Goal: Task Accomplishment & Management: Manage account settings

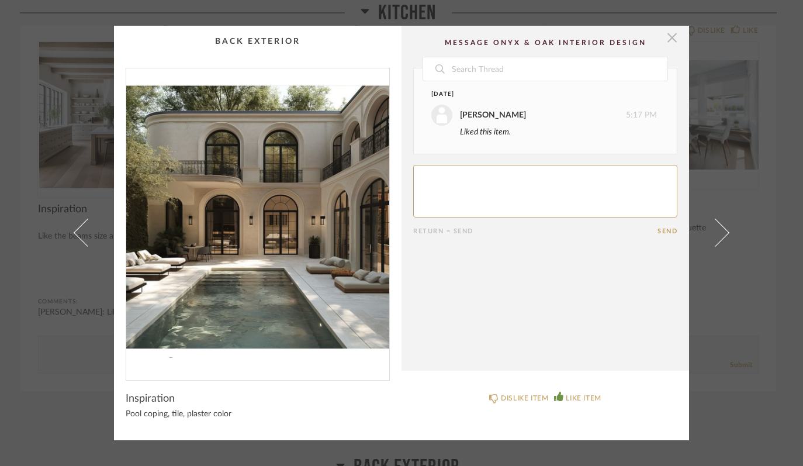
click at [667, 36] on span "button" at bounding box center [672, 37] width 23 height 23
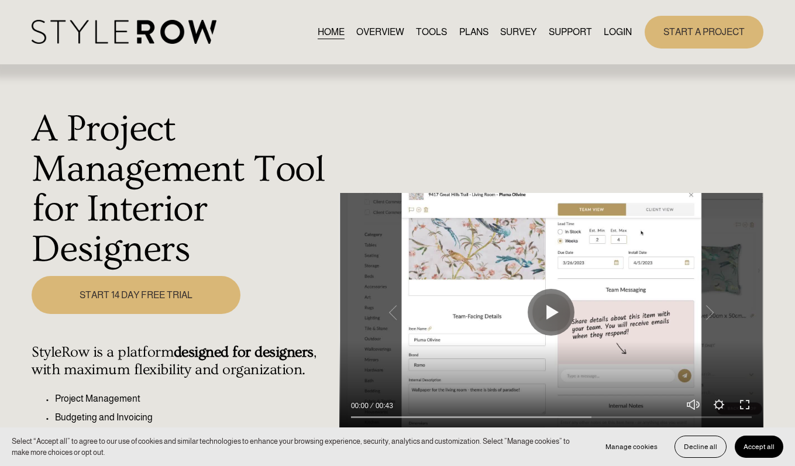
click at [619, 32] on link "LOGIN" at bounding box center [617, 32] width 28 height 16
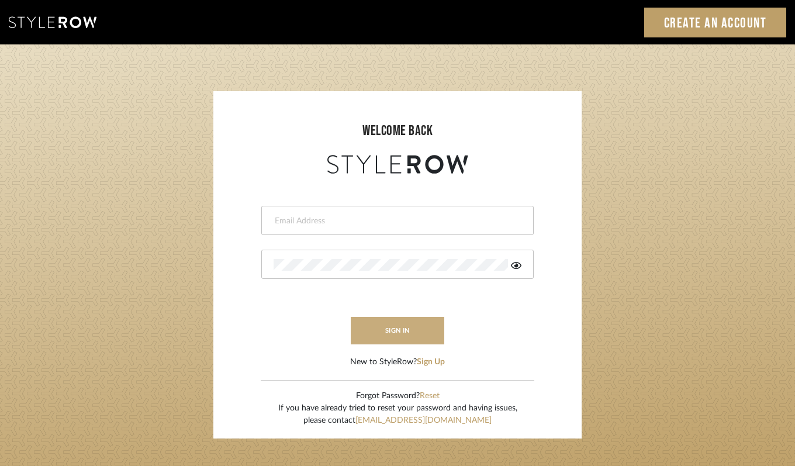
type input "felicia@onyxandoakinteriors.com"
click at [405, 335] on button "sign in" at bounding box center [398, 330] width 94 height 27
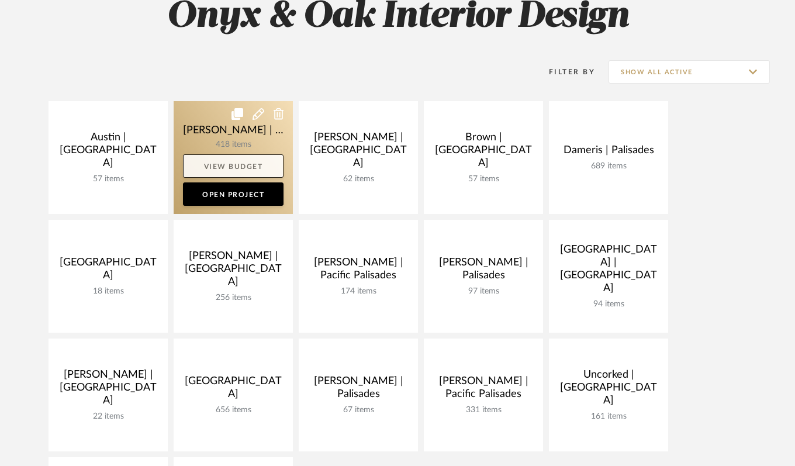
scroll to position [263, 0]
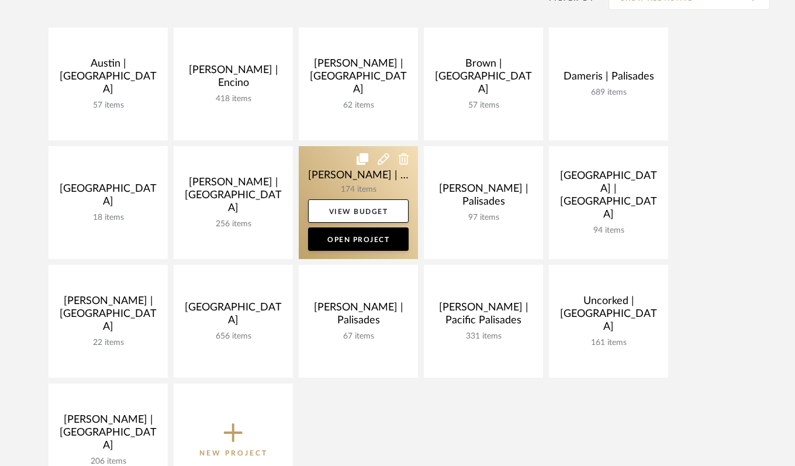
click at [316, 180] on link at bounding box center [358, 202] width 119 height 113
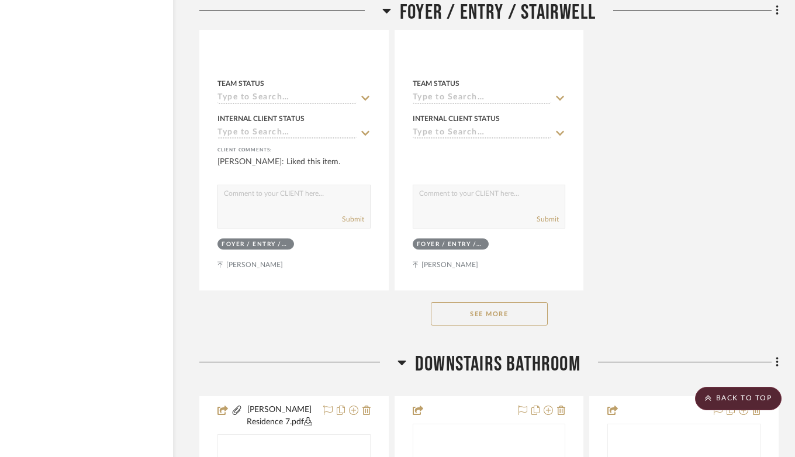
scroll to position [3429, 47]
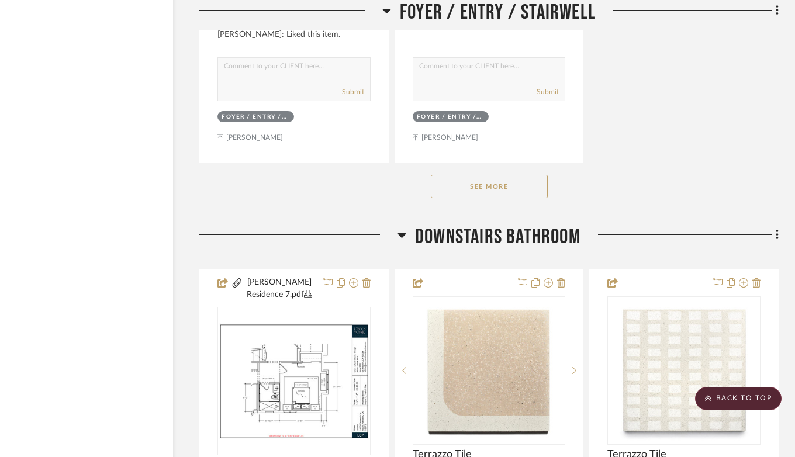
click at [491, 181] on button "See More" at bounding box center [489, 186] width 117 height 23
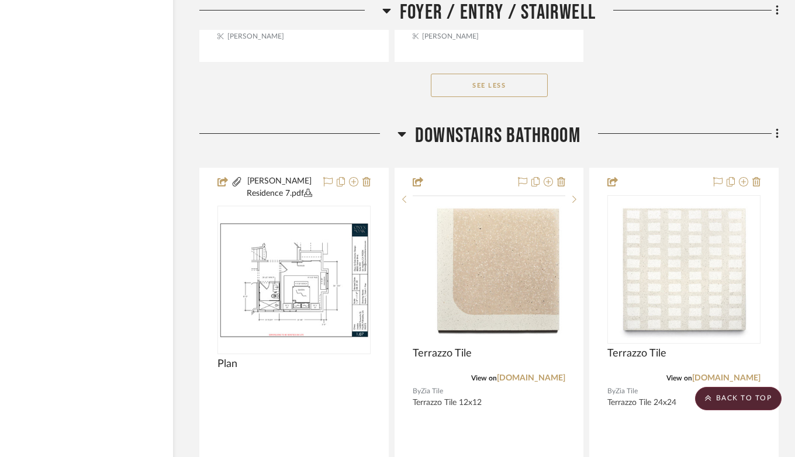
scroll to position [4097, 47]
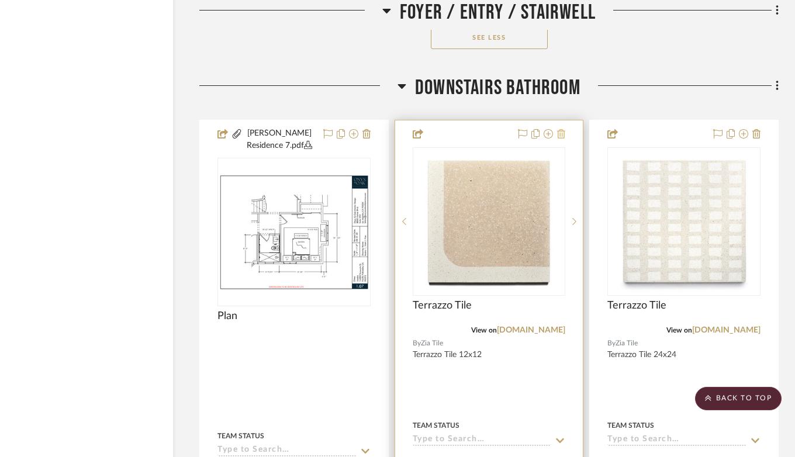
click at [557, 129] on icon at bounding box center [561, 133] width 8 height 9
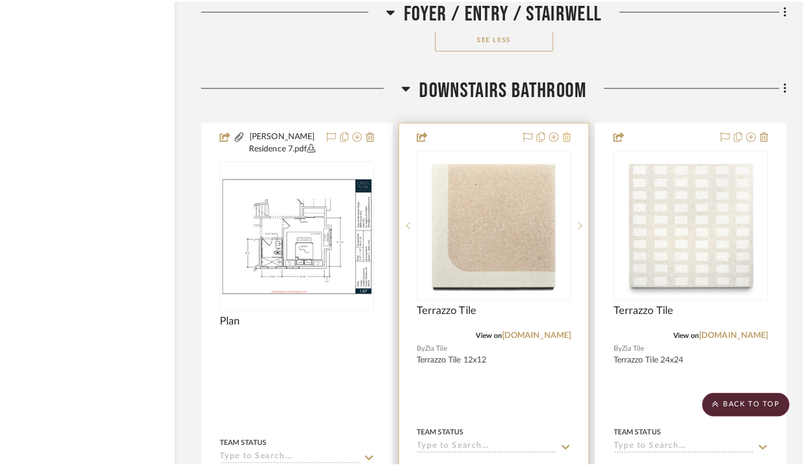
scroll to position [0, 0]
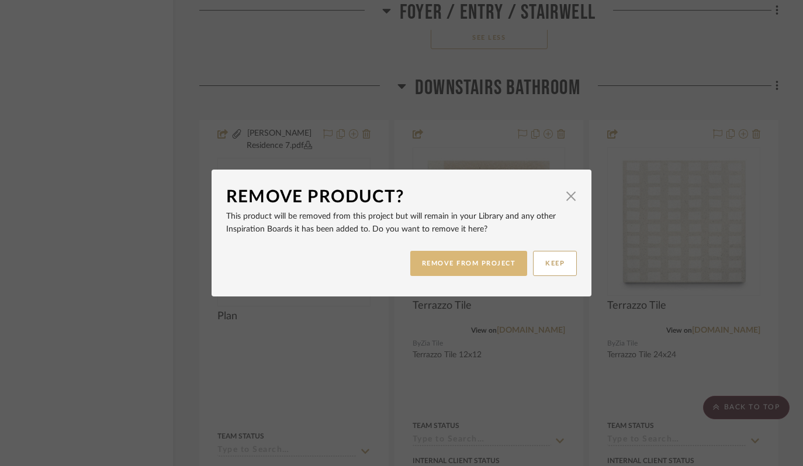
click at [485, 268] on button "REMOVE FROM PROJECT" at bounding box center [470, 263] width 118 height 25
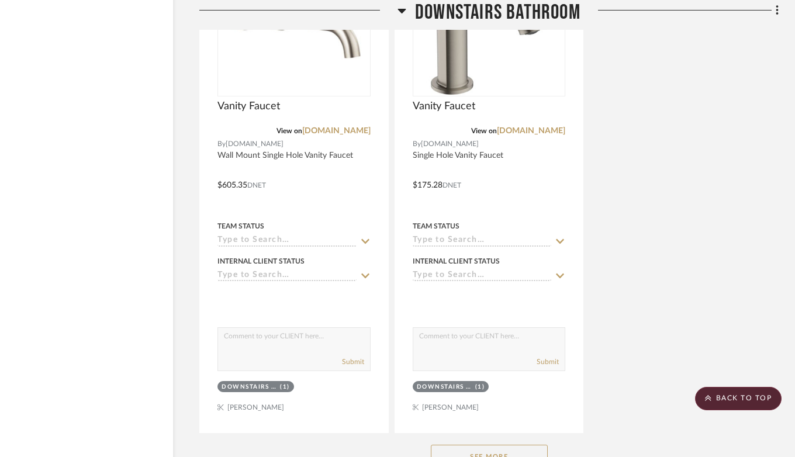
scroll to position [5502, 47]
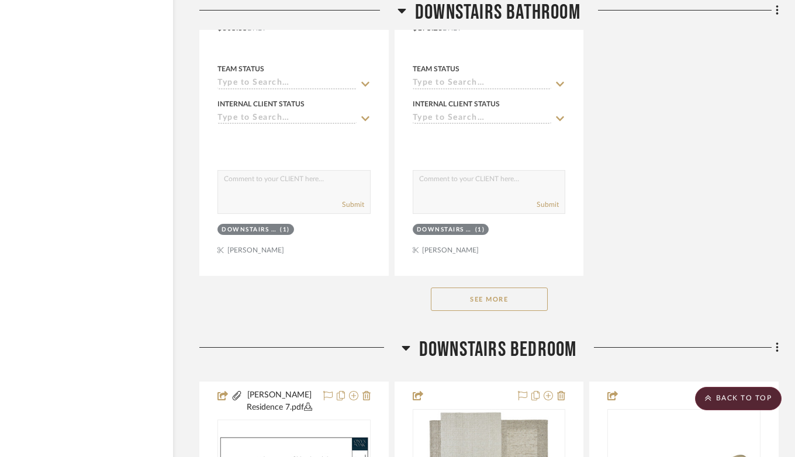
click at [494, 296] on button "See More" at bounding box center [489, 299] width 117 height 23
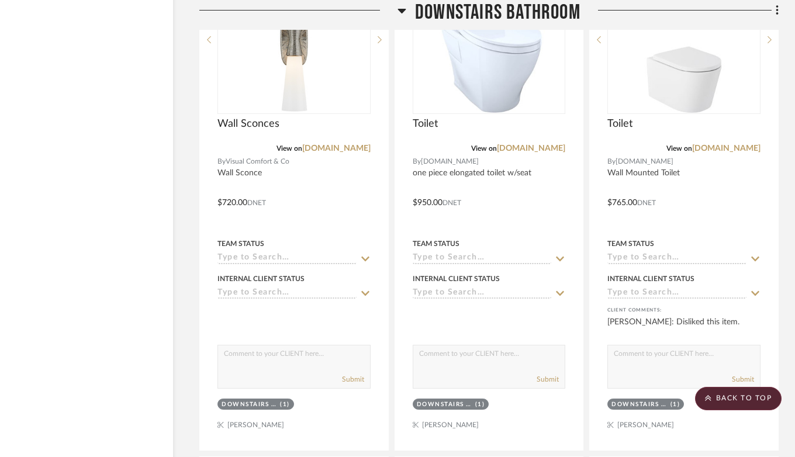
scroll to position [5733, 47]
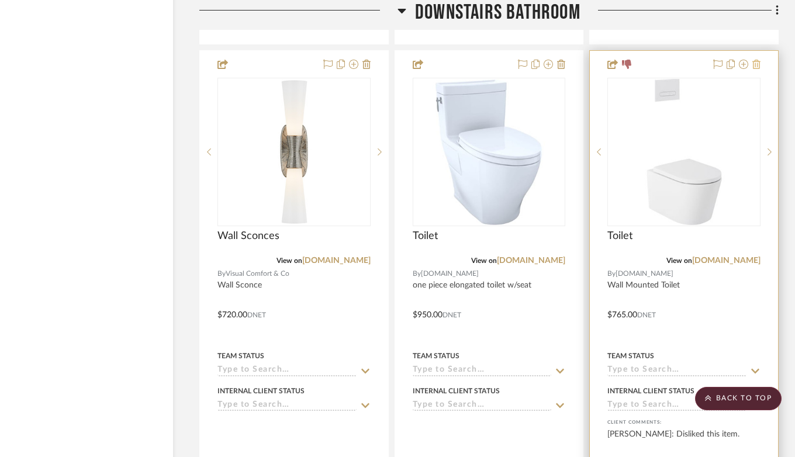
click at [760, 60] on icon at bounding box center [757, 64] width 8 height 9
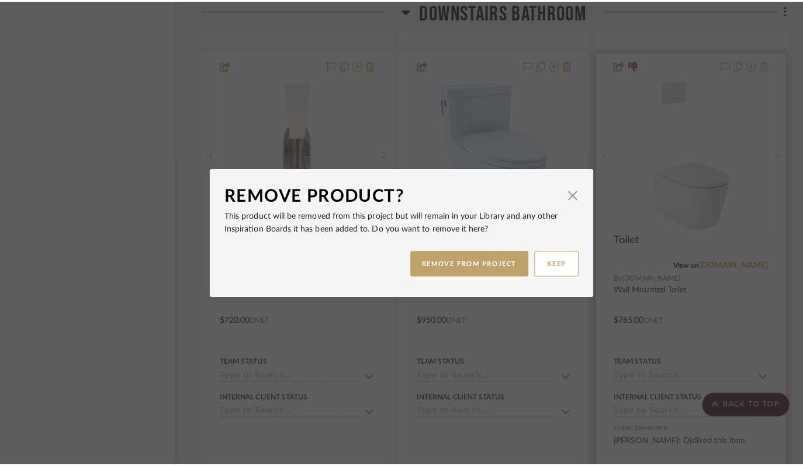
scroll to position [0, 0]
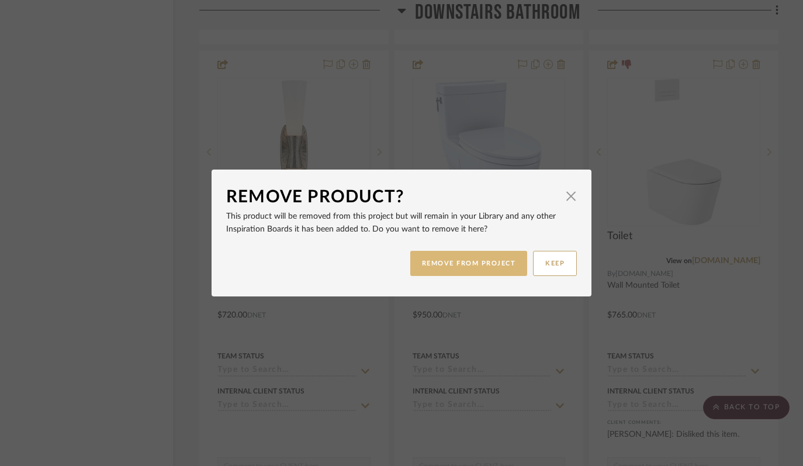
click at [461, 261] on button "REMOVE FROM PROJECT" at bounding box center [470, 263] width 118 height 25
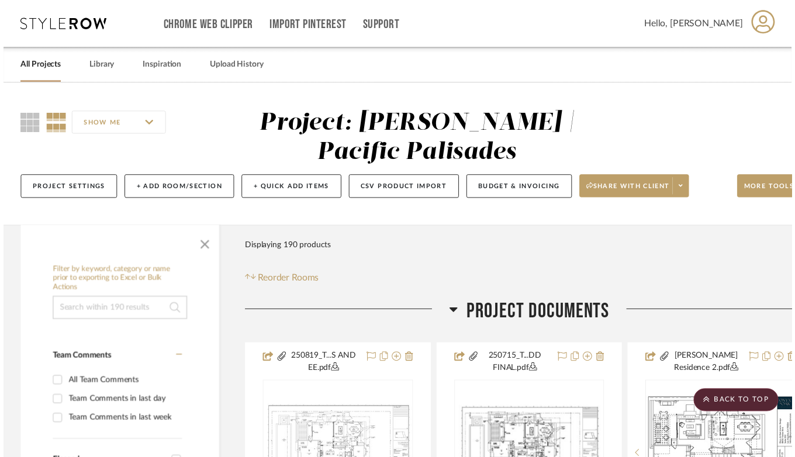
scroll to position [5733, 47]
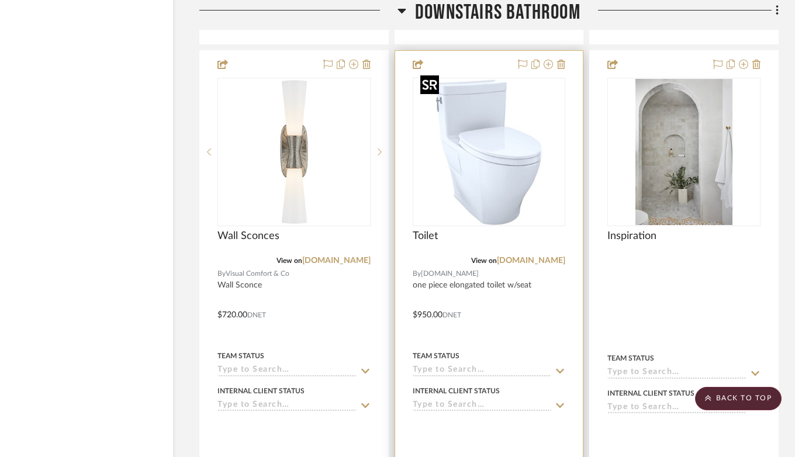
click at [475, 152] on img "0" at bounding box center [489, 152] width 146 height 146
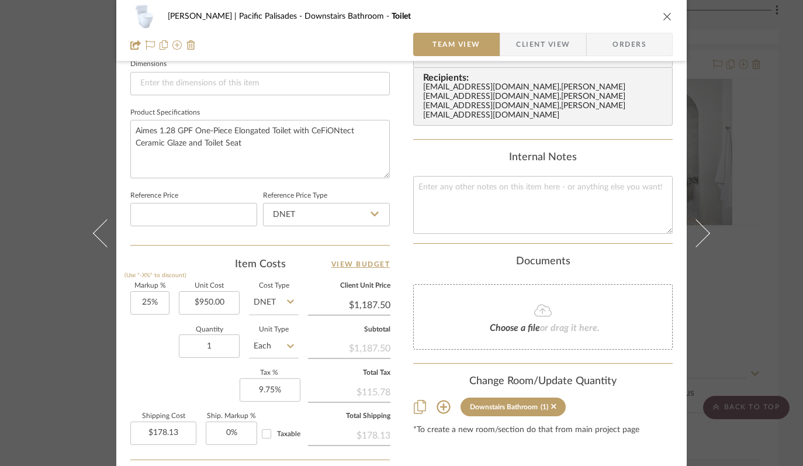
scroll to position [559, 0]
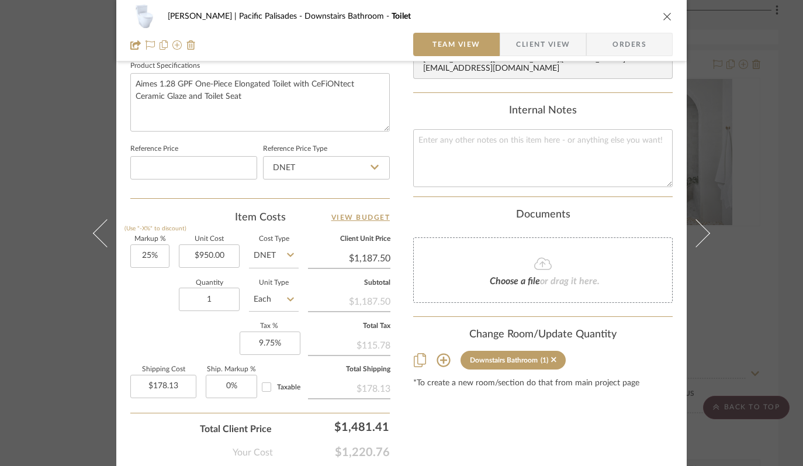
click at [438, 353] on icon at bounding box center [444, 360] width 14 height 14
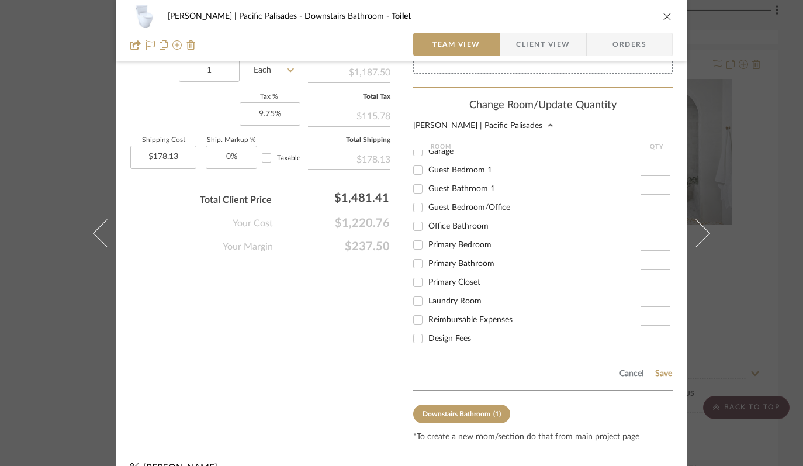
scroll to position [801, 0]
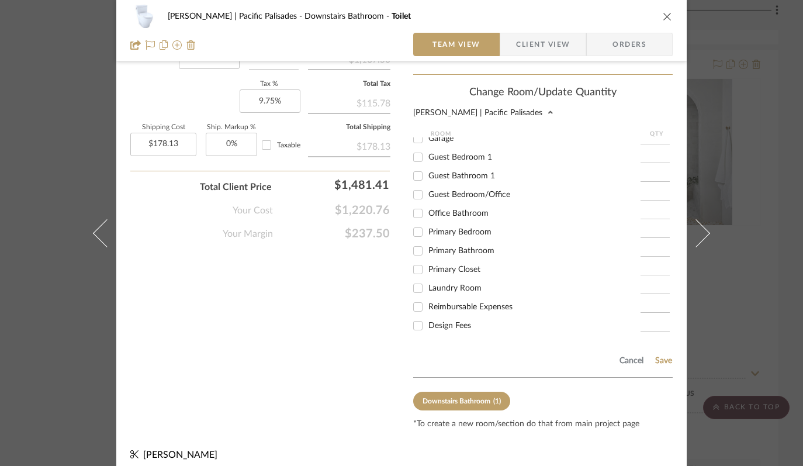
click at [415, 251] on input "Primary Bathroom" at bounding box center [418, 251] width 19 height 19
checkbox input "true"
type input "1"
click at [666, 356] on button "Save" at bounding box center [664, 360] width 18 height 9
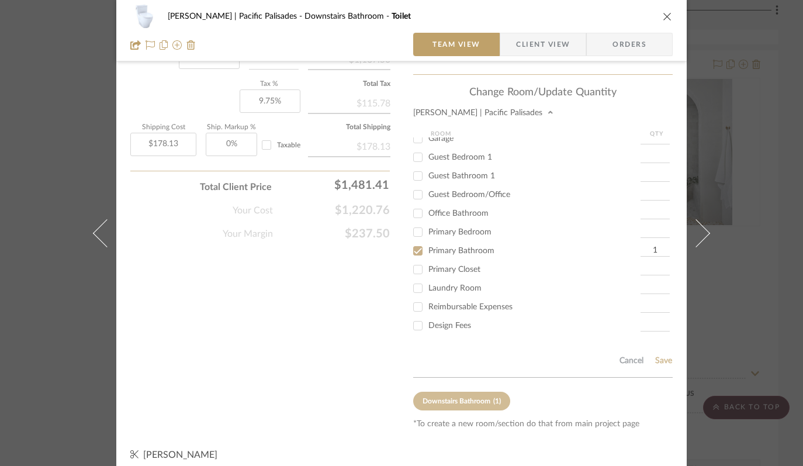
scroll to position [620, 0]
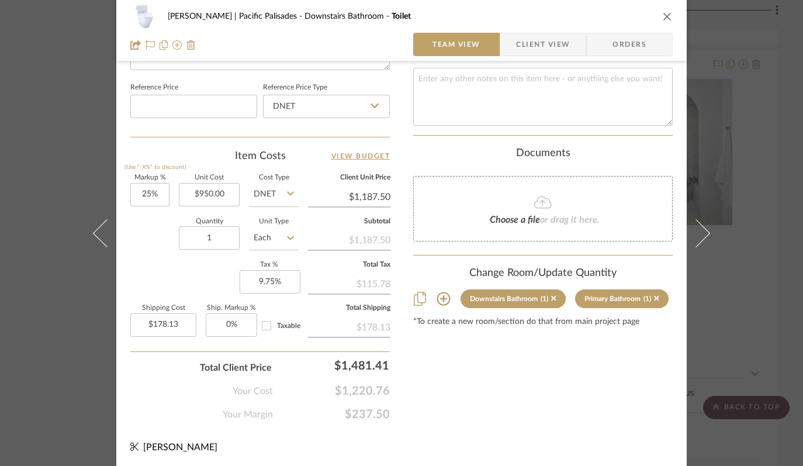
click at [664, 15] on icon "close" at bounding box center [667, 16] width 9 height 9
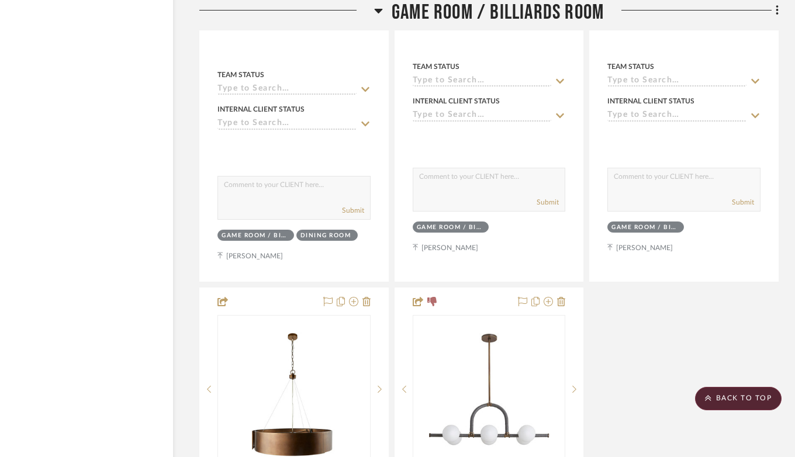
scroll to position [7800, 47]
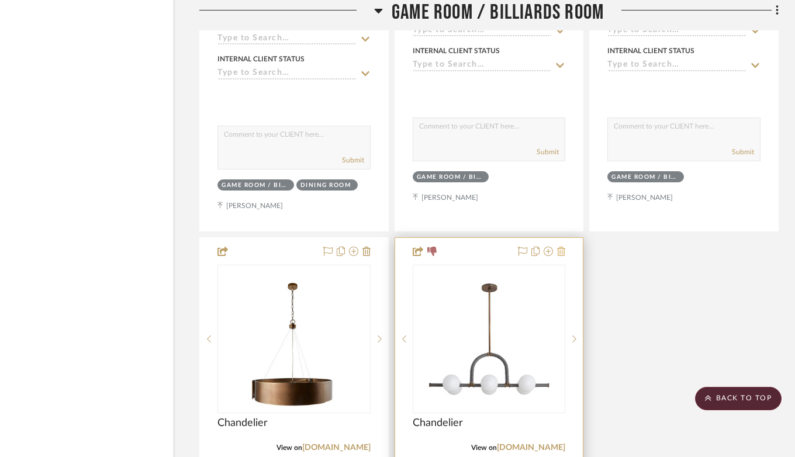
click at [561, 247] on icon at bounding box center [561, 251] width 8 height 9
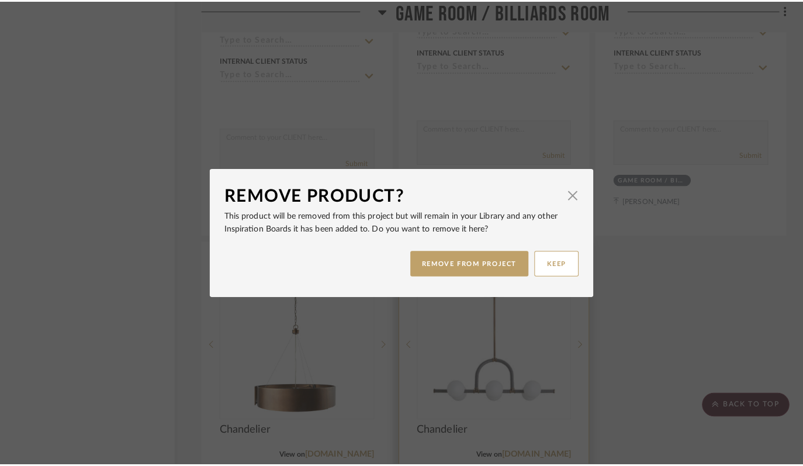
scroll to position [0, 0]
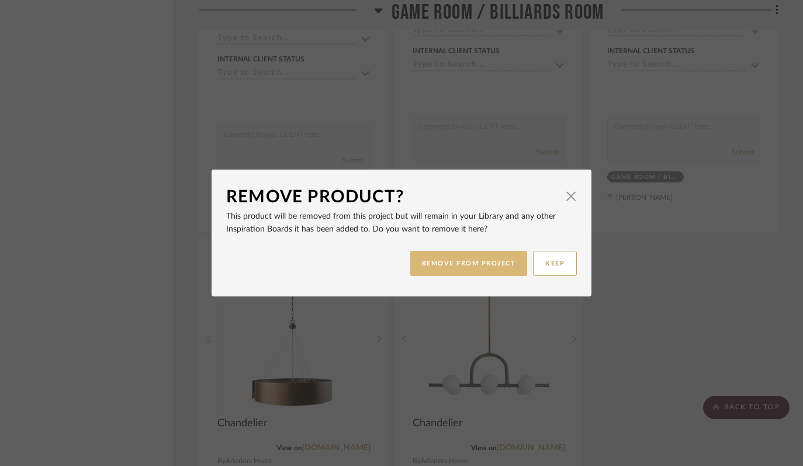
click at [445, 270] on button "REMOVE FROM PROJECT" at bounding box center [470, 263] width 118 height 25
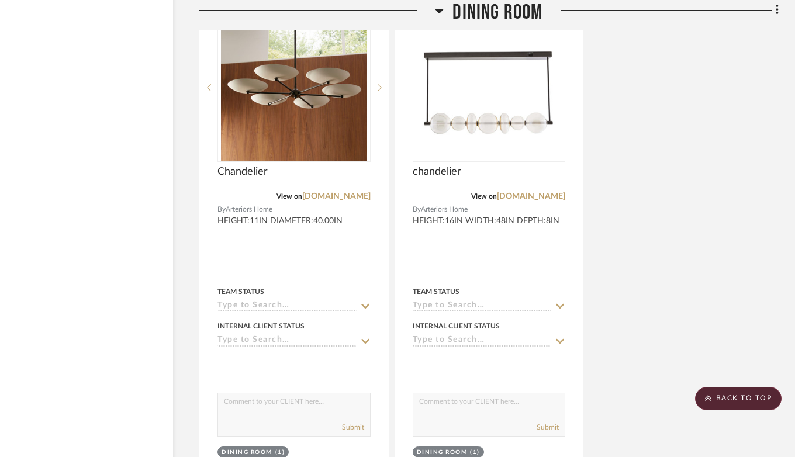
scroll to position [9767, 47]
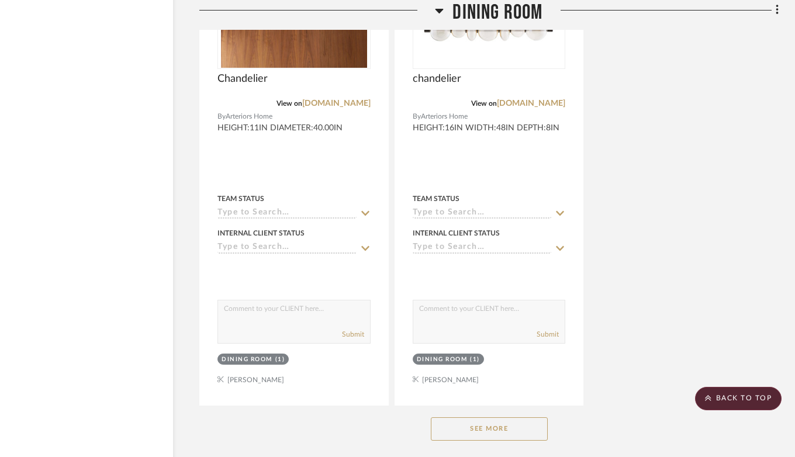
click at [508, 418] on button "See More" at bounding box center [489, 429] width 117 height 23
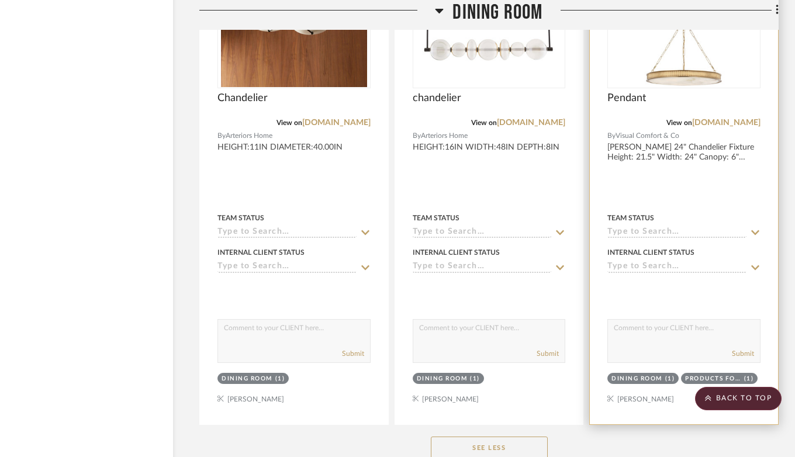
scroll to position [9742, 47]
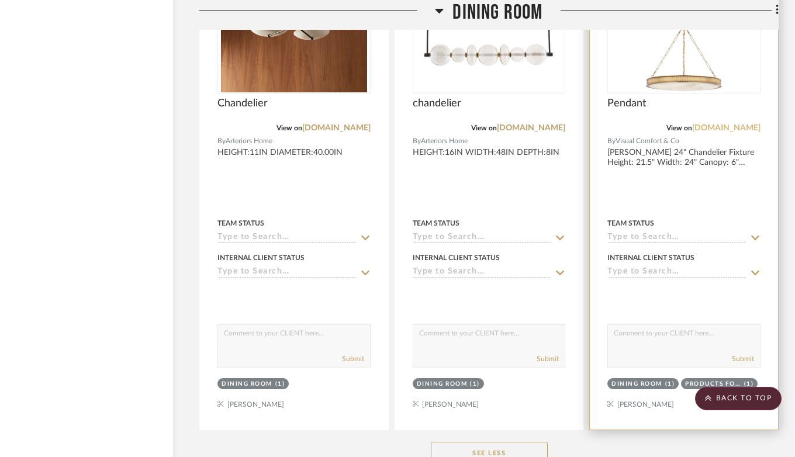
click at [710, 124] on link "[DOMAIN_NAME]" at bounding box center [726, 128] width 68 height 8
click at [0, 0] on img at bounding box center [0, 0] width 0 height 0
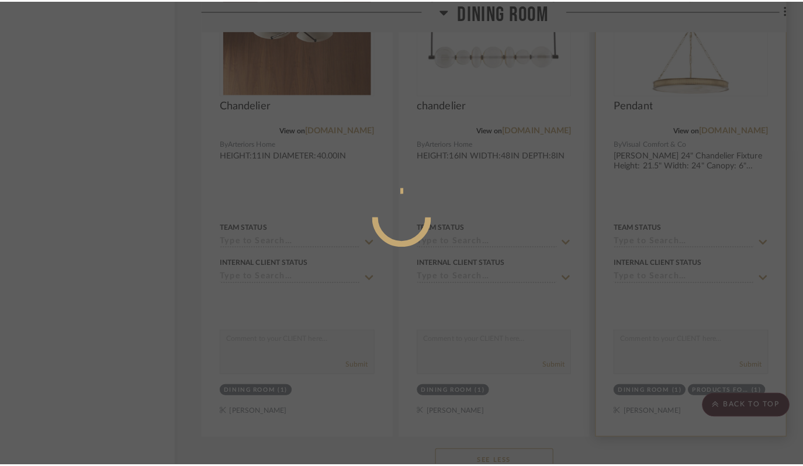
scroll to position [0, 0]
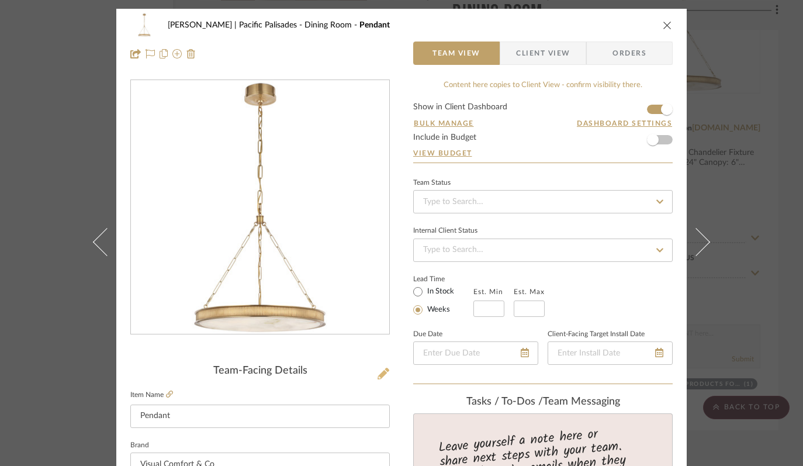
click at [378, 374] on icon at bounding box center [384, 374] width 12 height 12
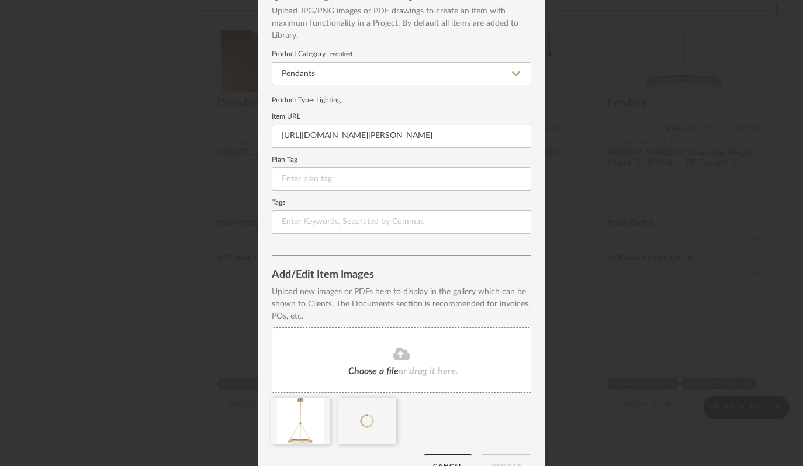
scroll to position [91, 0]
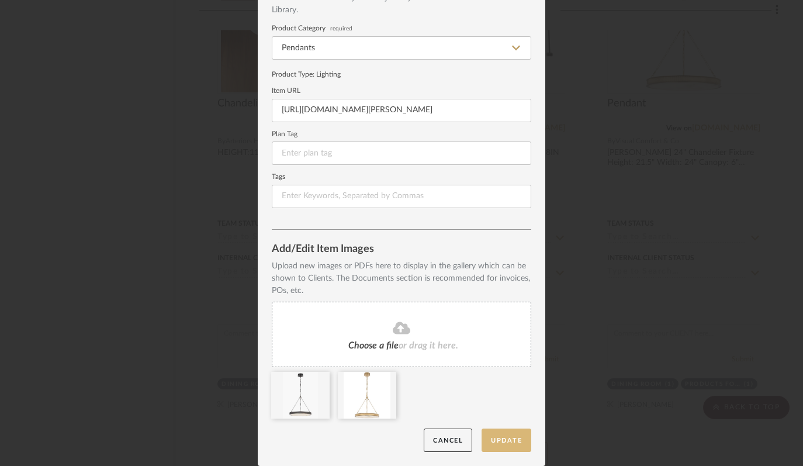
click at [513, 442] on button "Update" at bounding box center [507, 441] width 50 height 24
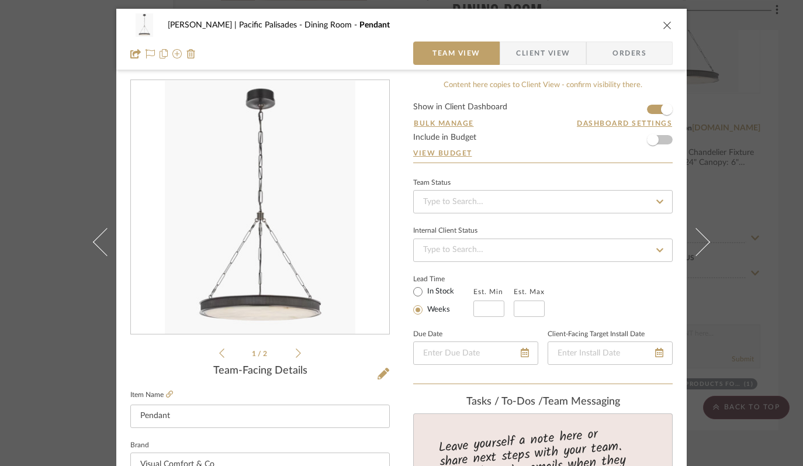
scroll to position [3, 0]
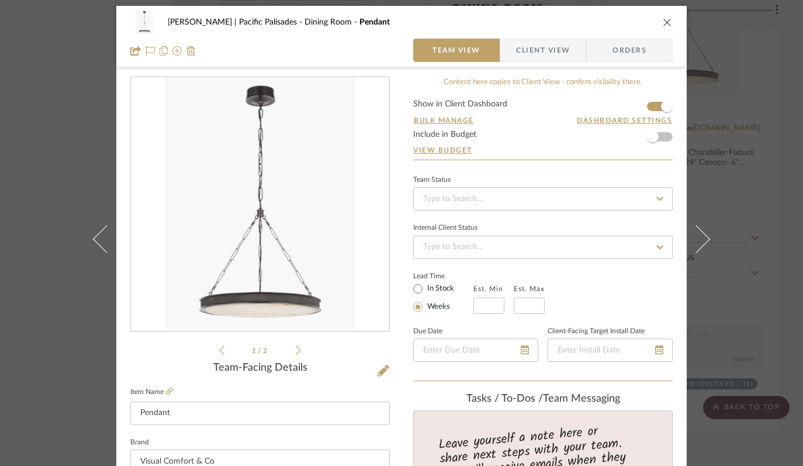
click at [663, 22] on icon "close" at bounding box center [667, 22] width 9 height 9
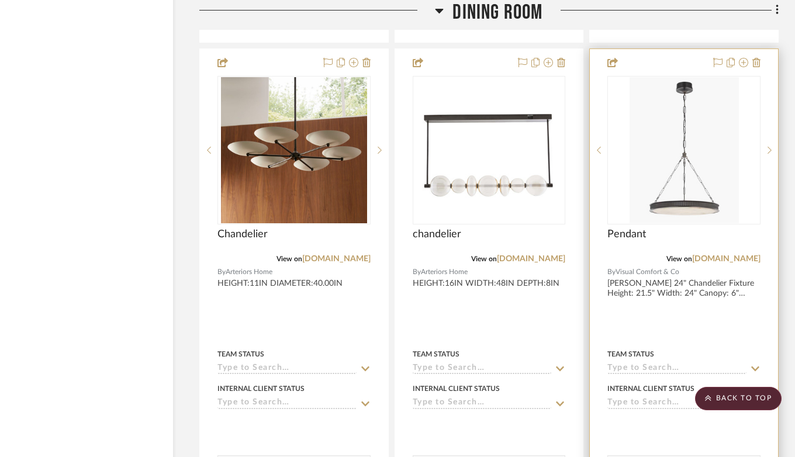
scroll to position [9618, 47]
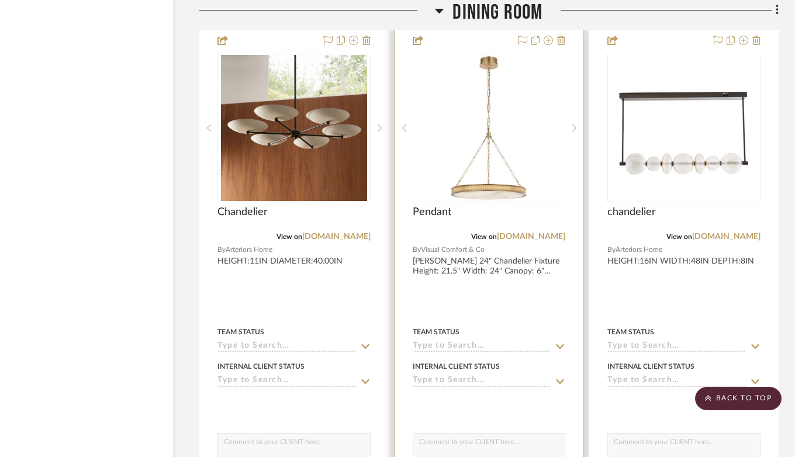
click at [509, 128] on img "0" at bounding box center [489, 128] width 146 height 146
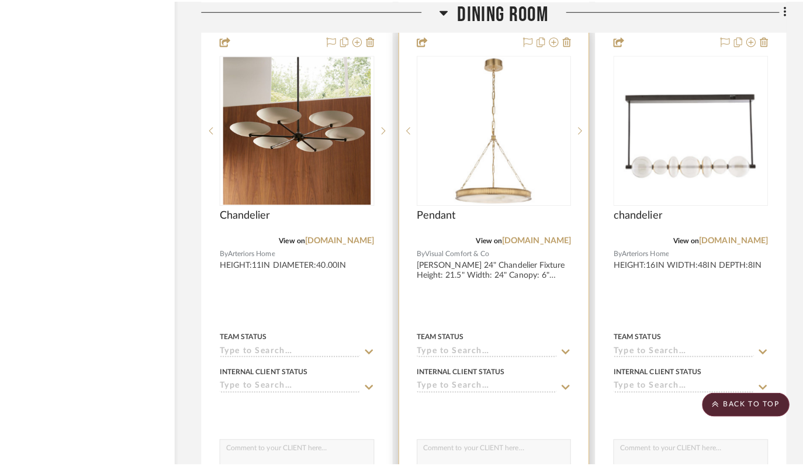
scroll to position [0, 0]
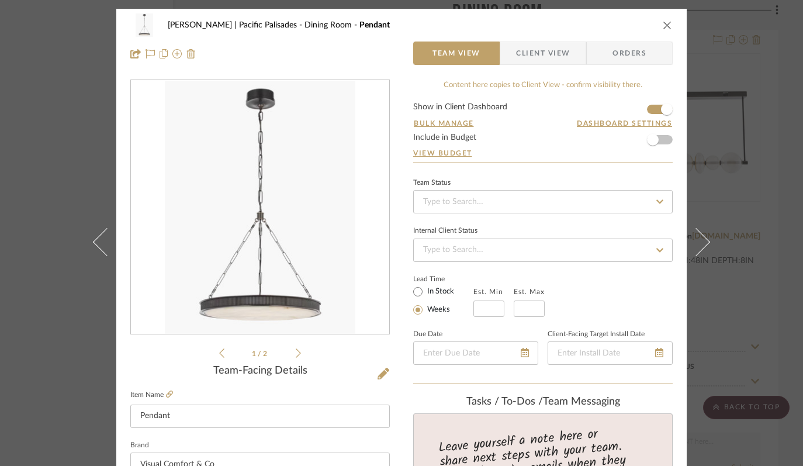
click at [296, 357] on icon at bounding box center [298, 353] width 5 height 11
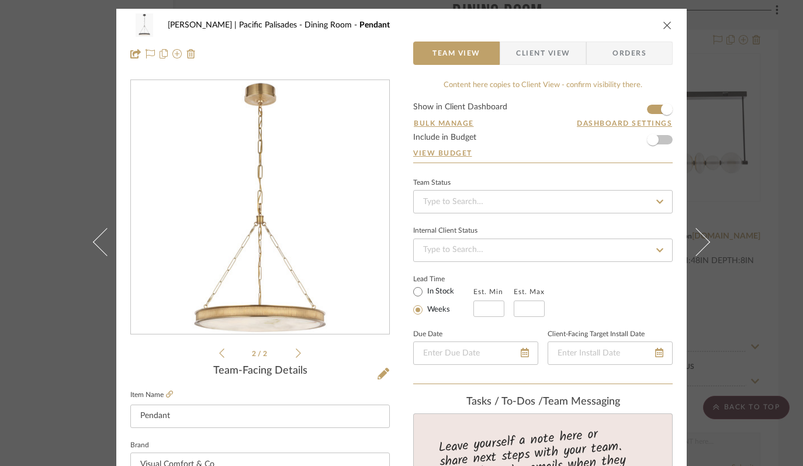
click at [296, 357] on icon at bounding box center [298, 353] width 5 height 11
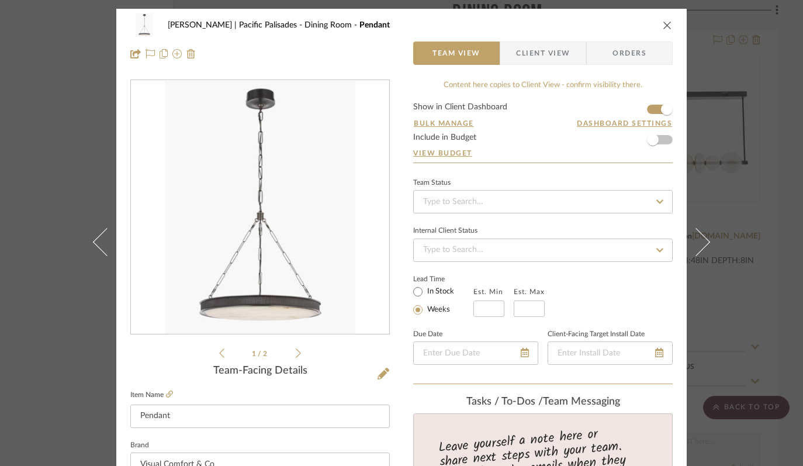
click at [663, 23] on icon "close" at bounding box center [667, 24] width 9 height 9
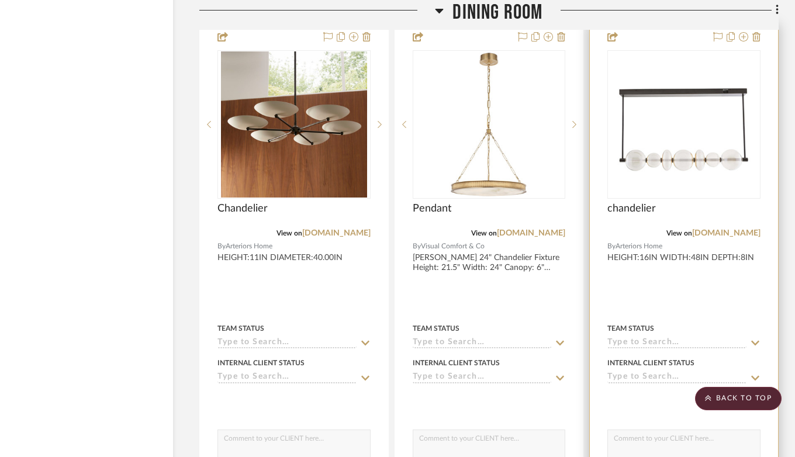
scroll to position [9638, 47]
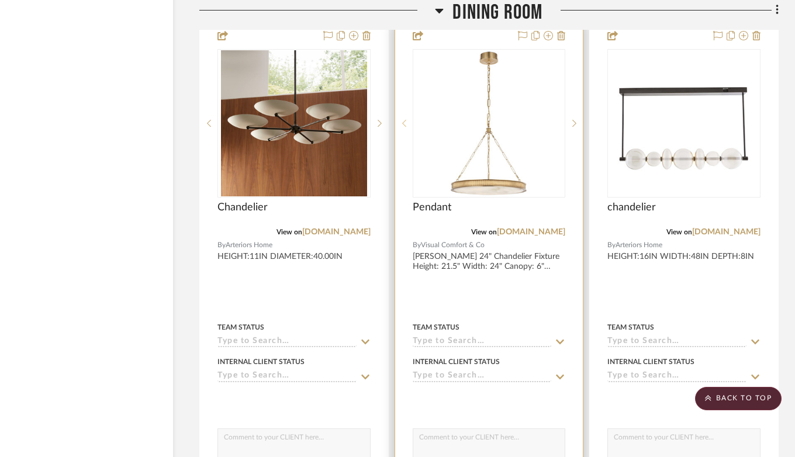
click at [403, 120] on icon at bounding box center [404, 123] width 4 height 7
click at [403, 119] on icon at bounding box center [404, 123] width 4 height 8
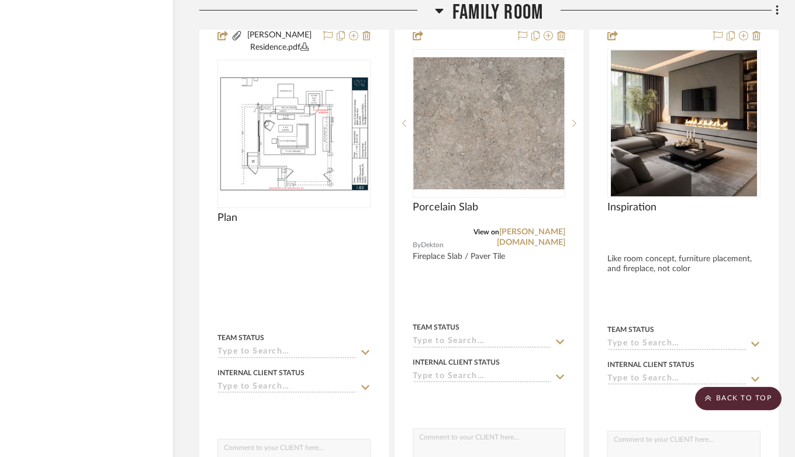
scroll to position [10221, 47]
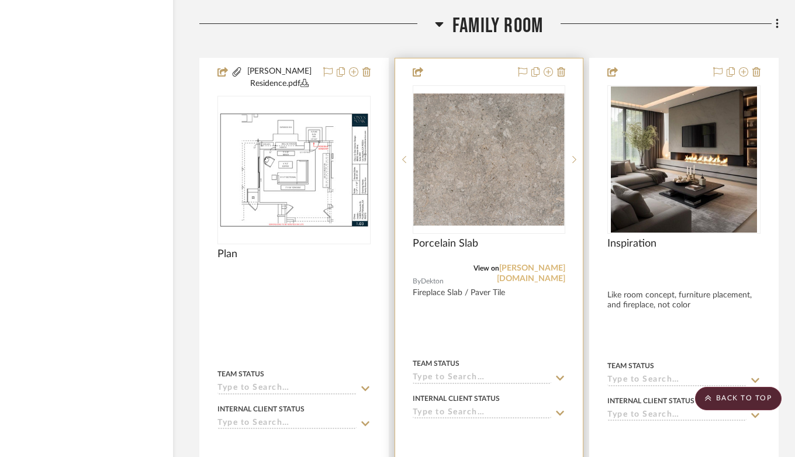
click at [529, 264] on link "[PERSON_NAME][DOMAIN_NAME]" at bounding box center [531, 273] width 68 height 19
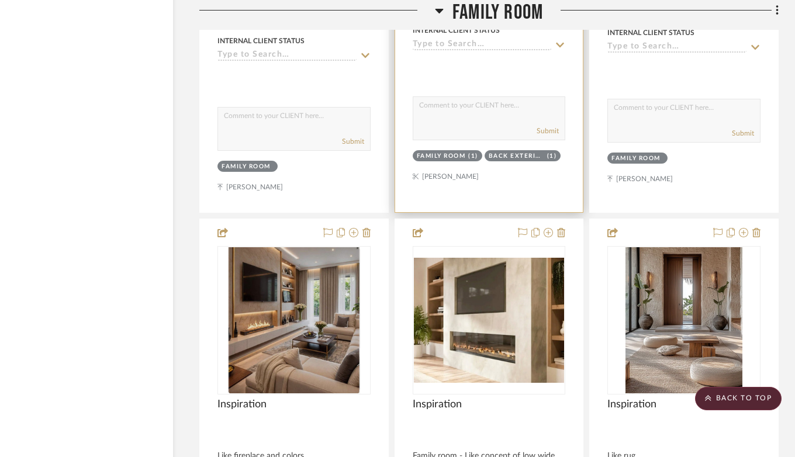
scroll to position [10597, 47]
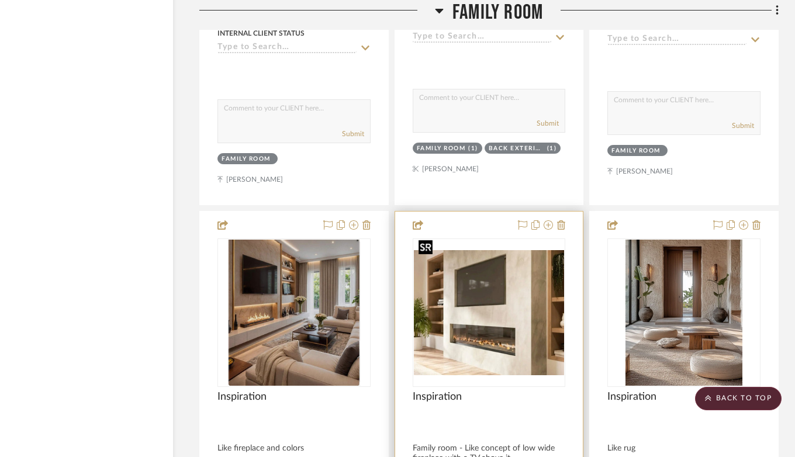
click at [497, 295] on img "0" at bounding box center [489, 313] width 151 height 126
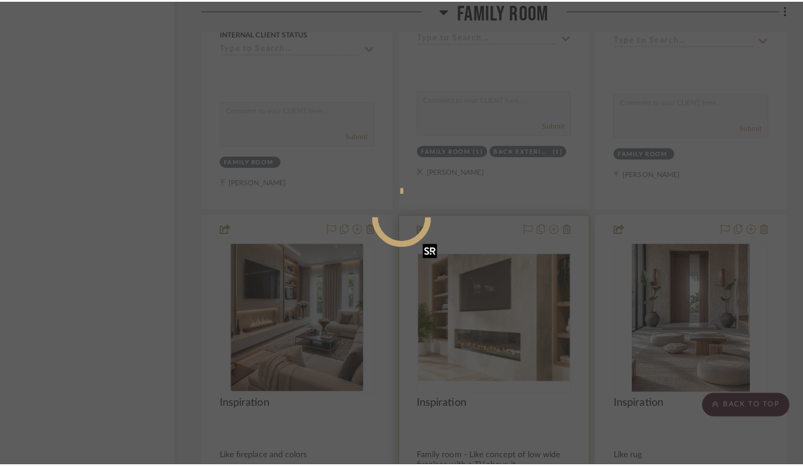
scroll to position [0, 0]
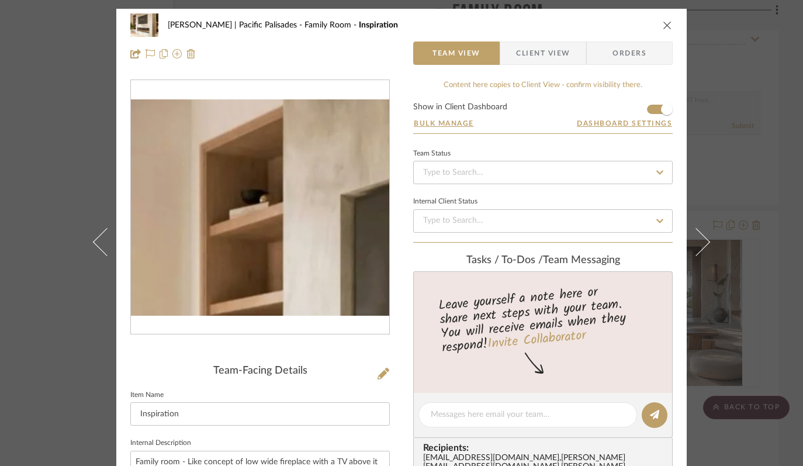
click at [147, 140] on img "0" at bounding box center [260, 207] width 258 height 216
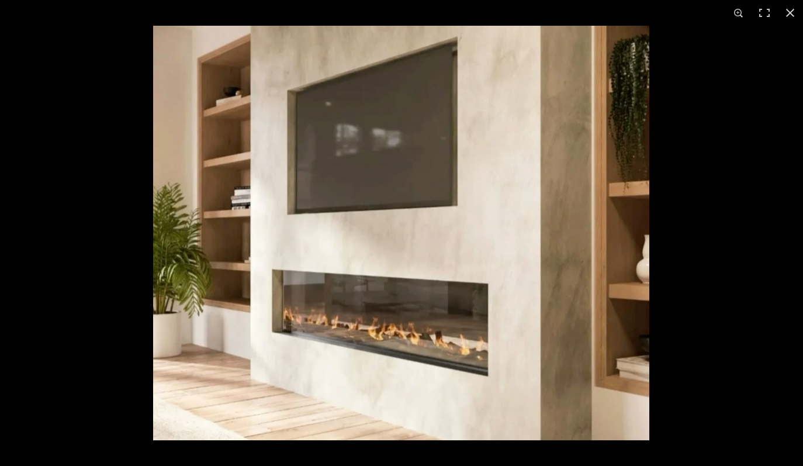
click at [368, 215] on img at bounding box center [401, 233] width 496 height 415
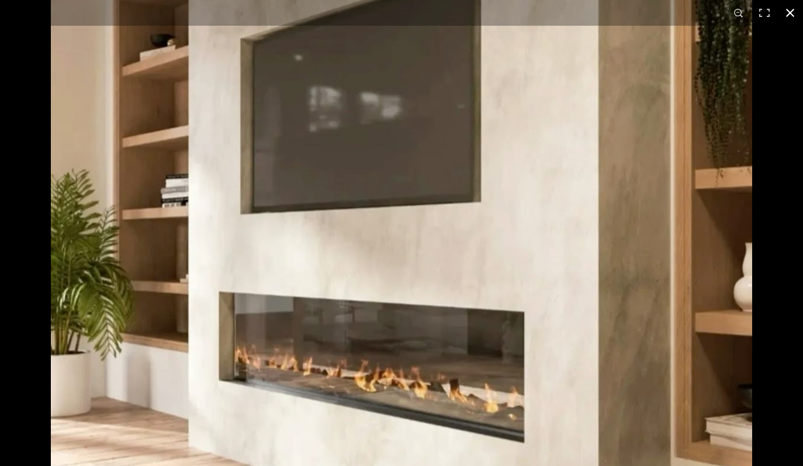
click at [791, 12] on button at bounding box center [791, 13] width 26 height 26
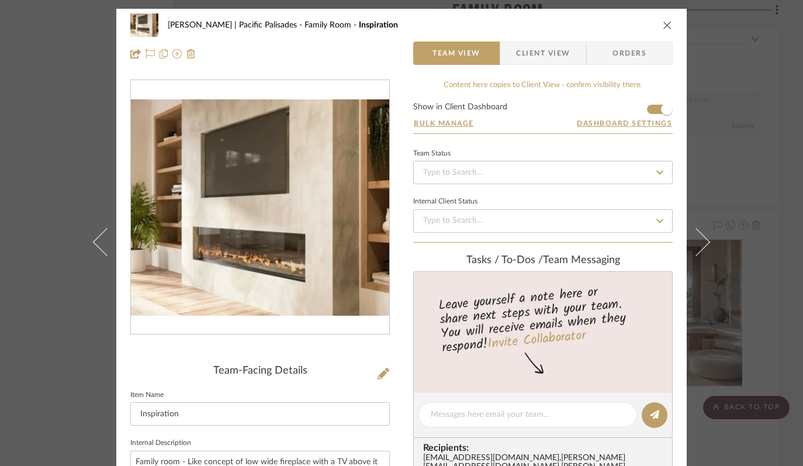
click at [663, 20] on button "close" at bounding box center [668, 25] width 11 height 11
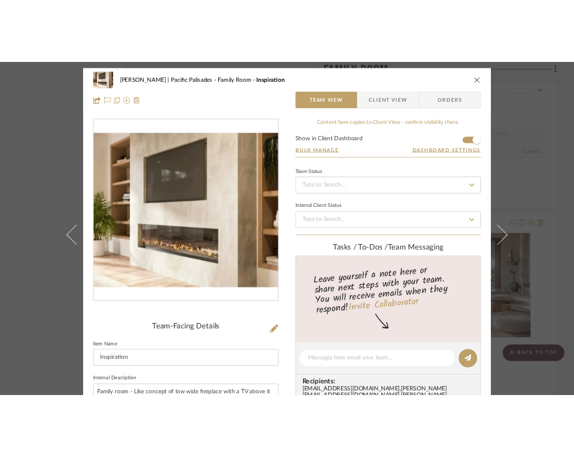
scroll to position [10597, 47]
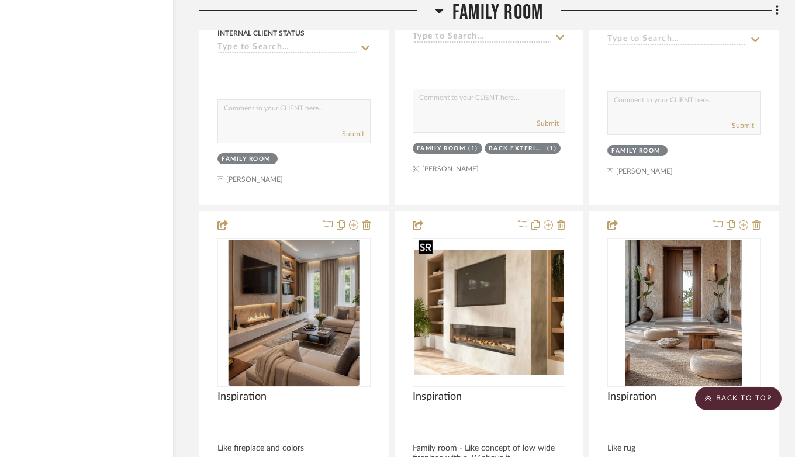
click at [429, 242] on div at bounding box center [426, 247] width 14 height 15
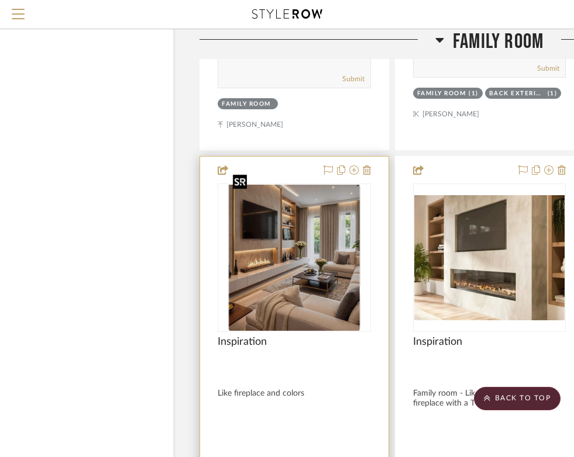
click at [292, 240] on img "0" at bounding box center [294, 258] width 132 height 146
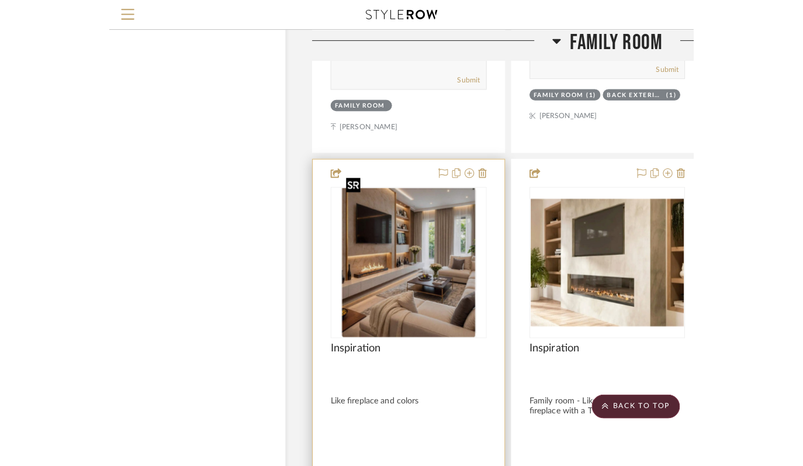
scroll to position [0, 0]
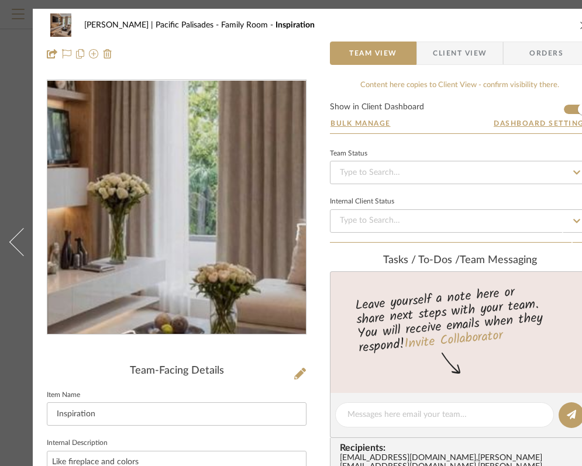
click at [207, 190] on img "0" at bounding box center [176, 208] width 229 height 254
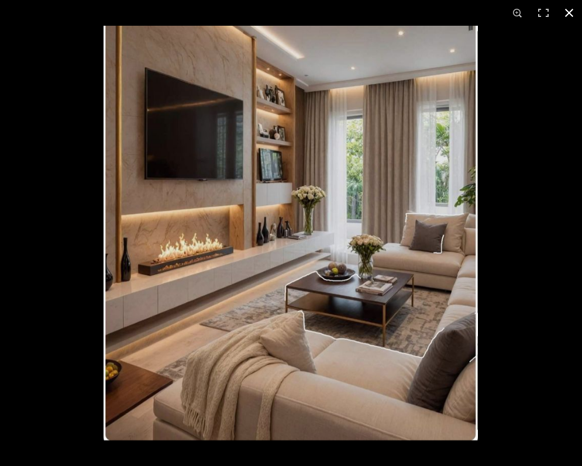
click at [572, 12] on button at bounding box center [569, 13] width 26 height 26
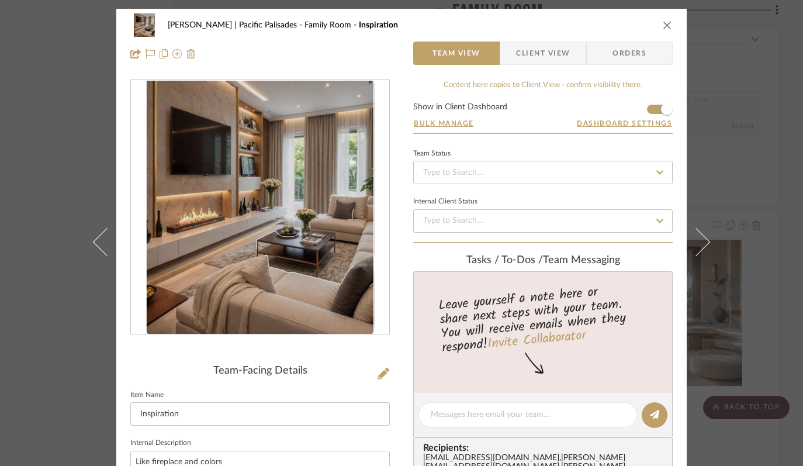
click at [663, 27] on icon "close" at bounding box center [667, 24] width 9 height 9
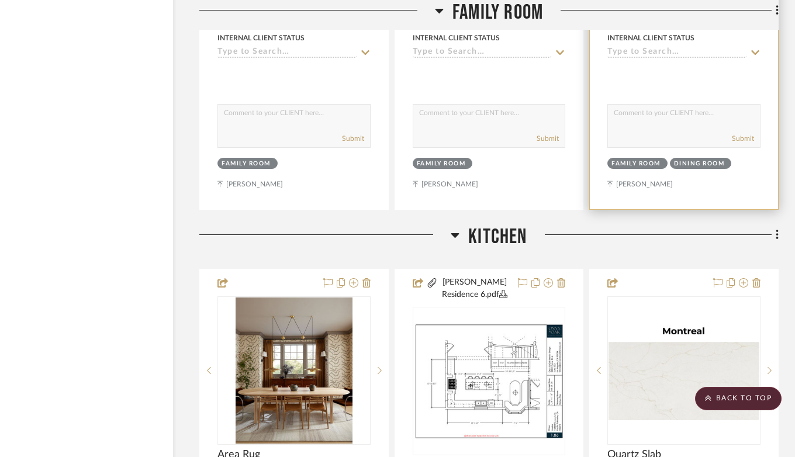
scroll to position [11326, 47]
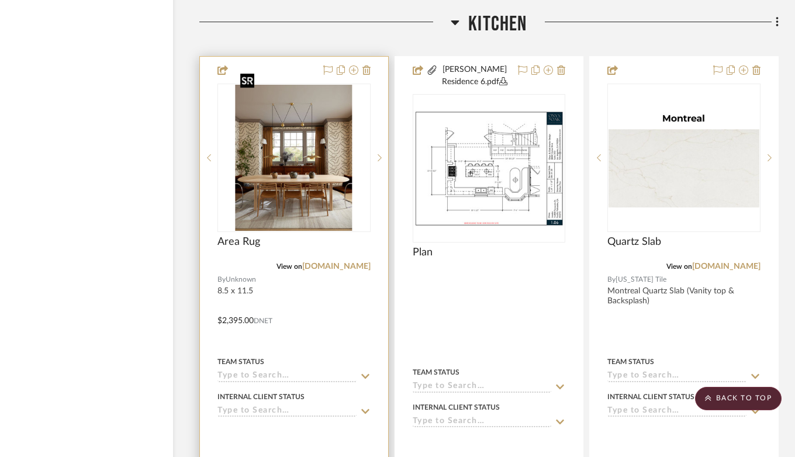
click at [323, 181] on img "0" at bounding box center [294, 158] width 117 height 146
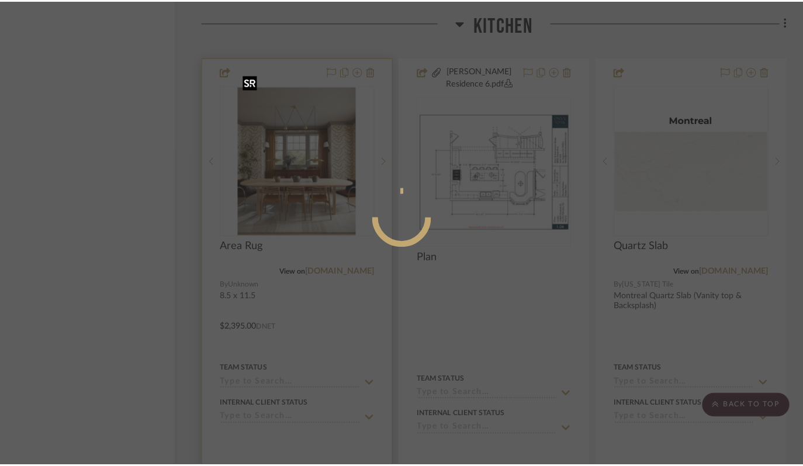
scroll to position [0, 0]
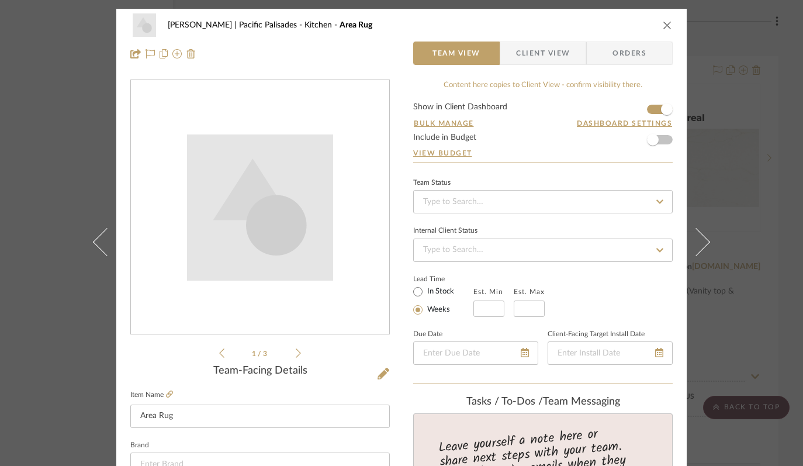
click at [297, 353] on div "1 / 3" at bounding box center [260, 220] width 260 height 281
click at [665, 26] on icon "close" at bounding box center [667, 24] width 9 height 9
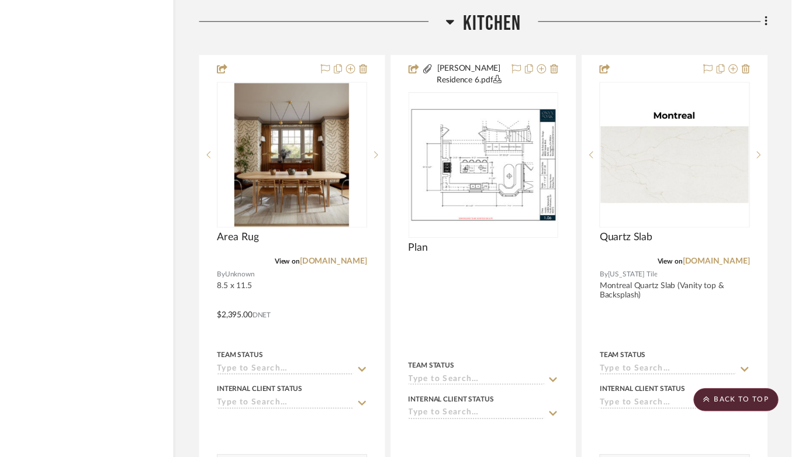
scroll to position [11326, 47]
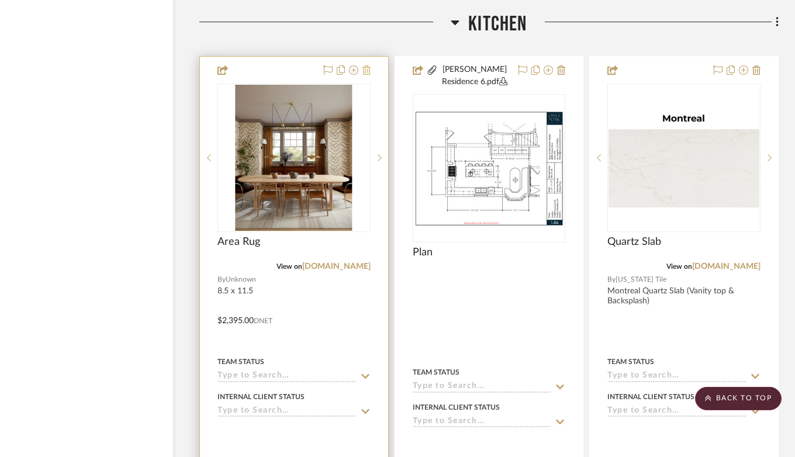
click at [365, 65] on icon at bounding box center [367, 69] width 8 height 9
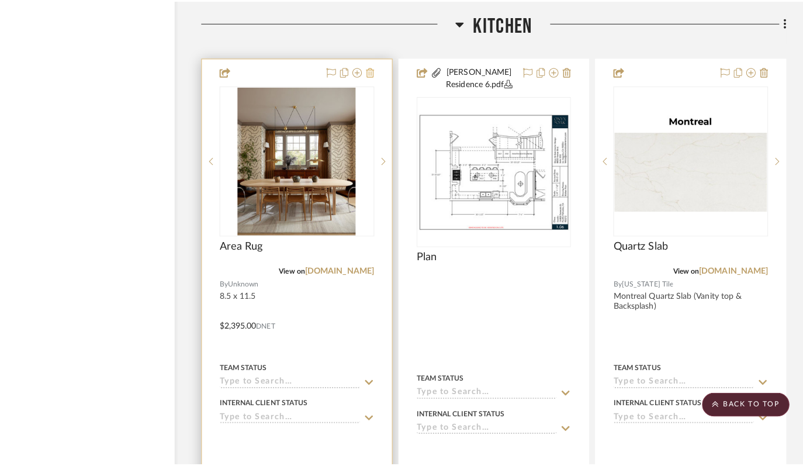
scroll to position [0, 0]
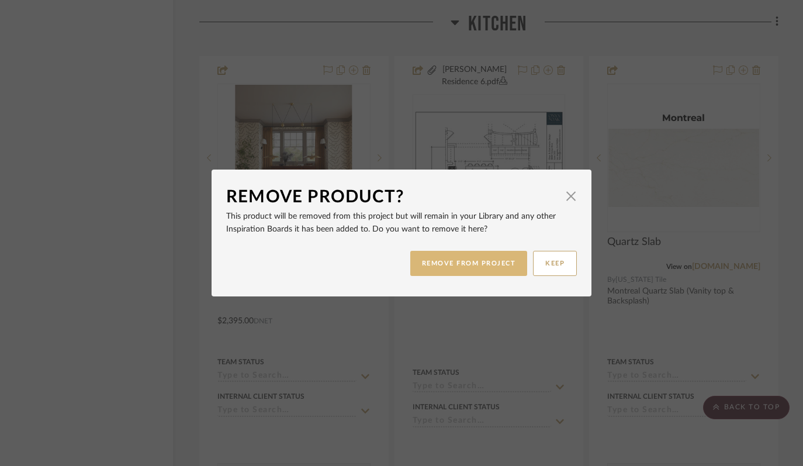
click at [435, 273] on button "REMOVE FROM PROJECT" at bounding box center [470, 263] width 118 height 25
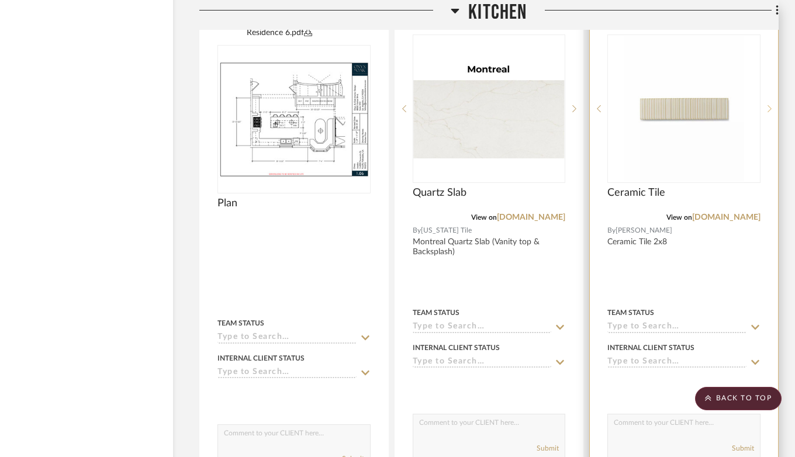
scroll to position [11308, 47]
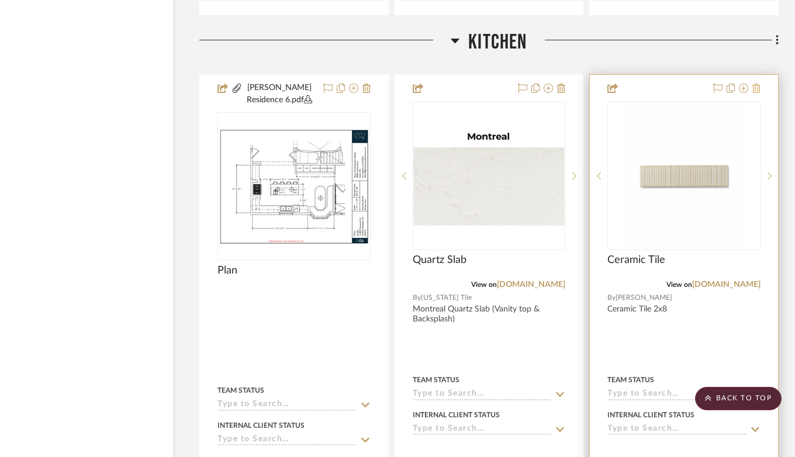
click at [754, 84] on icon at bounding box center [757, 88] width 8 height 9
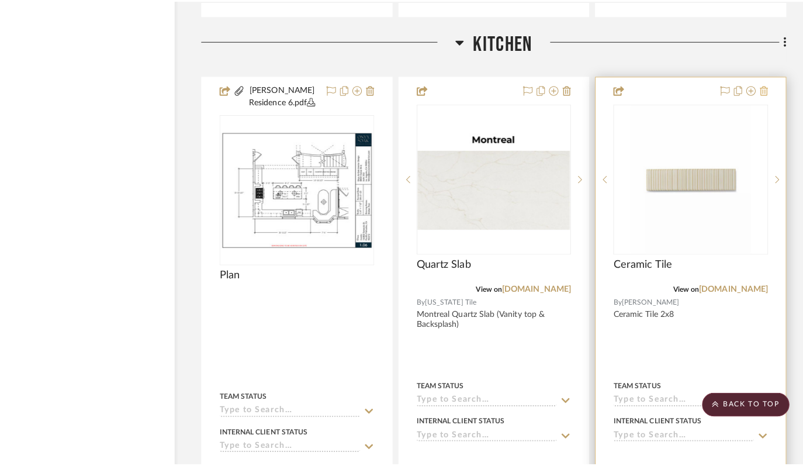
scroll to position [0, 0]
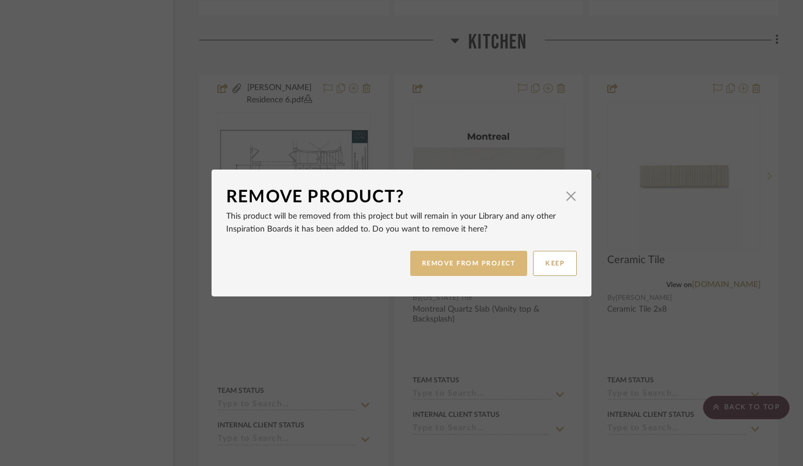
click at [453, 274] on button "REMOVE FROM PROJECT" at bounding box center [470, 263] width 118 height 25
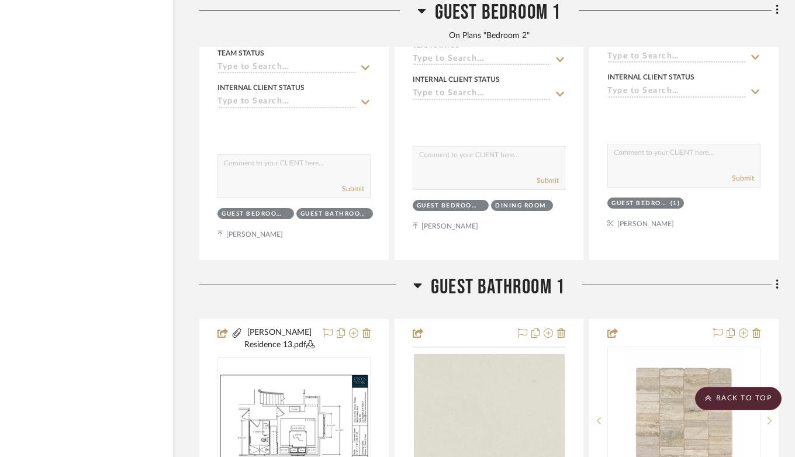
scroll to position [14577, 47]
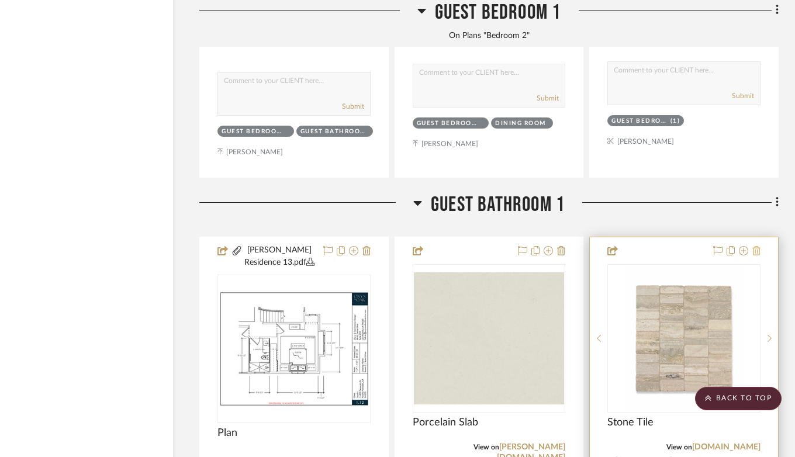
click at [757, 246] on icon at bounding box center [757, 250] width 8 height 9
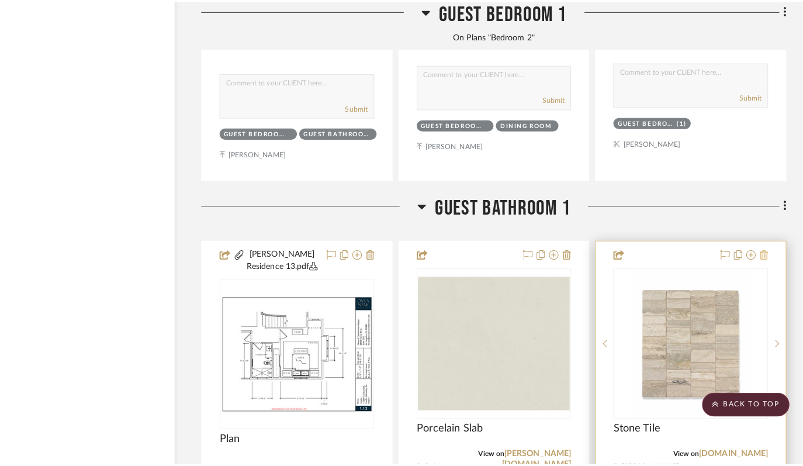
scroll to position [0, 0]
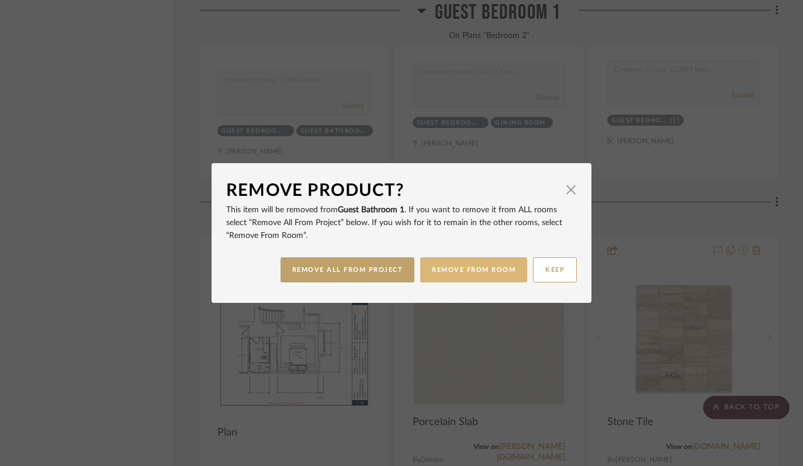
click at [457, 268] on button "REMOVE FROM ROOM" at bounding box center [473, 269] width 107 height 25
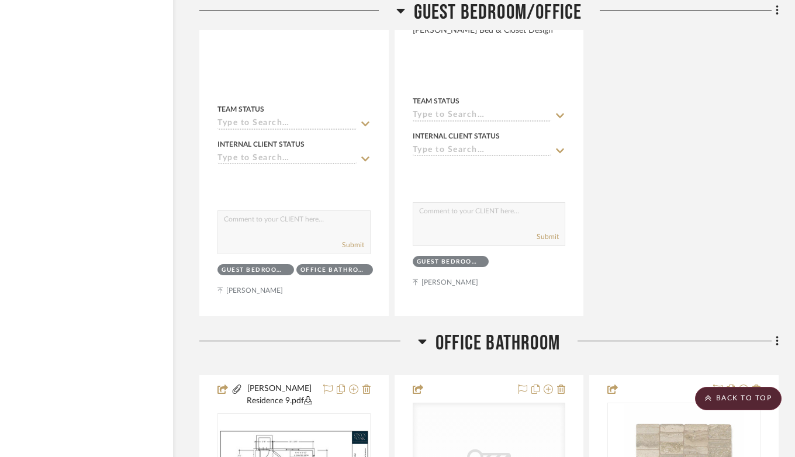
scroll to position [16291, 47]
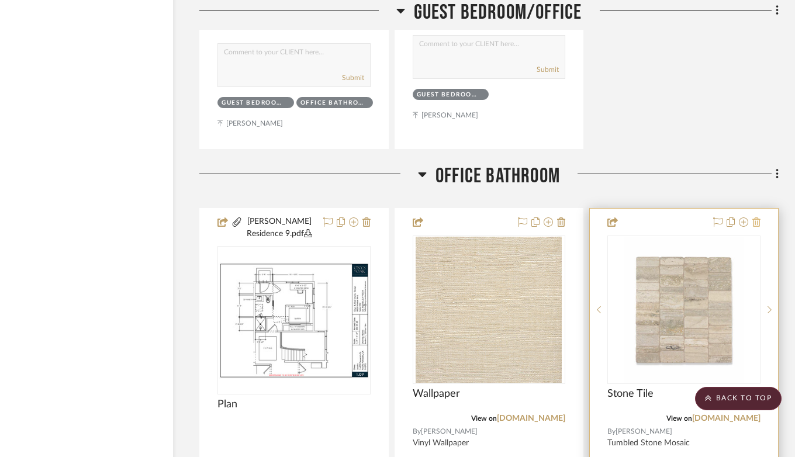
click at [760, 218] on icon at bounding box center [757, 222] width 8 height 9
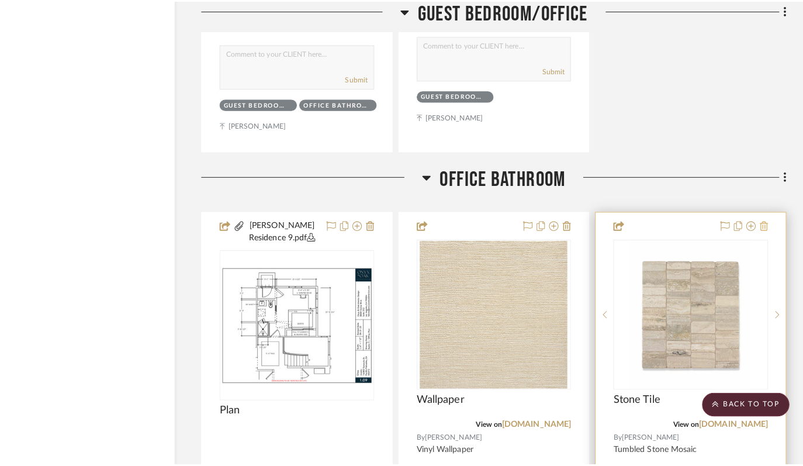
scroll to position [0, 0]
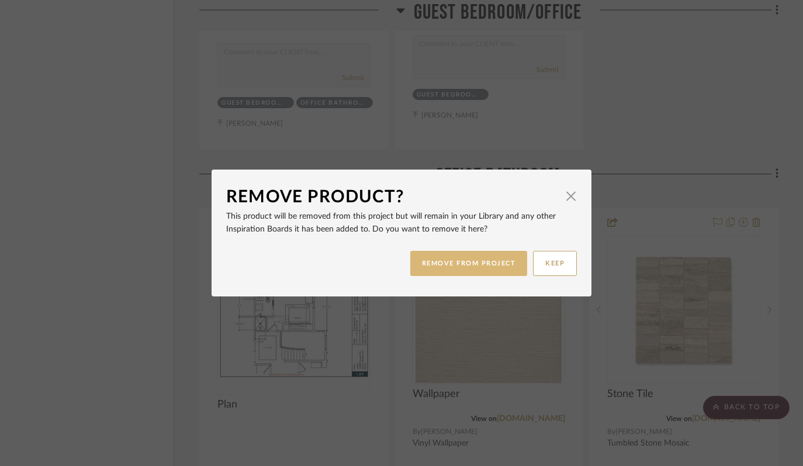
click at [447, 270] on button "REMOVE FROM PROJECT" at bounding box center [470, 263] width 118 height 25
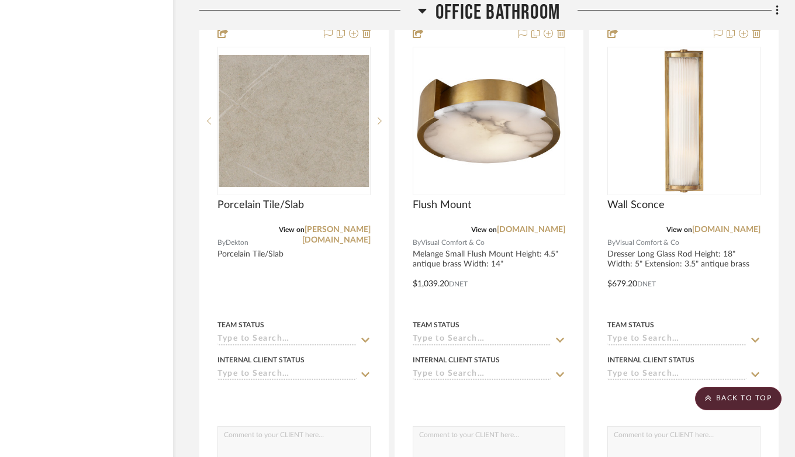
scroll to position [16987, 47]
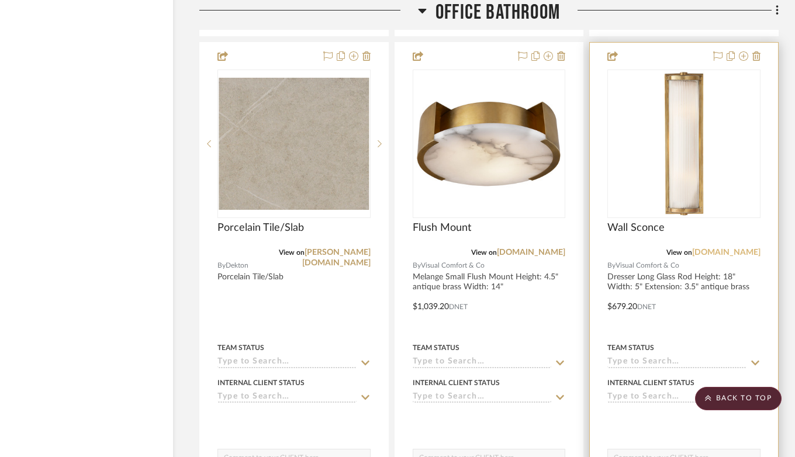
click at [724, 249] on link "[DOMAIN_NAME]" at bounding box center [726, 253] width 68 height 8
click at [710, 165] on div at bounding box center [684, 218] width 153 height 296
click at [687, 151] on img "0" at bounding box center [684, 144] width 146 height 146
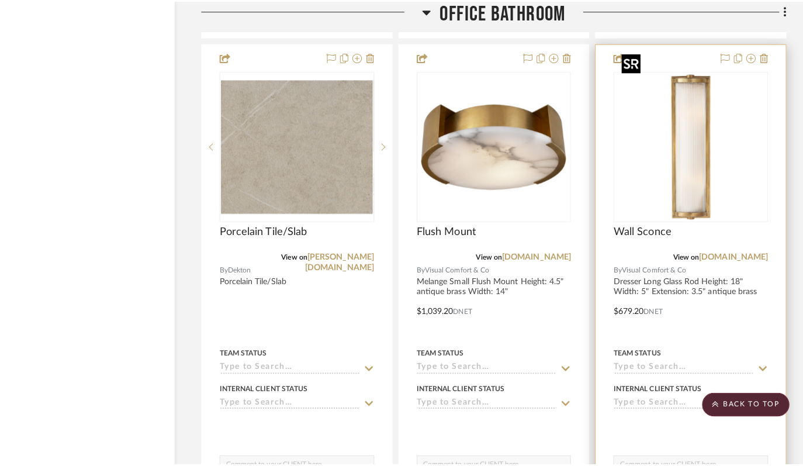
scroll to position [0, 0]
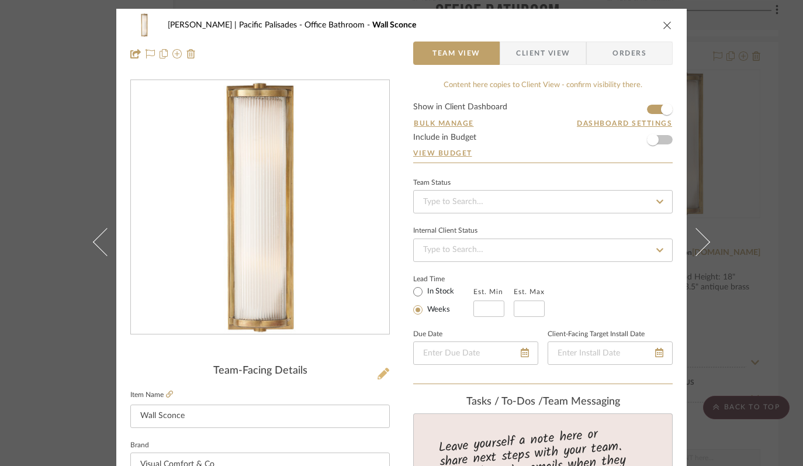
click at [380, 371] on icon at bounding box center [384, 374] width 12 height 12
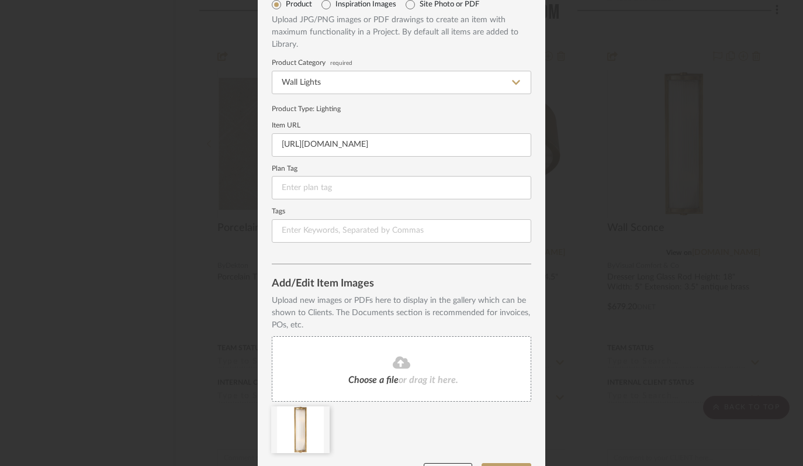
scroll to position [91, 0]
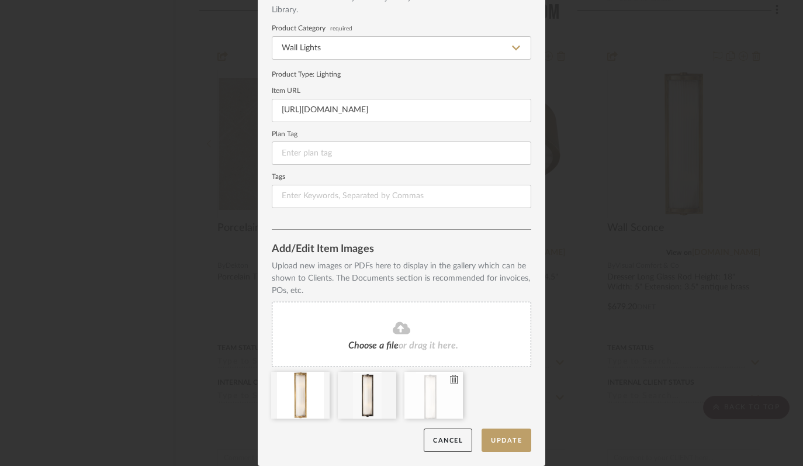
click at [451, 378] on icon at bounding box center [454, 379] width 8 height 9
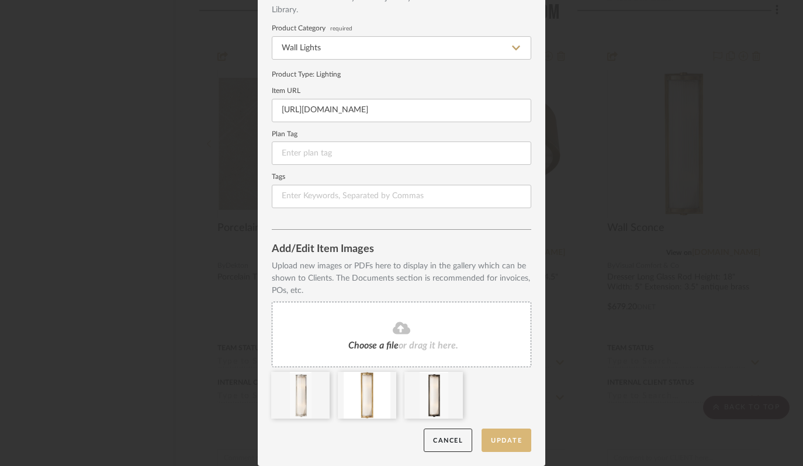
click at [508, 443] on button "Update" at bounding box center [507, 441] width 50 height 24
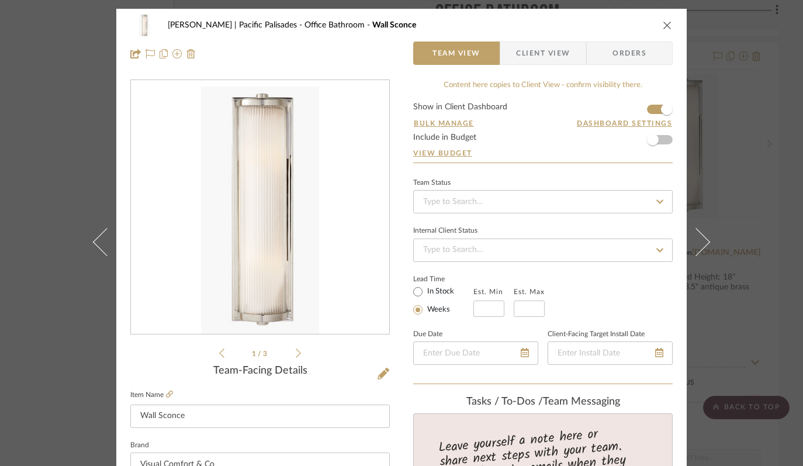
click at [665, 27] on icon "close" at bounding box center [667, 24] width 9 height 9
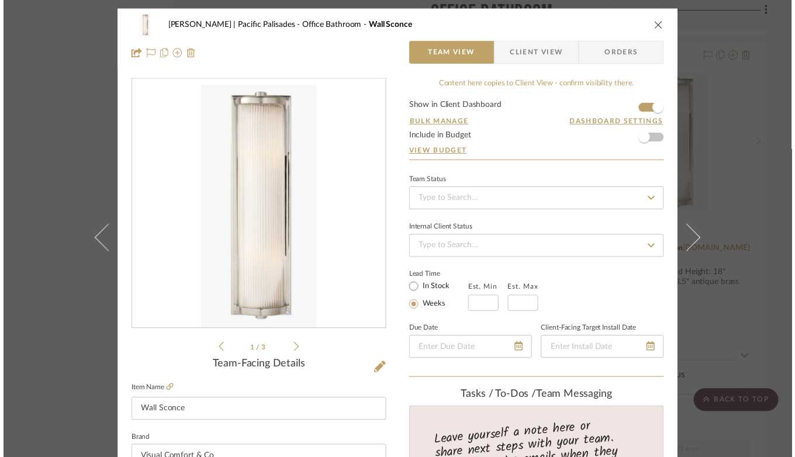
scroll to position [16987, 47]
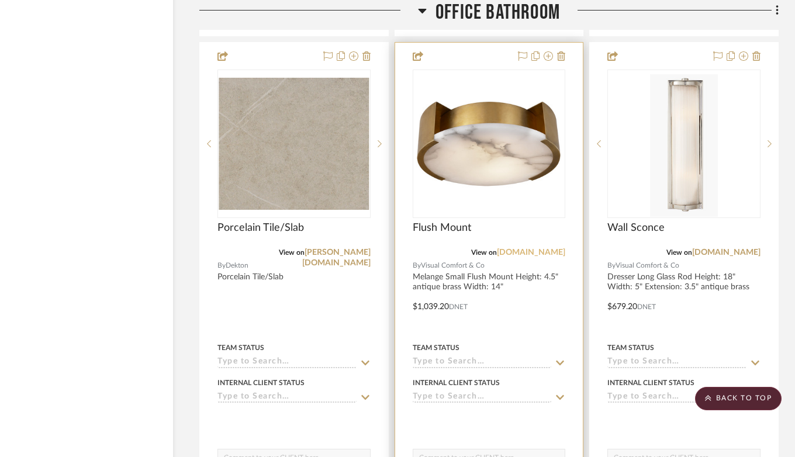
click at [537, 249] on link "[DOMAIN_NAME]" at bounding box center [531, 253] width 68 height 8
click at [482, 167] on img "0" at bounding box center [489, 144] width 146 height 146
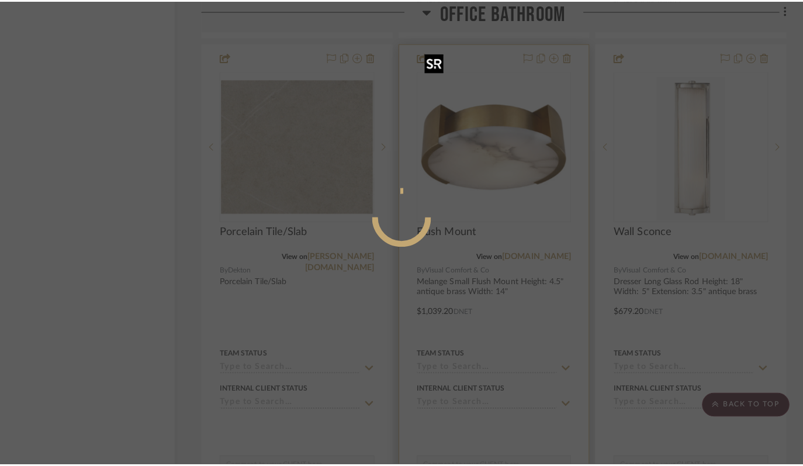
scroll to position [0, 0]
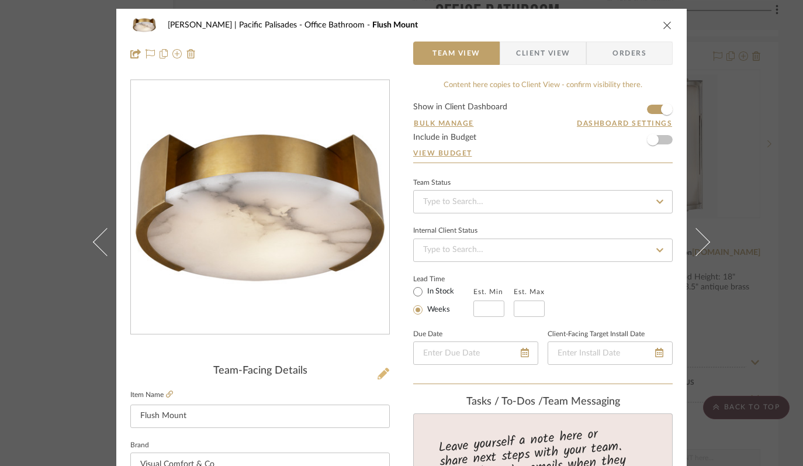
click at [379, 374] on icon at bounding box center [384, 374] width 12 height 12
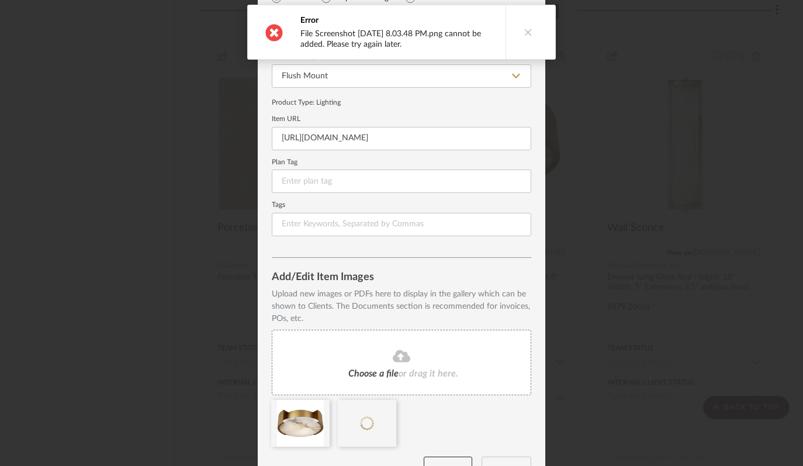
scroll to position [91, 0]
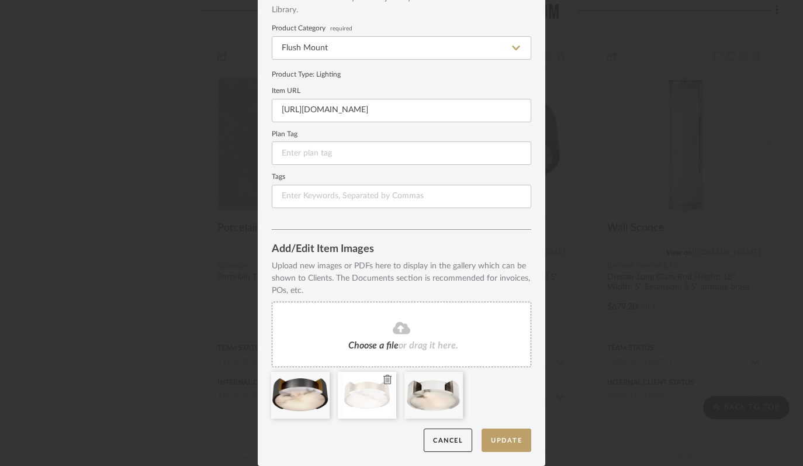
click at [384, 399] on div at bounding box center [367, 395] width 58 height 47
click at [511, 439] on button "Update" at bounding box center [507, 441] width 50 height 24
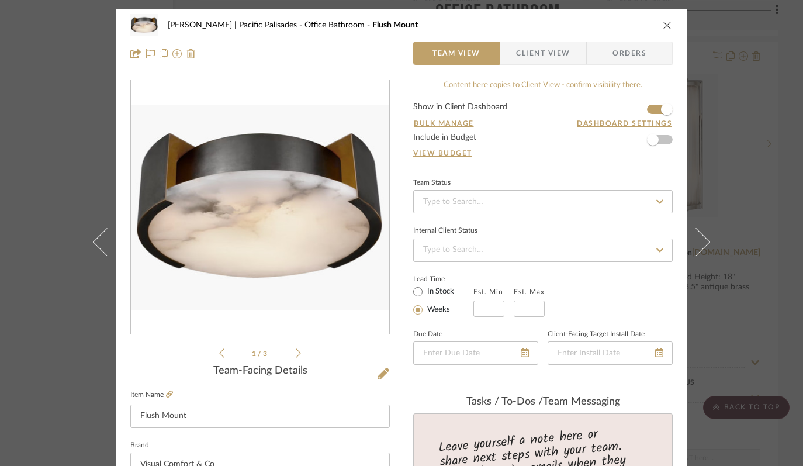
click at [666, 23] on icon "close" at bounding box center [667, 24] width 9 height 9
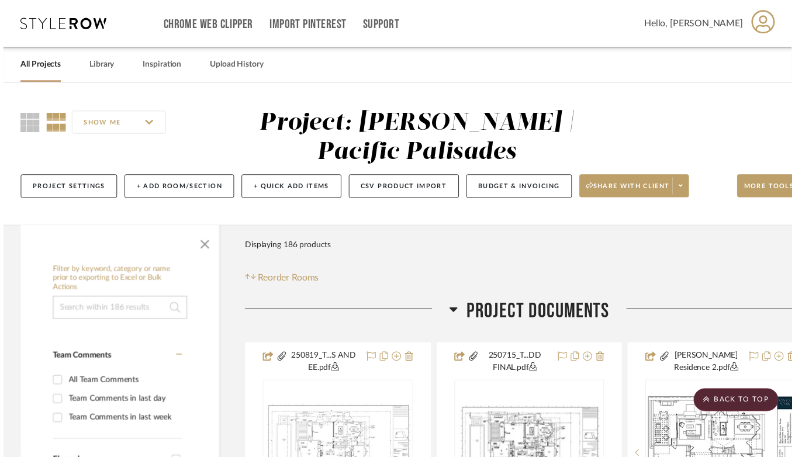
scroll to position [16987, 47]
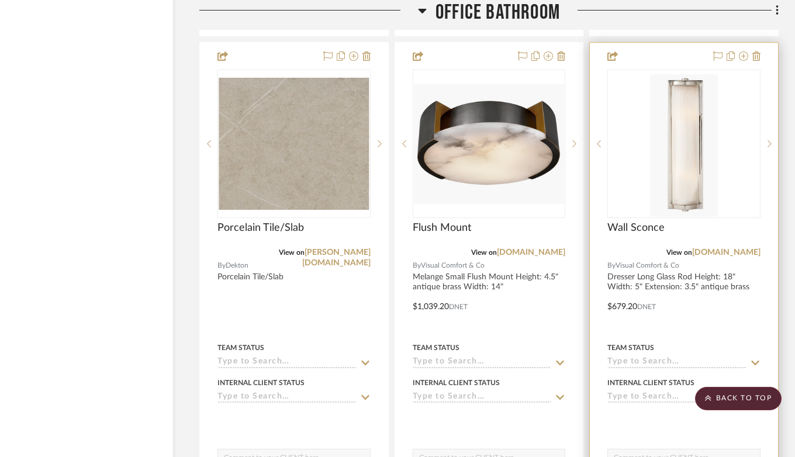
click at [699, 108] on img "0" at bounding box center [684, 144] width 68 height 146
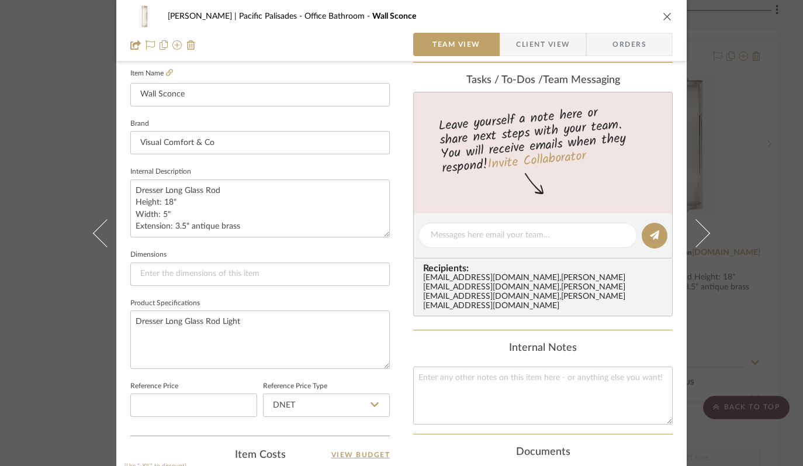
scroll to position [180, 0]
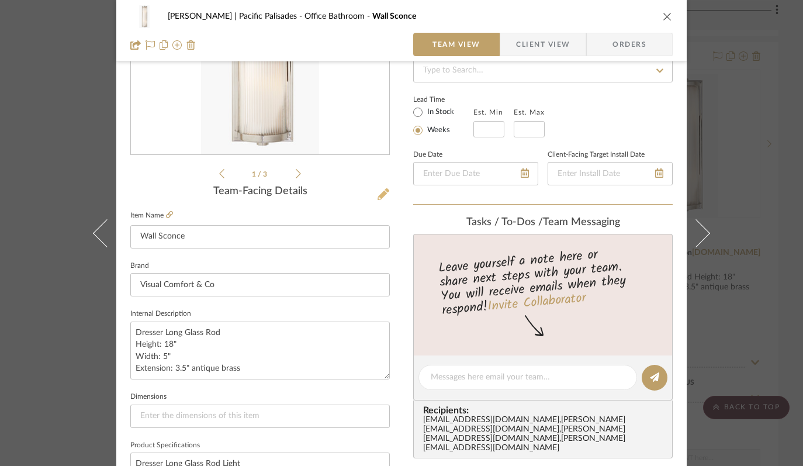
click at [379, 192] on icon at bounding box center [384, 194] width 12 height 12
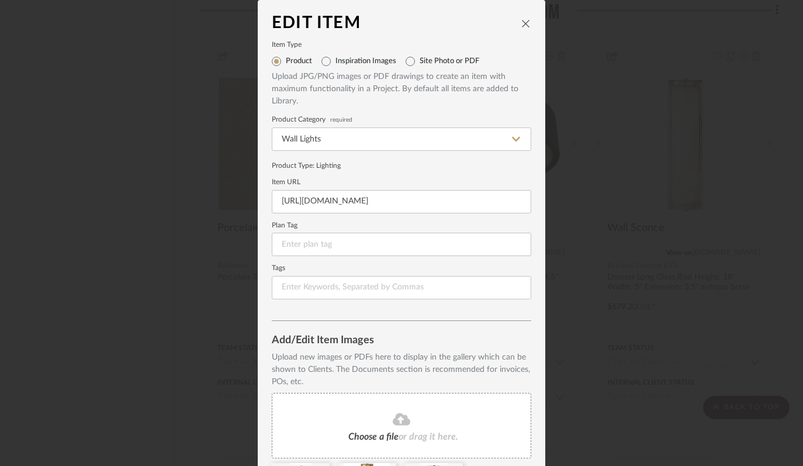
scroll to position [91, 0]
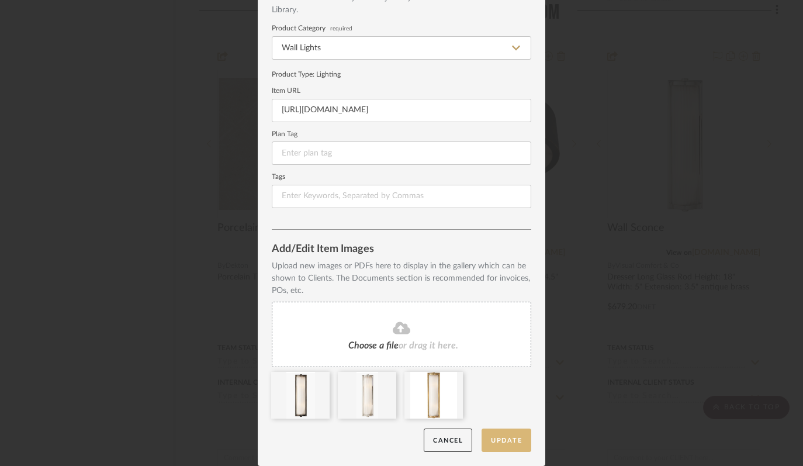
click at [506, 437] on button "Update" at bounding box center [507, 441] width 50 height 24
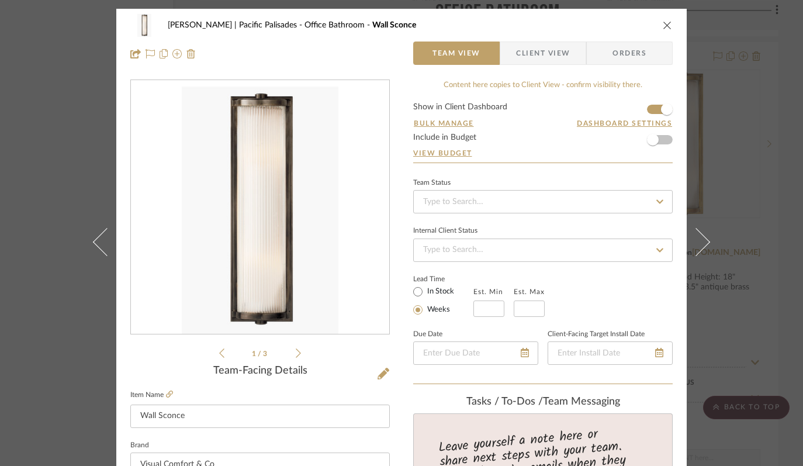
click at [663, 27] on icon "close" at bounding box center [667, 24] width 9 height 9
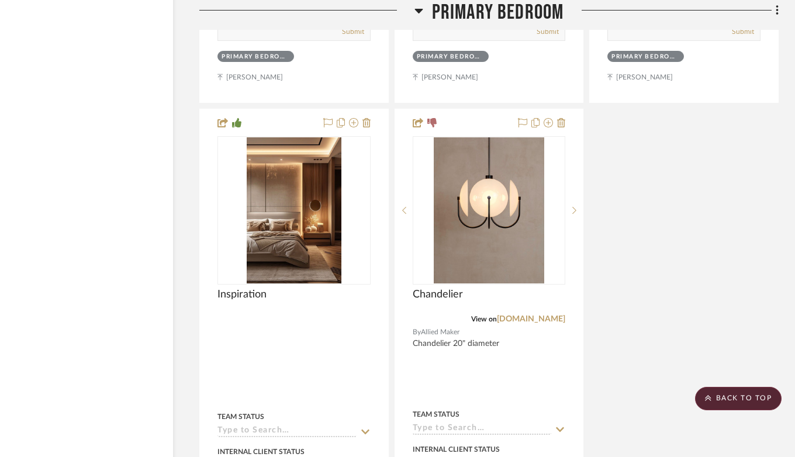
scroll to position [18524, 47]
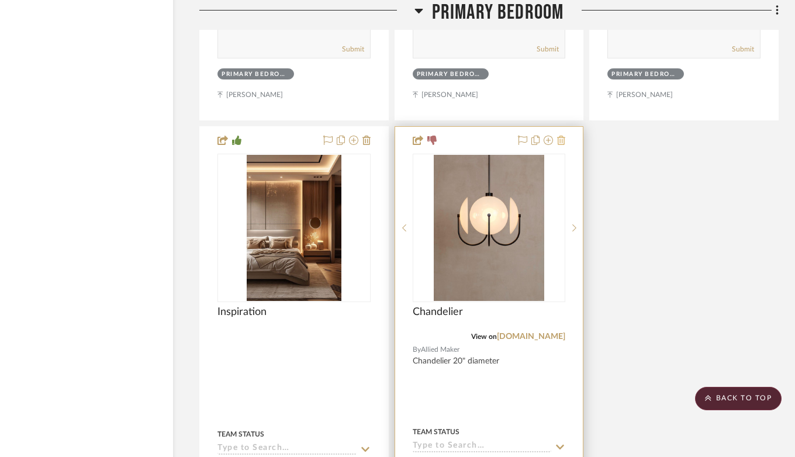
click at [563, 136] on icon at bounding box center [561, 140] width 8 height 9
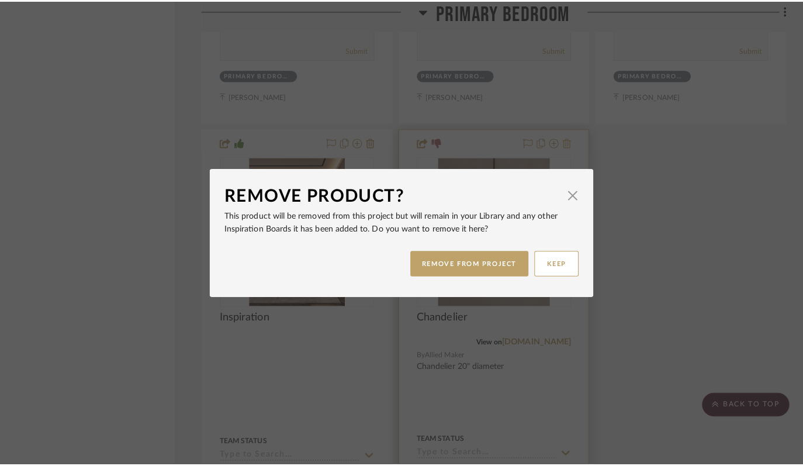
scroll to position [0, 0]
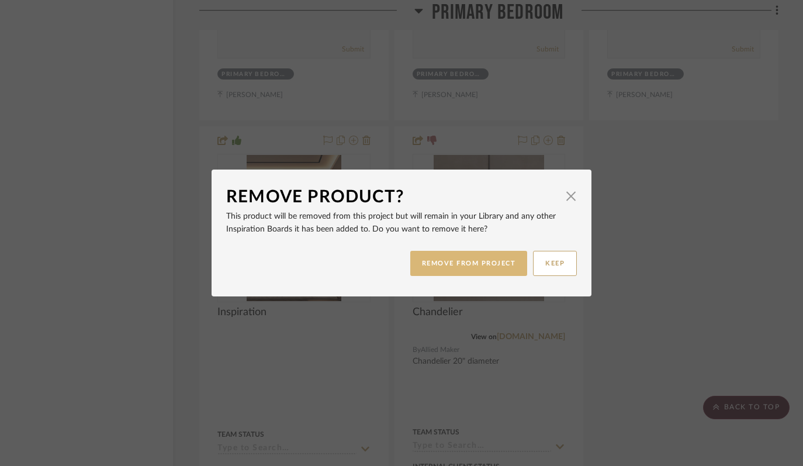
click at [494, 268] on button "REMOVE FROM PROJECT" at bounding box center [470, 263] width 118 height 25
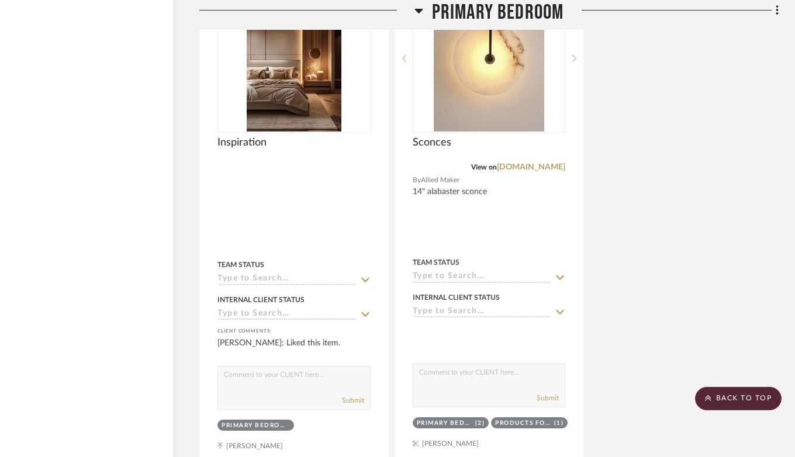
scroll to position [18746, 47]
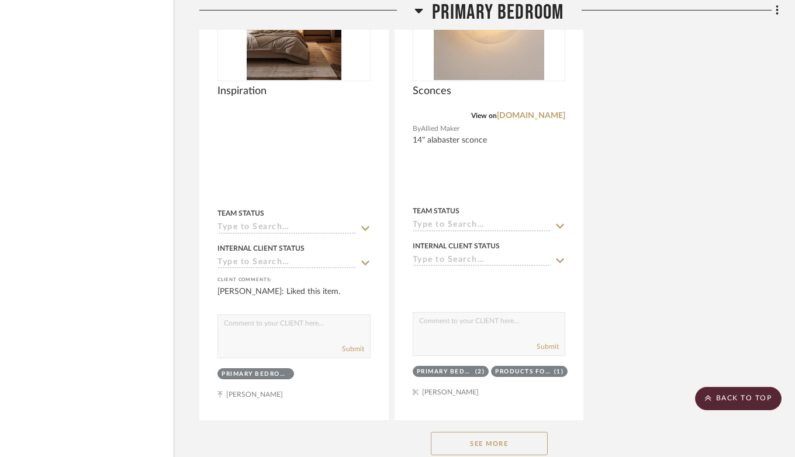
click at [494, 432] on button "See More" at bounding box center [489, 443] width 117 height 23
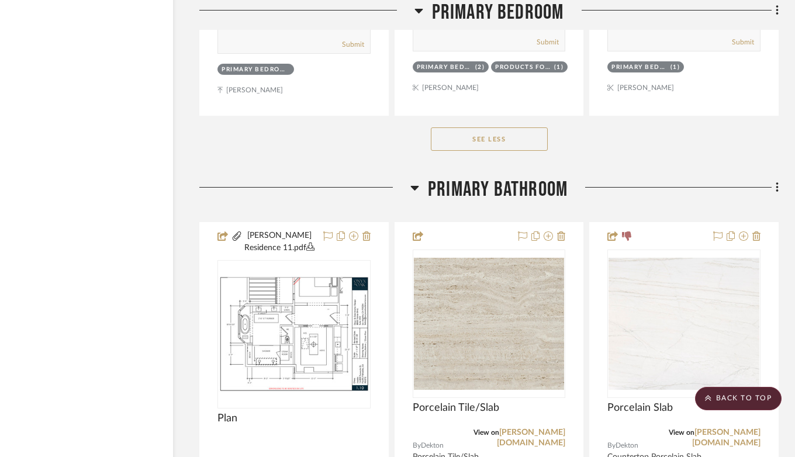
scroll to position [19162, 47]
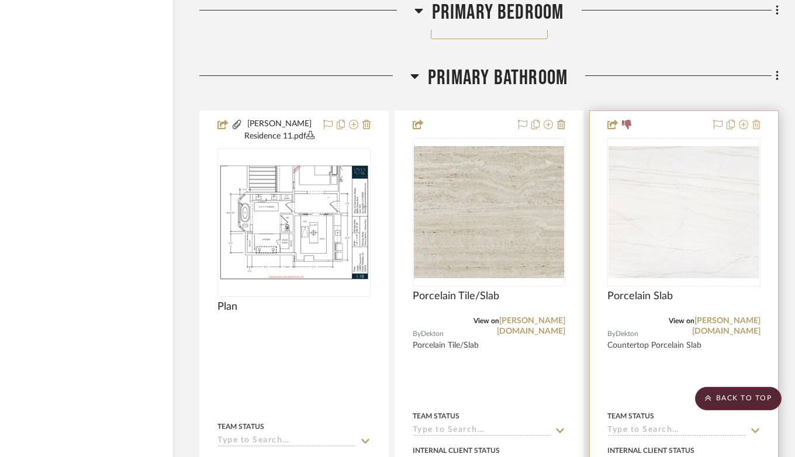
click at [756, 120] on icon at bounding box center [757, 124] width 8 height 9
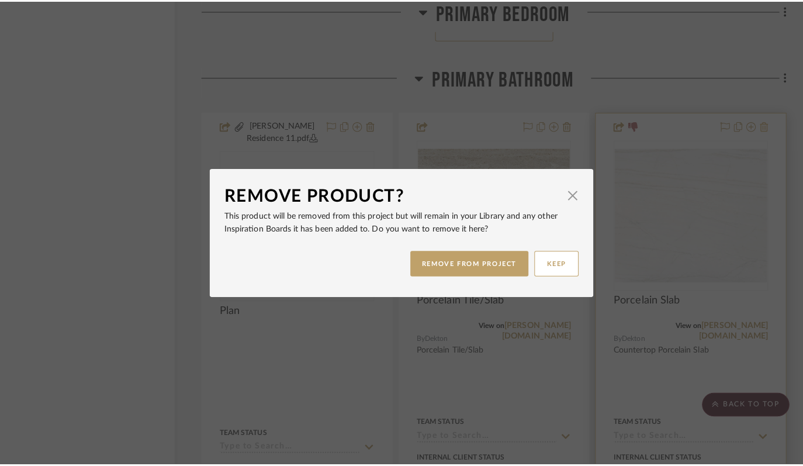
scroll to position [0, 0]
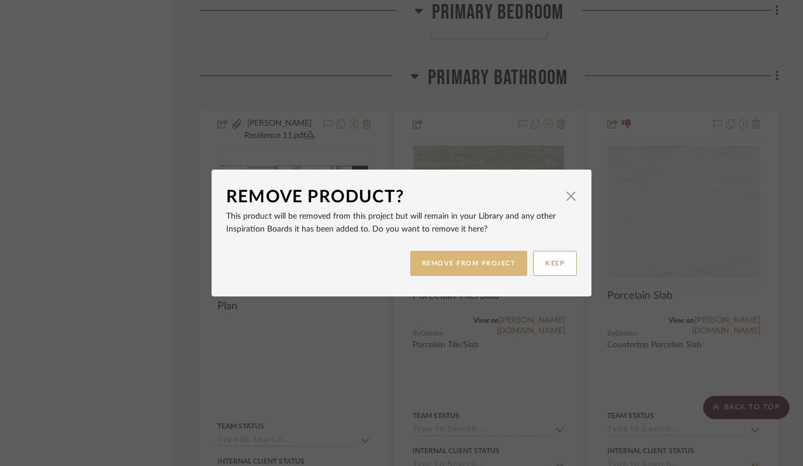
click at [483, 257] on button "REMOVE FROM PROJECT" at bounding box center [470, 263] width 118 height 25
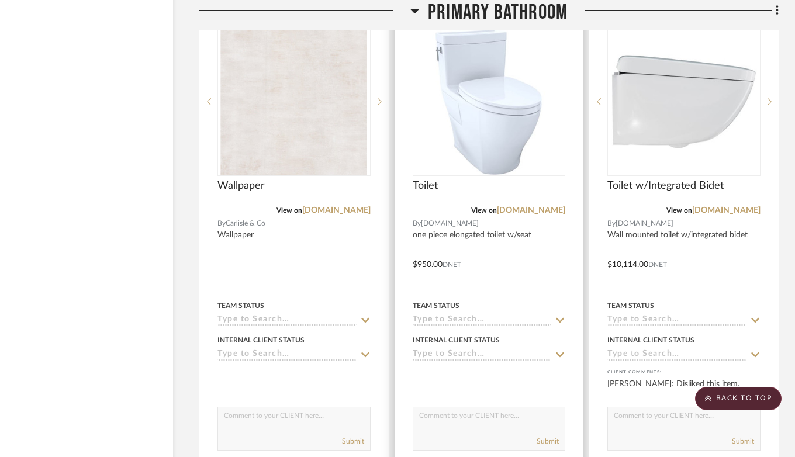
scroll to position [19627, 47]
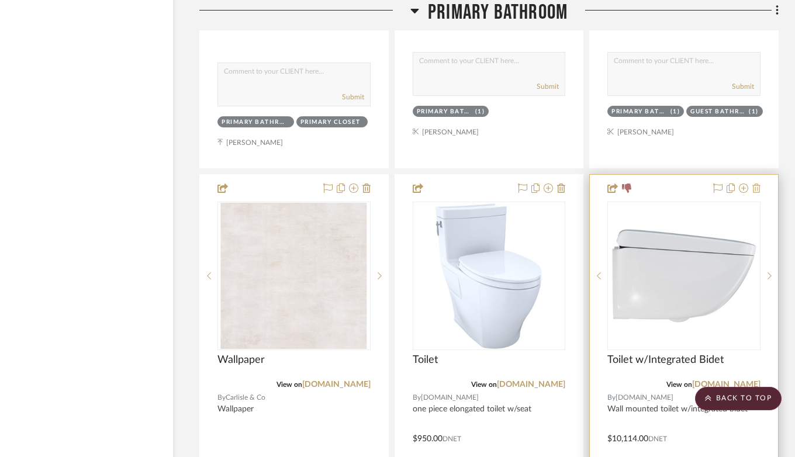
click at [760, 184] on icon at bounding box center [757, 188] width 8 height 9
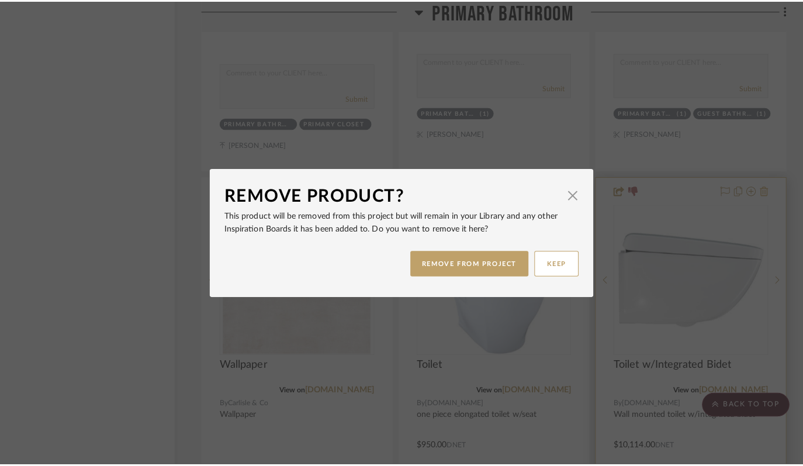
scroll to position [0, 0]
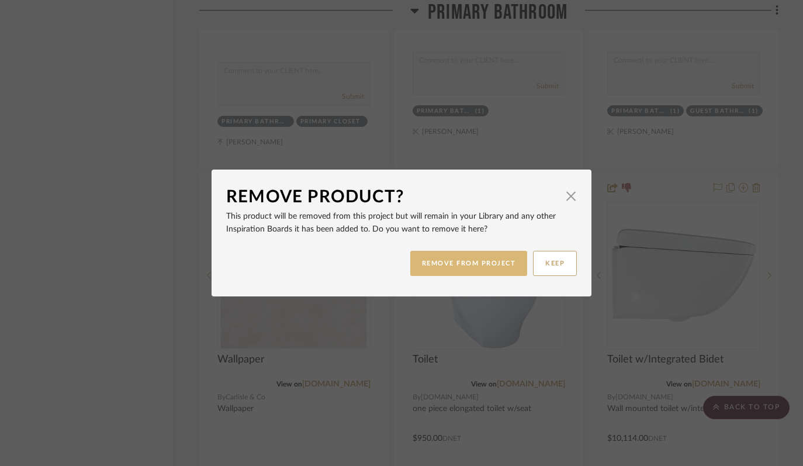
click at [494, 253] on button "REMOVE FROM PROJECT" at bounding box center [470, 263] width 118 height 25
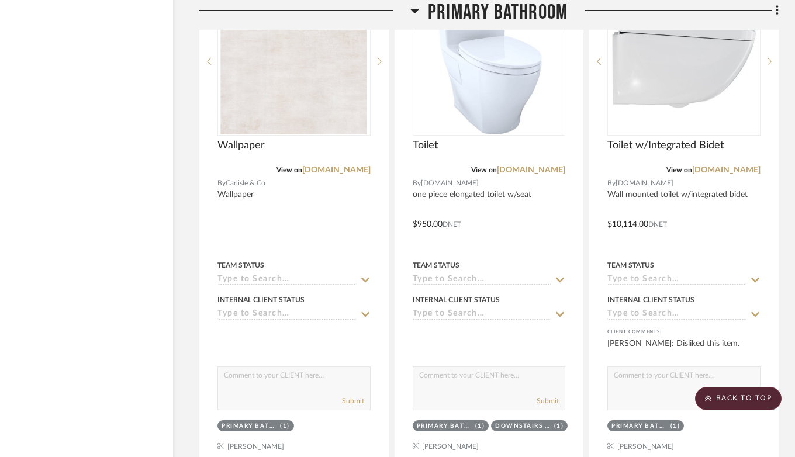
scroll to position [20091, 47]
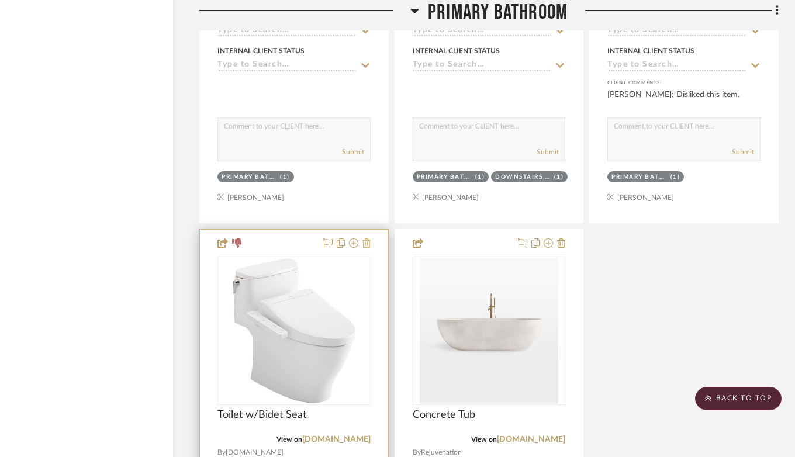
click at [368, 239] on icon at bounding box center [367, 243] width 8 height 9
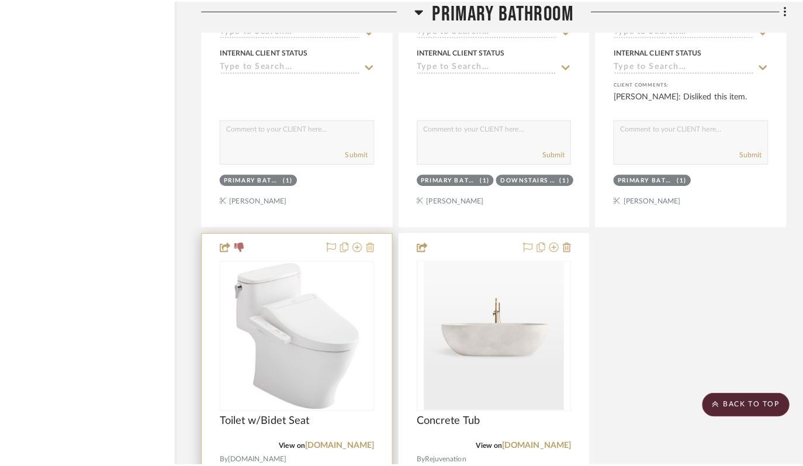
scroll to position [0, 0]
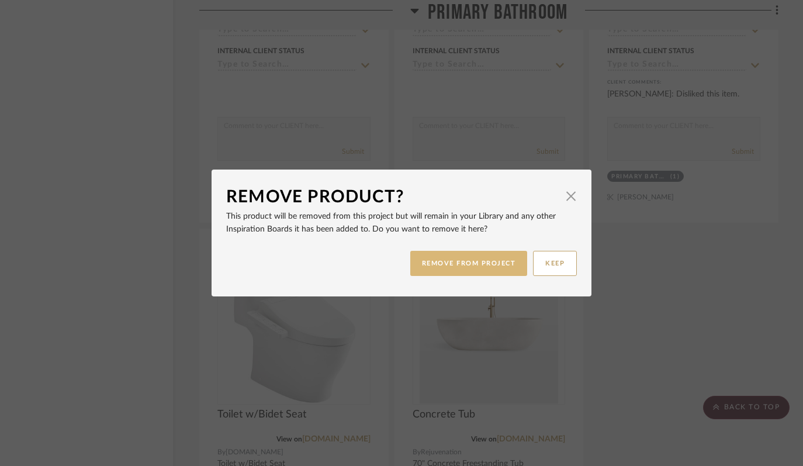
click at [467, 251] on button "REMOVE FROM PROJECT" at bounding box center [470, 263] width 118 height 25
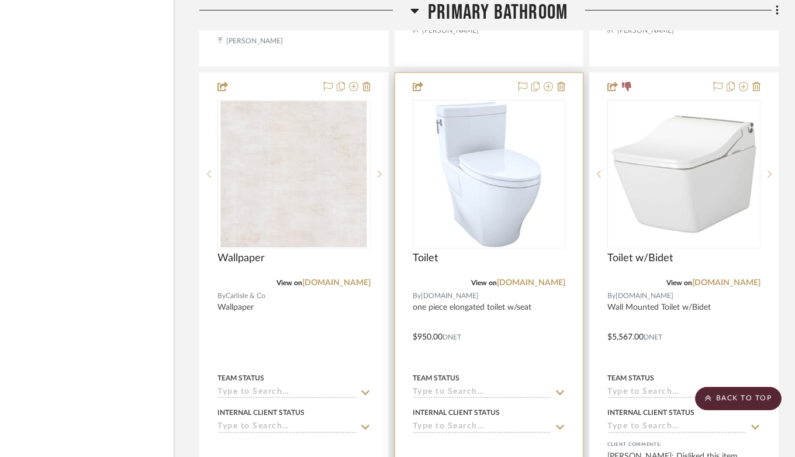
scroll to position [19664, 47]
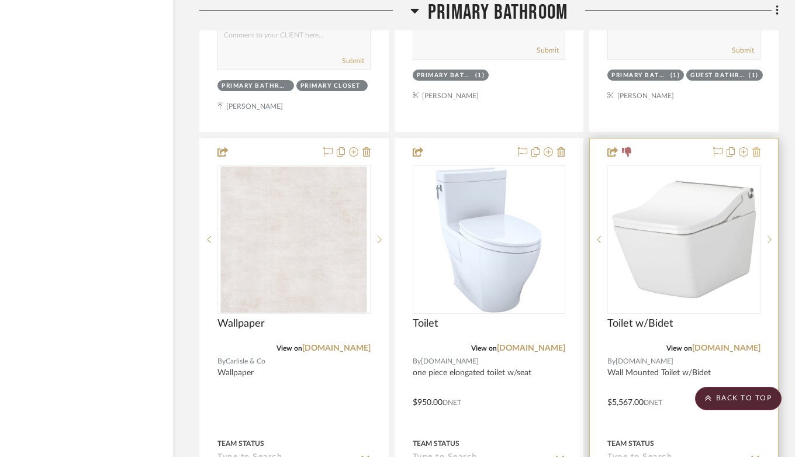
click at [757, 147] on icon at bounding box center [757, 151] width 8 height 9
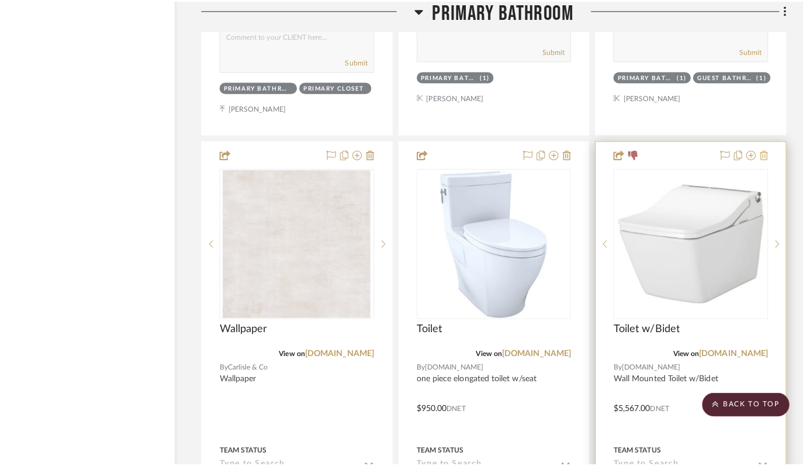
scroll to position [0, 0]
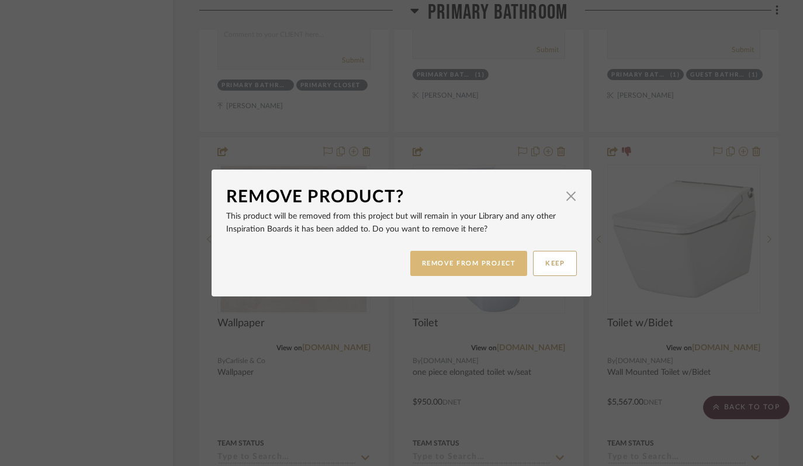
click at [487, 264] on button "REMOVE FROM PROJECT" at bounding box center [470, 263] width 118 height 25
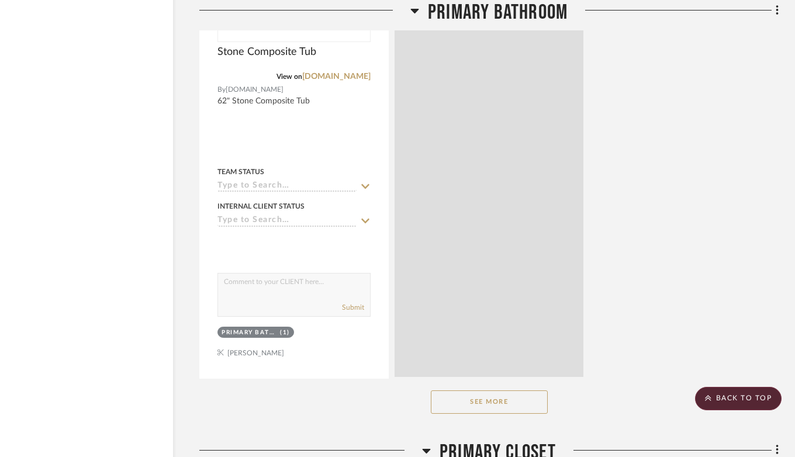
scroll to position [20460, 47]
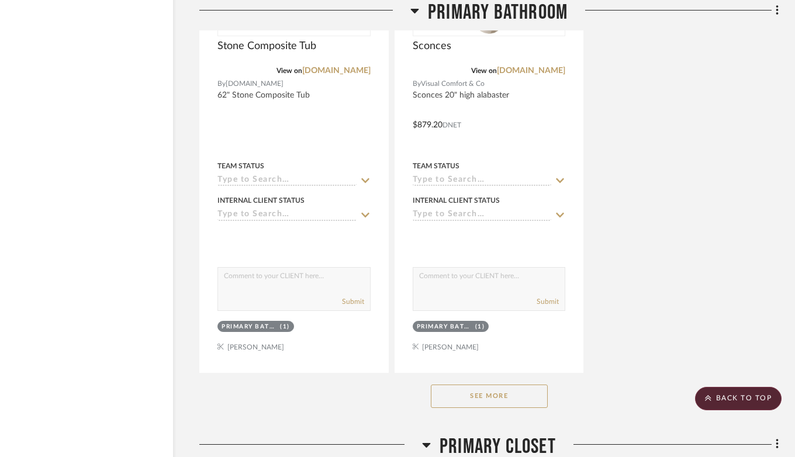
click at [497, 385] on button "See More" at bounding box center [489, 396] width 117 height 23
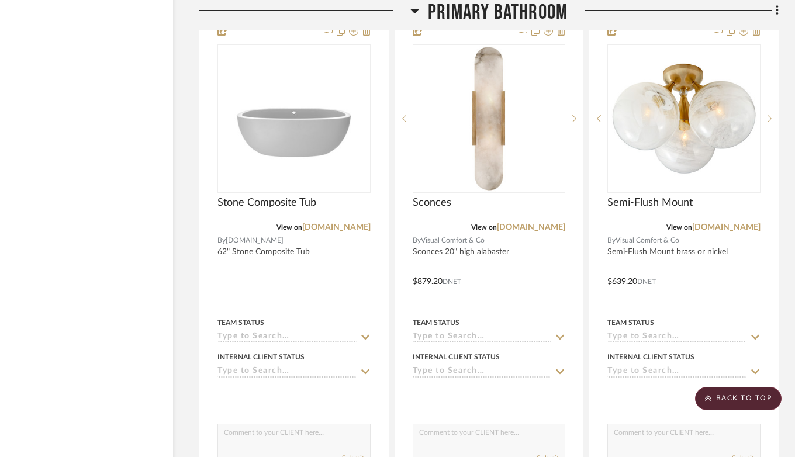
scroll to position [20238, 47]
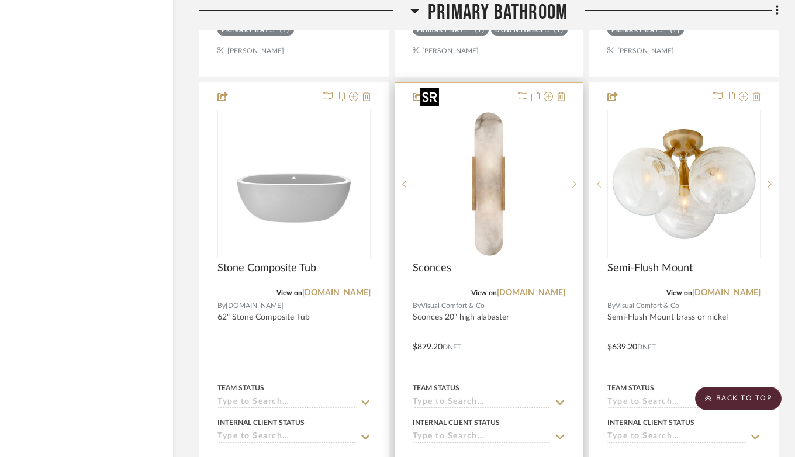
click at [494, 164] on div at bounding box center [489, 184] width 153 height 149
click at [536, 289] on link "[DOMAIN_NAME]" at bounding box center [531, 293] width 68 height 8
click at [494, 165] on img "0" at bounding box center [489, 184] width 146 height 146
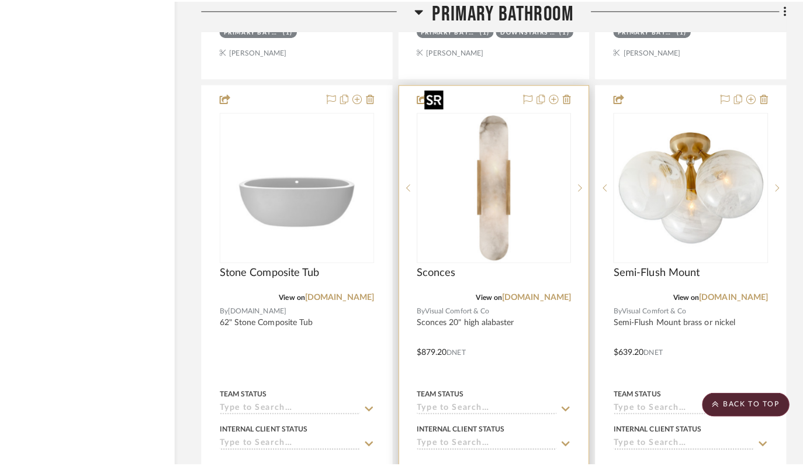
scroll to position [0, 0]
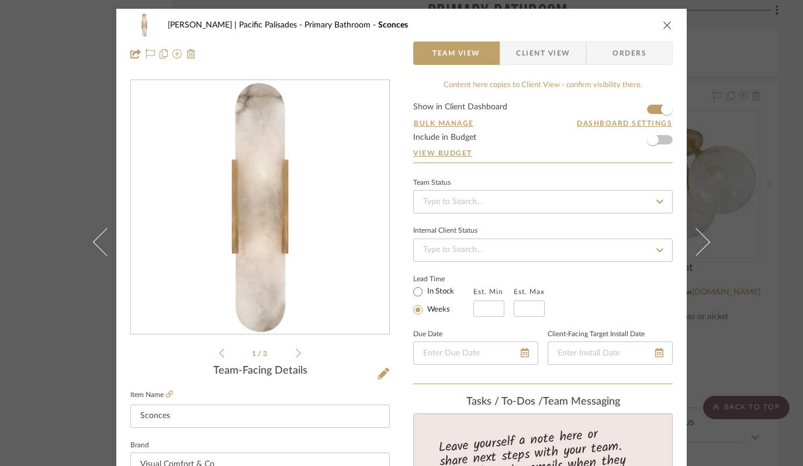
click at [297, 352] on div "1 / 3" at bounding box center [260, 220] width 260 height 281
click at [296, 352] on icon at bounding box center [298, 353] width 5 height 9
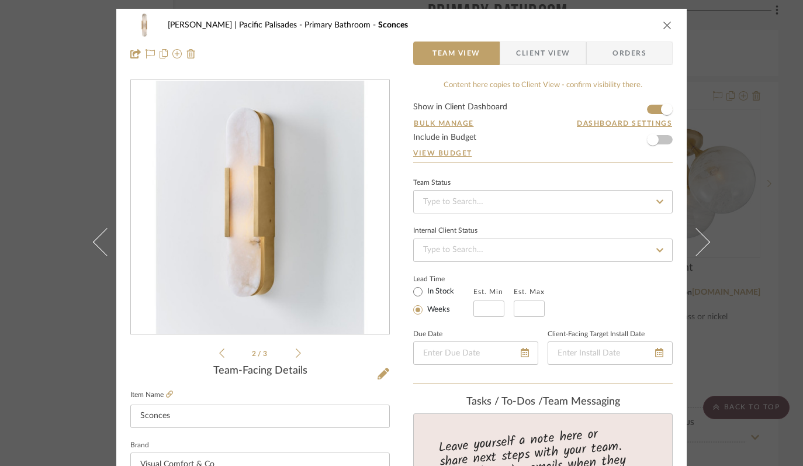
click at [296, 352] on icon at bounding box center [298, 353] width 5 height 9
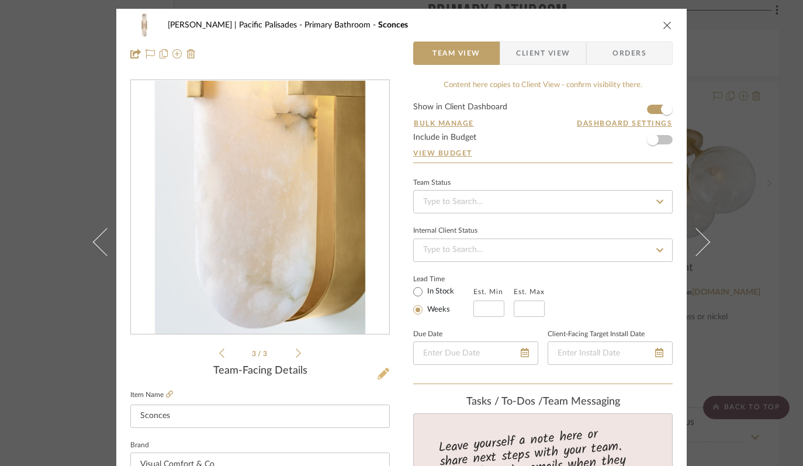
click at [379, 371] on icon at bounding box center [384, 374] width 12 height 12
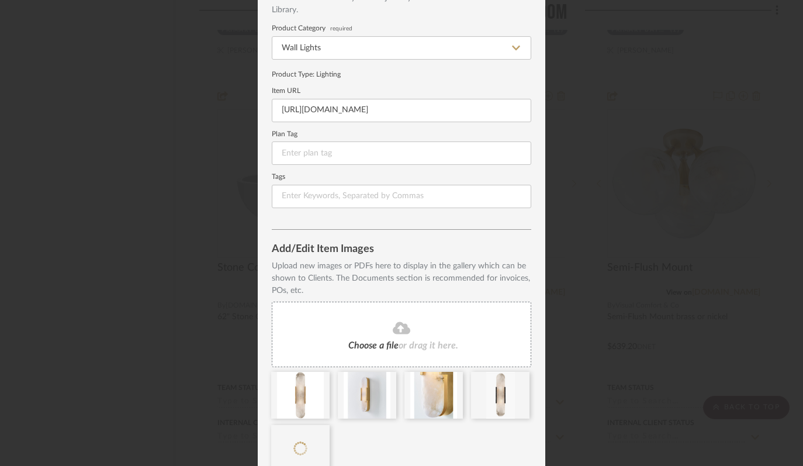
scroll to position [144, 0]
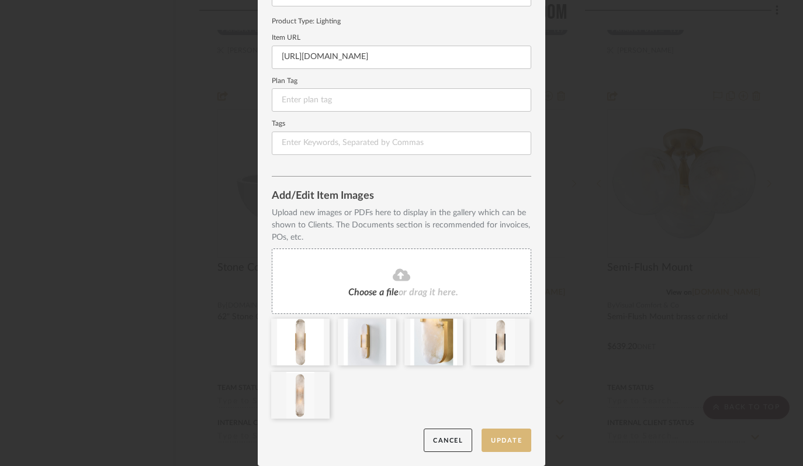
click at [500, 440] on button "Update" at bounding box center [507, 441] width 50 height 24
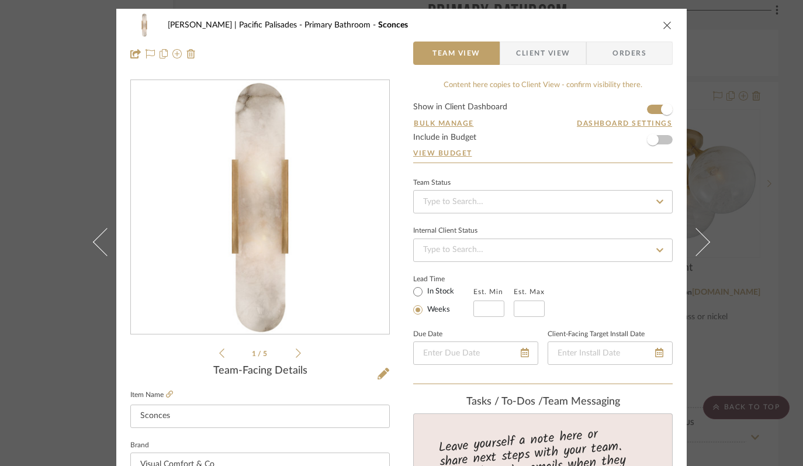
click at [663, 25] on icon "close" at bounding box center [667, 24] width 9 height 9
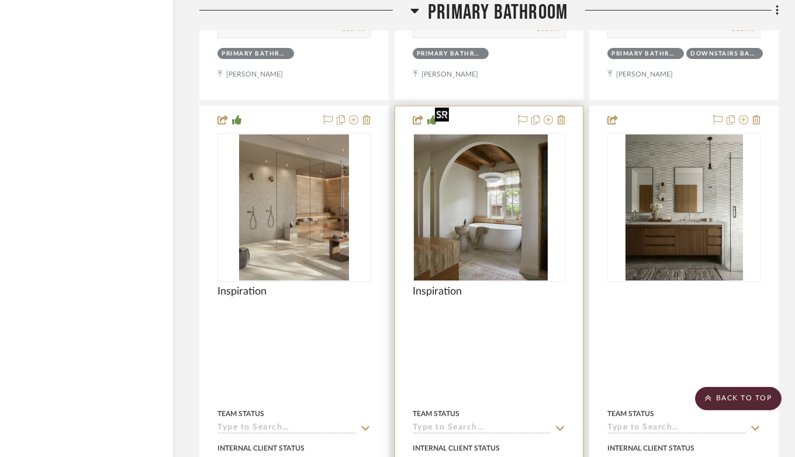
click at [487, 150] on img "0" at bounding box center [473, 207] width 118 height 146
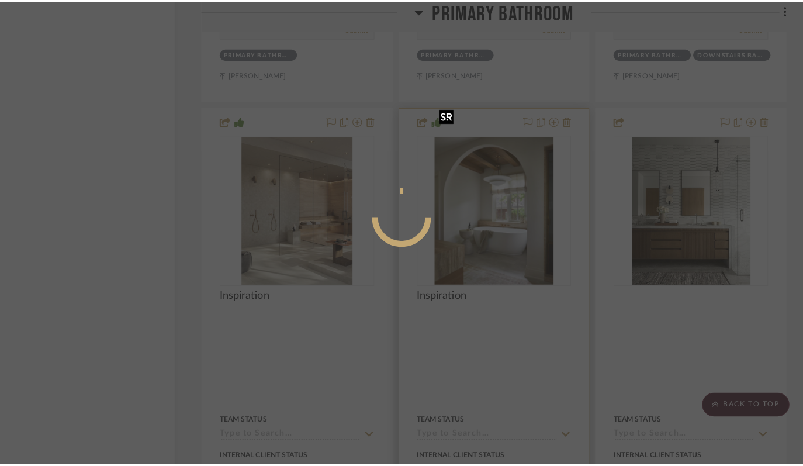
scroll to position [0, 0]
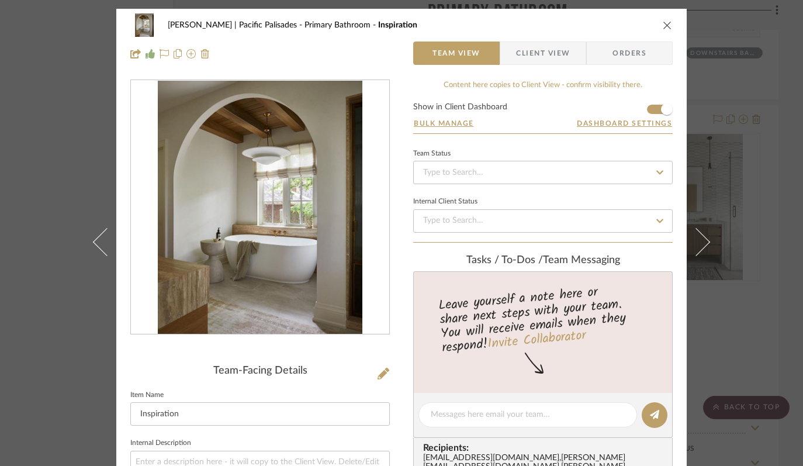
click at [327, 189] on img "0" at bounding box center [260, 208] width 205 height 254
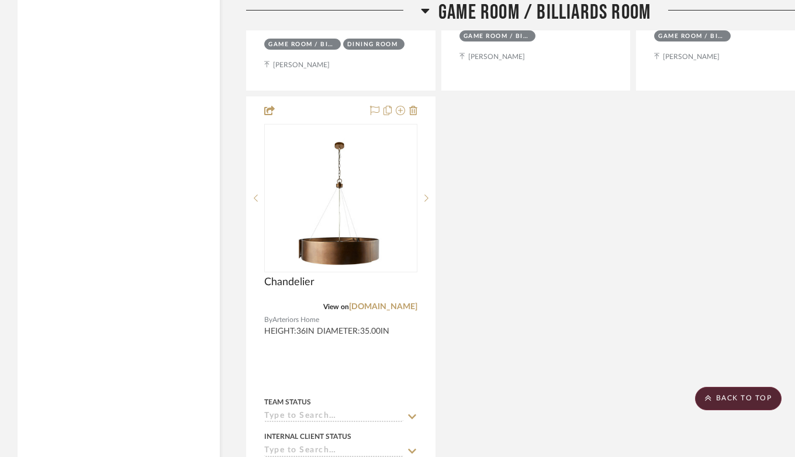
scroll to position [6380, 47]
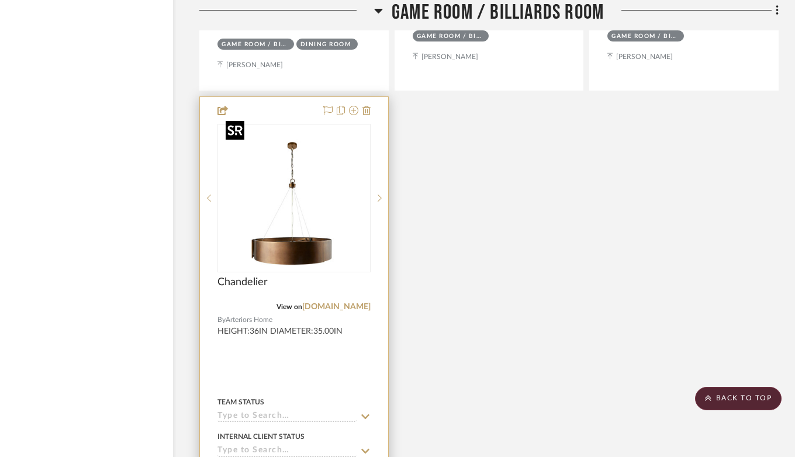
click at [0, 0] on img at bounding box center [0, 0] width 0 height 0
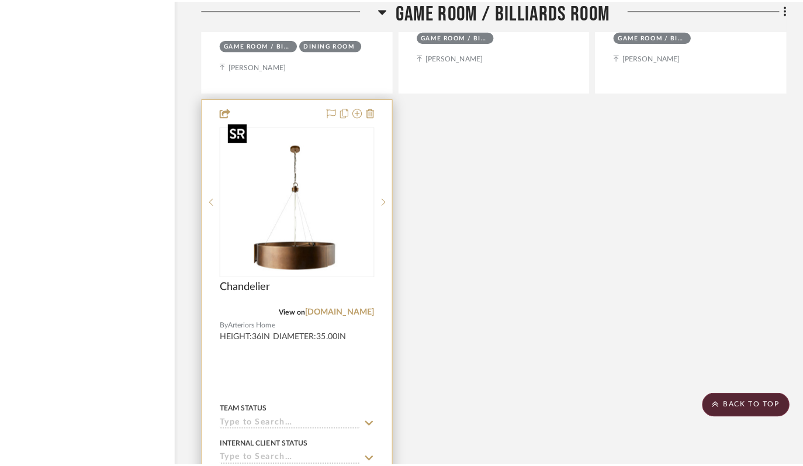
scroll to position [0, 0]
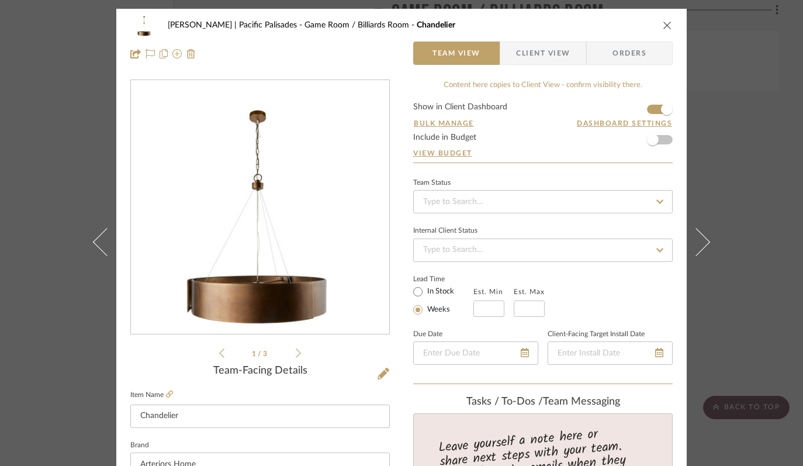
click at [666, 23] on icon "close" at bounding box center [667, 24] width 9 height 9
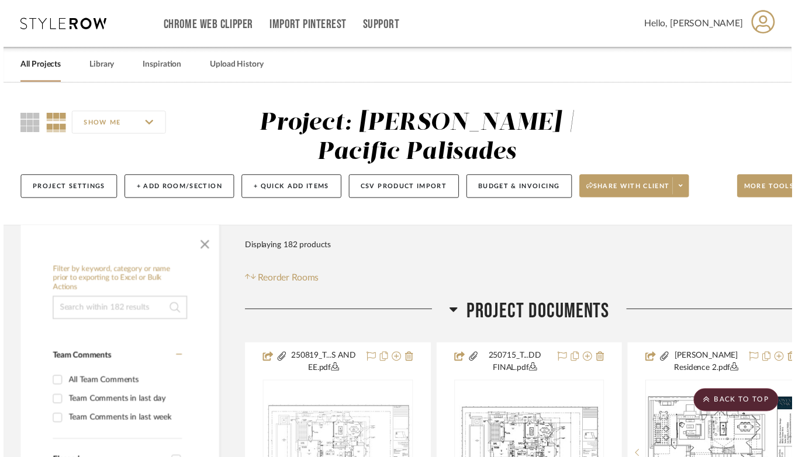
scroll to position [6380, 47]
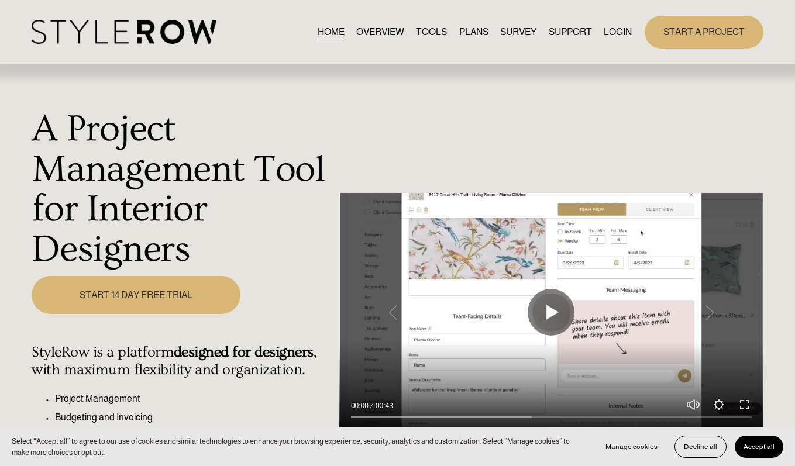
click at [606, 32] on link "LOGIN" at bounding box center [617, 32] width 28 height 16
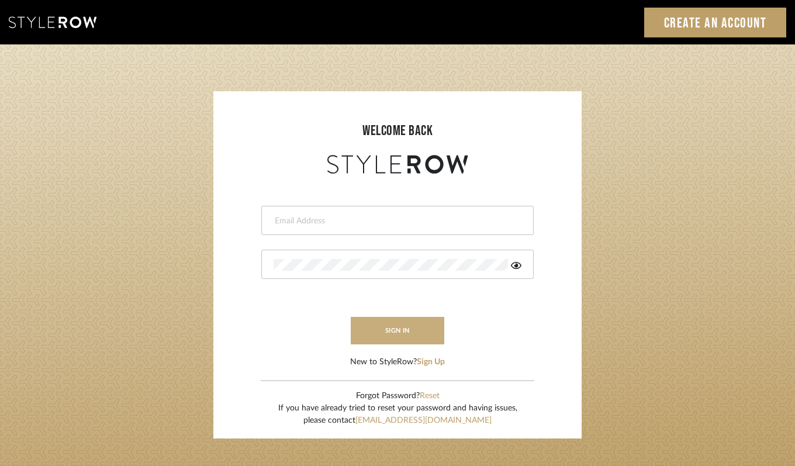
type input "[PERSON_NAME][EMAIL_ADDRESS][DOMAIN_NAME]"
click at [399, 323] on button "sign in" at bounding box center [398, 330] width 94 height 27
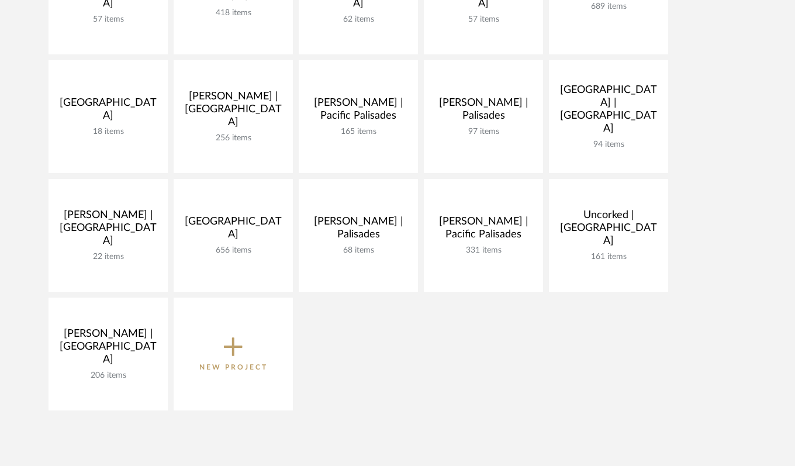
scroll to position [399, 0]
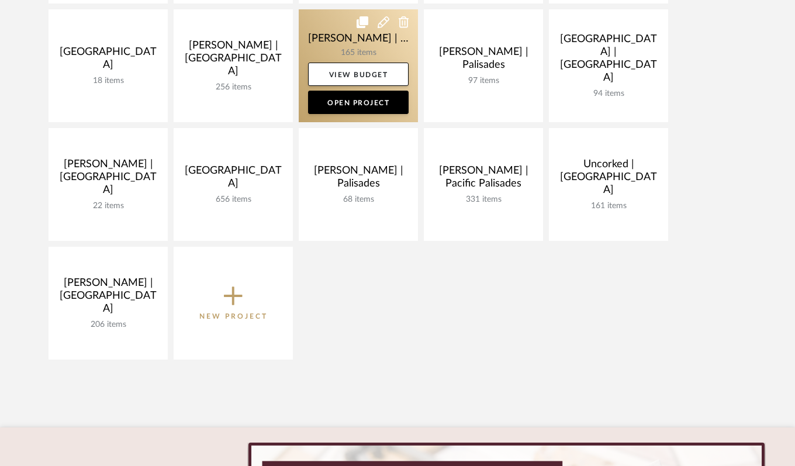
click at [323, 34] on link at bounding box center [358, 65] width 119 height 113
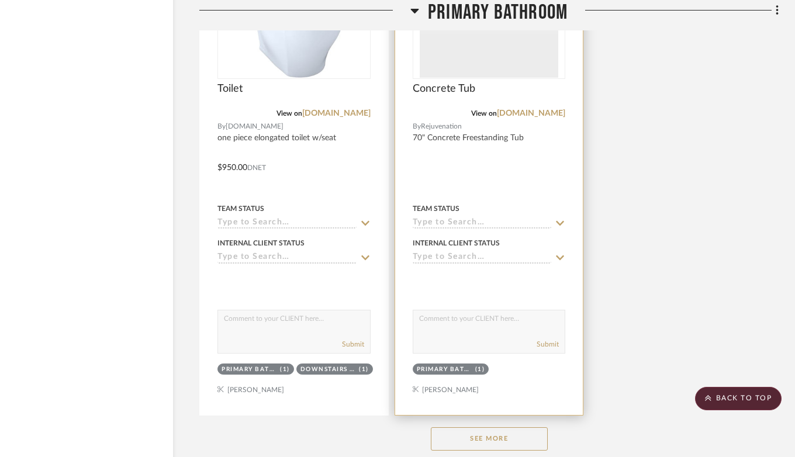
scroll to position [18969, 47]
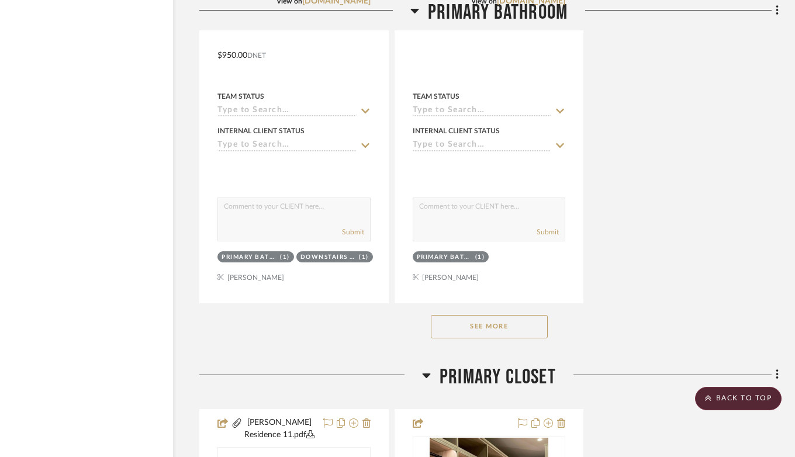
click at [533, 315] on button "See More" at bounding box center [489, 326] width 117 height 23
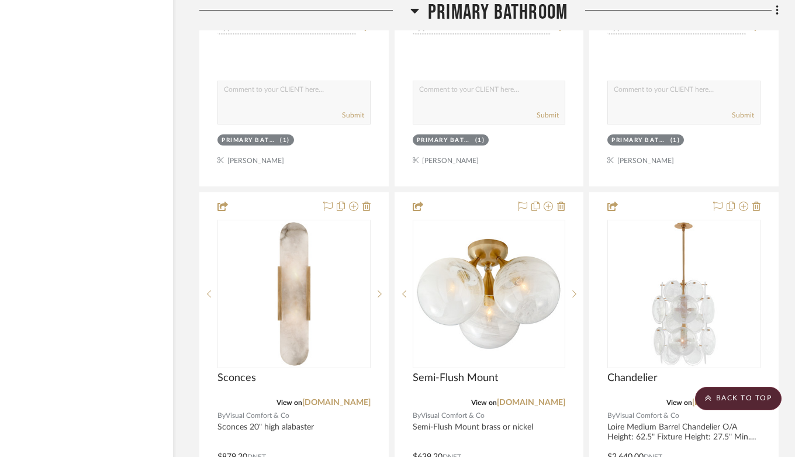
scroll to position [19053, 47]
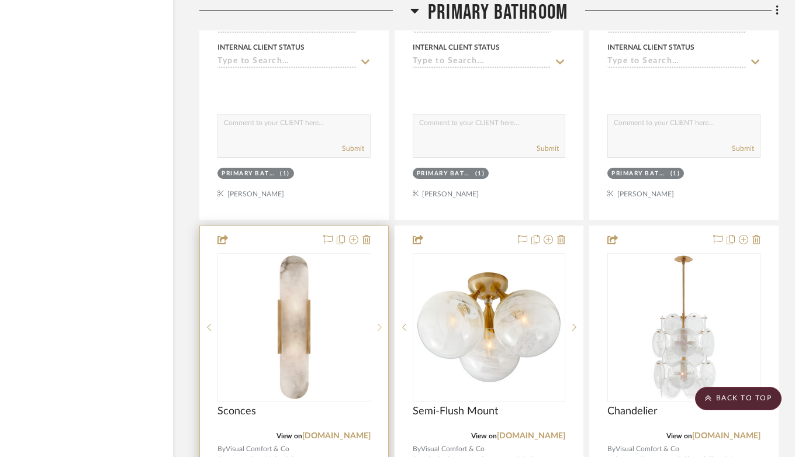
click at [384, 323] on sr-next-btn at bounding box center [380, 327] width 18 height 8
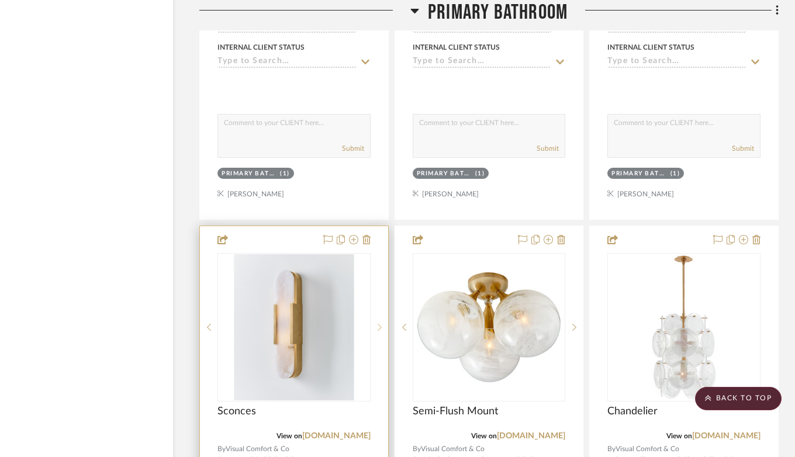
click at [384, 323] on sr-next-btn at bounding box center [380, 327] width 18 height 8
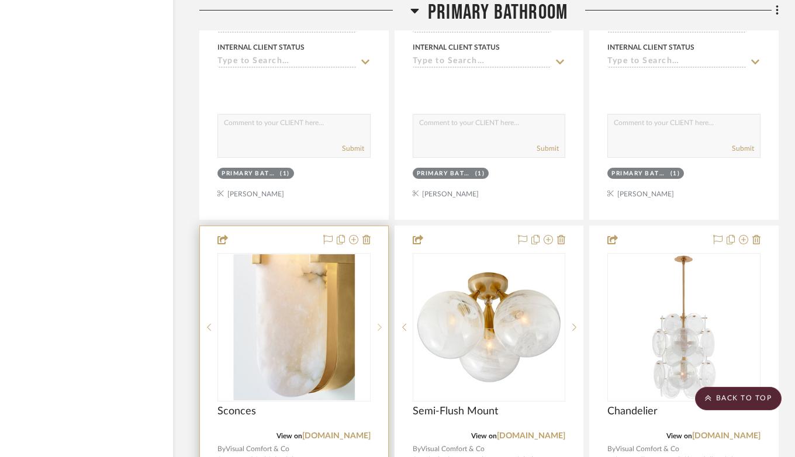
click at [384, 323] on sr-next-btn at bounding box center [380, 327] width 18 height 8
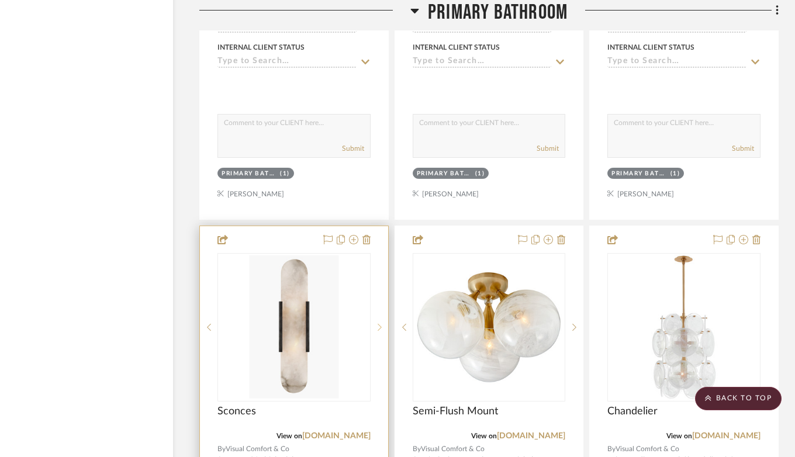
click at [384, 323] on sr-next-btn at bounding box center [380, 327] width 18 height 8
click at [285, 275] on img "4" at bounding box center [294, 327] width 87 height 146
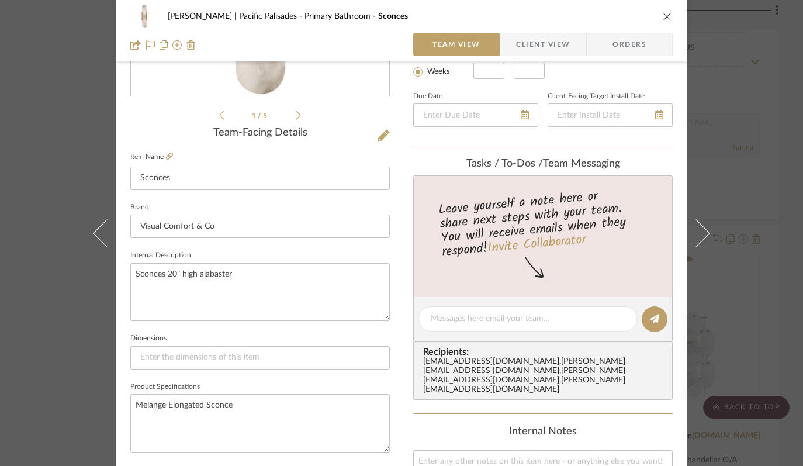
scroll to position [183, 0]
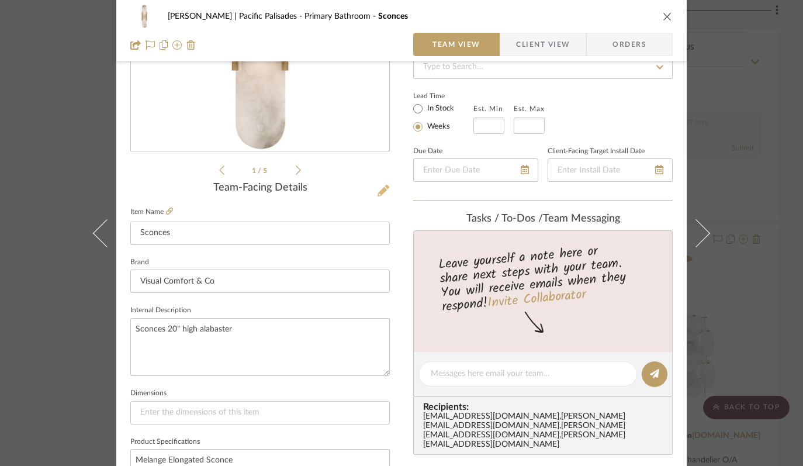
click at [379, 191] on icon at bounding box center [384, 191] width 12 height 12
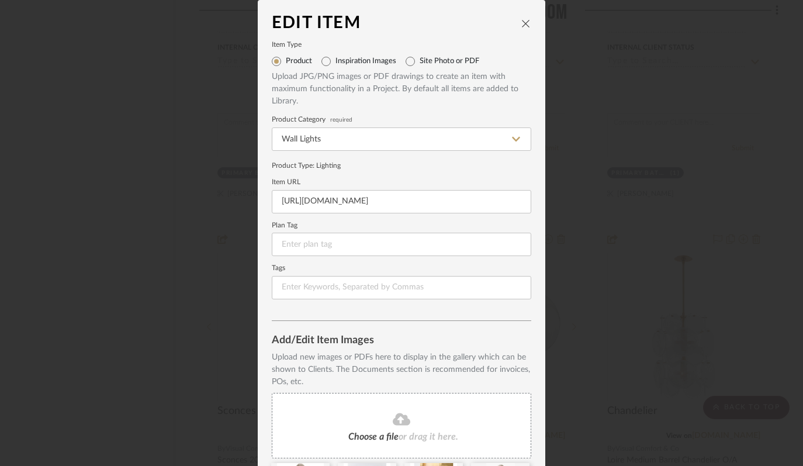
scroll to position [144, 0]
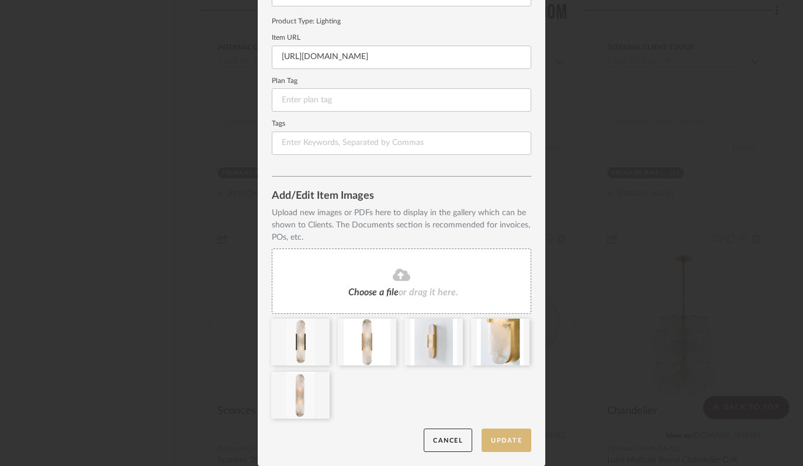
click at [505, 444] on button "Update" at bounding box center [507, 441] width 50 height 24
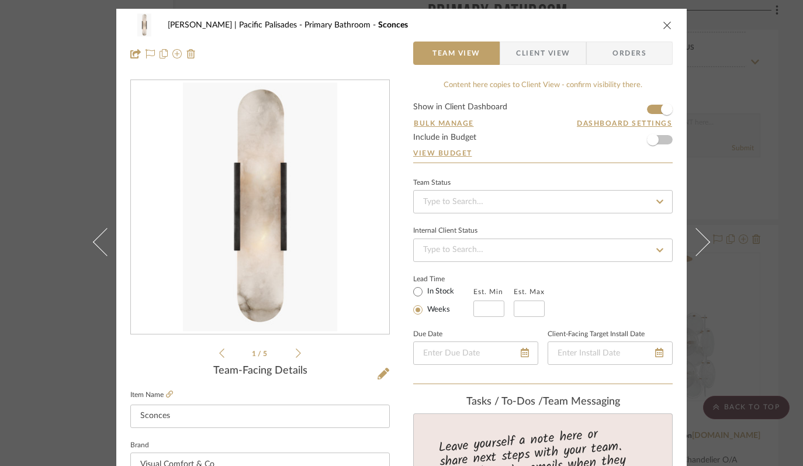
click at [667, 24] on icon "close" at bounding box center [667, 24] width 9 height 9
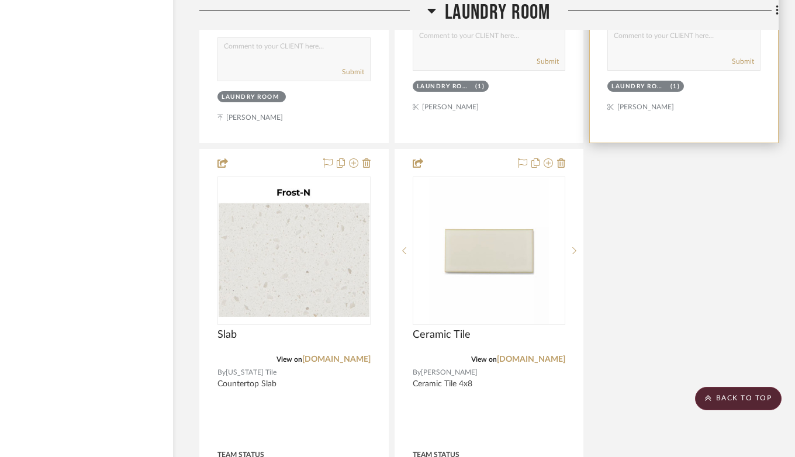
scroll to position [23486, 47]
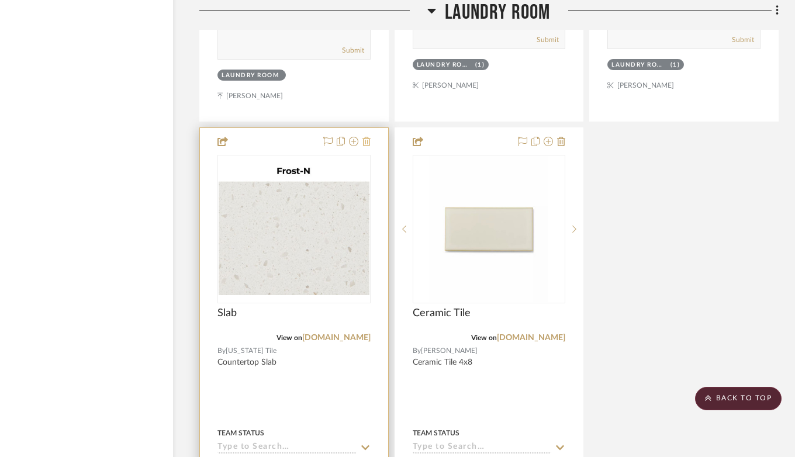
click at [367, 137] on icon at bounding box center [367, 141] width 8 height 9
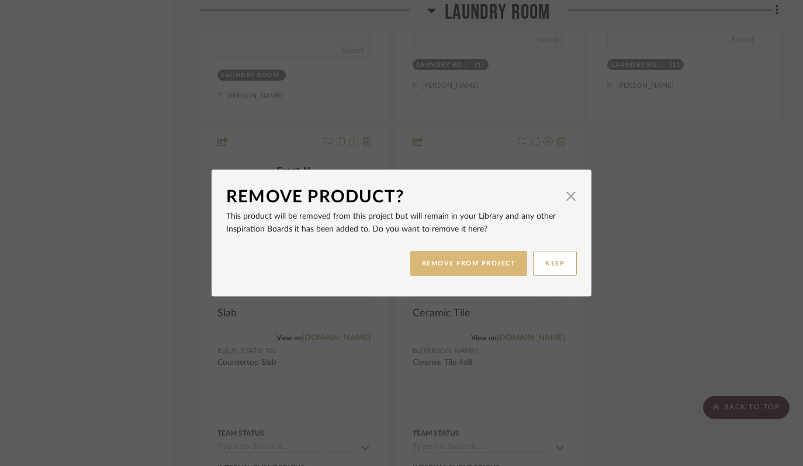
click at [479, 260] on button "REMOVE FROM PROJECT" at bounding box center [470, 263] width 118 height 25
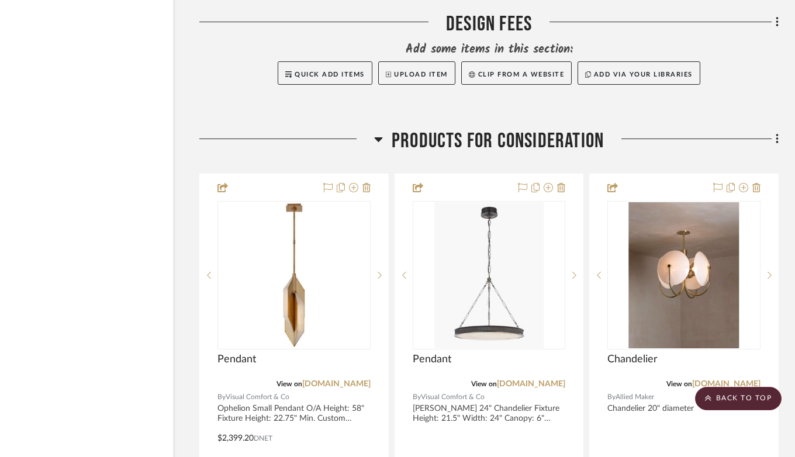
scroll to position [24335, 47]
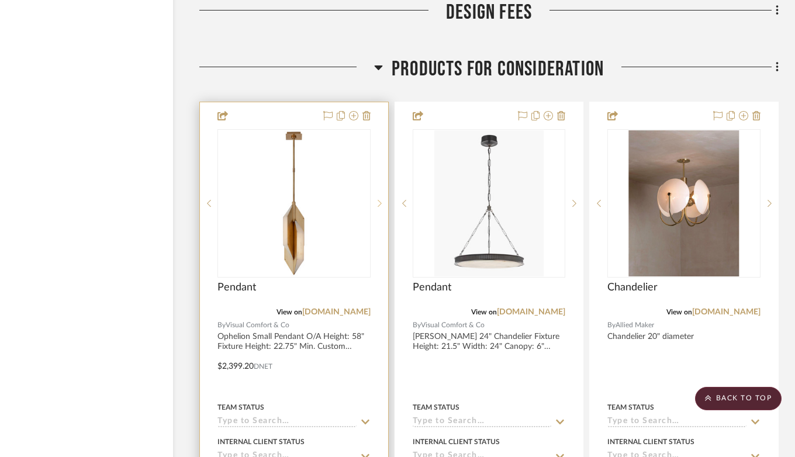
click at [380, 199] on icon at bounding box center [380, 203] width 4 height 8
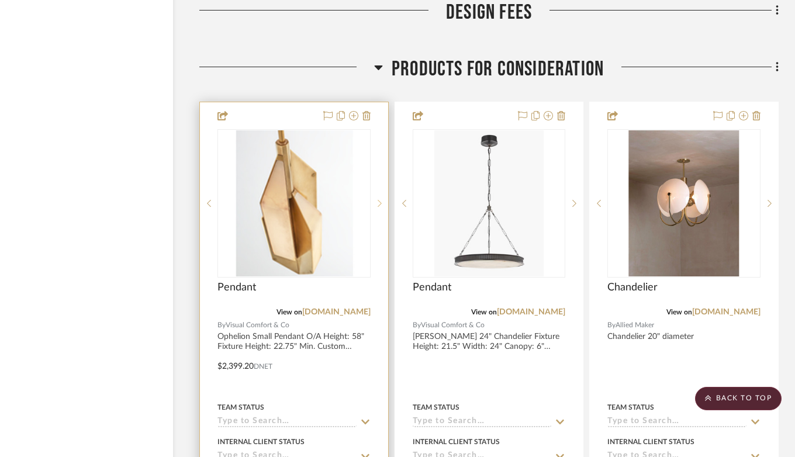
click at [380, 199] on icon at bounding box center [380, 203] width 4 height 8
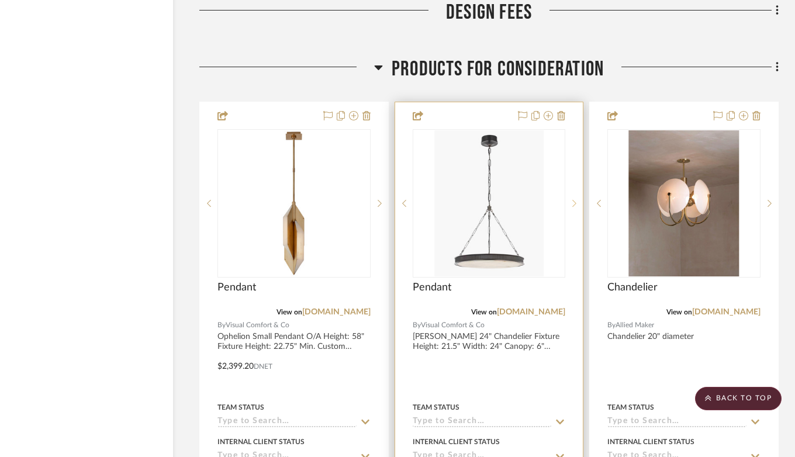
click at [575, 199] on icon at bounding box center [574, 203] width 4 height 8
click at [563, 111] on icon at bounding box center [561, 115] width 8 height 9
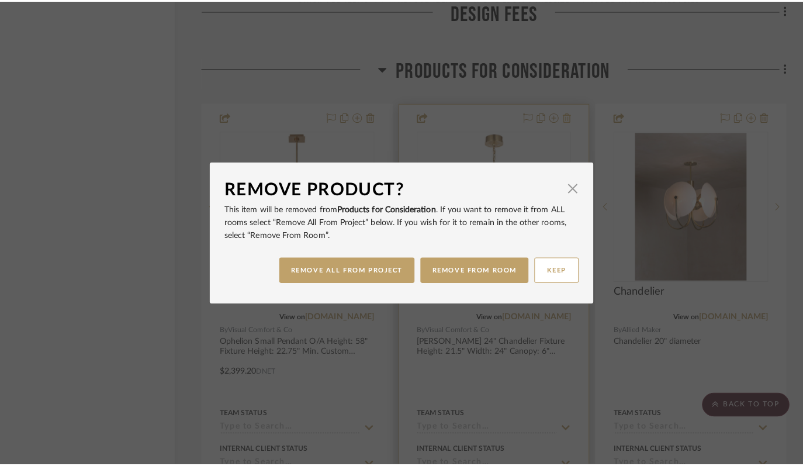
scroll to position [0, 0]
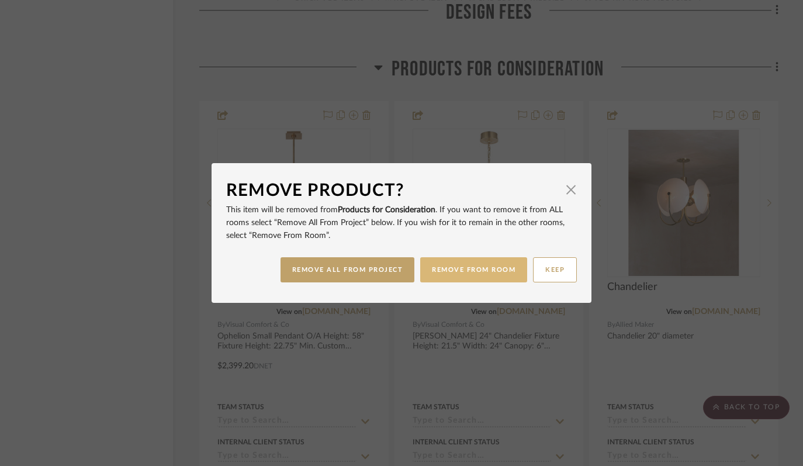
click at [474, 268] on button "REMOVE FROM ROOM" at bounding box center [473, 269] width 107 height 25
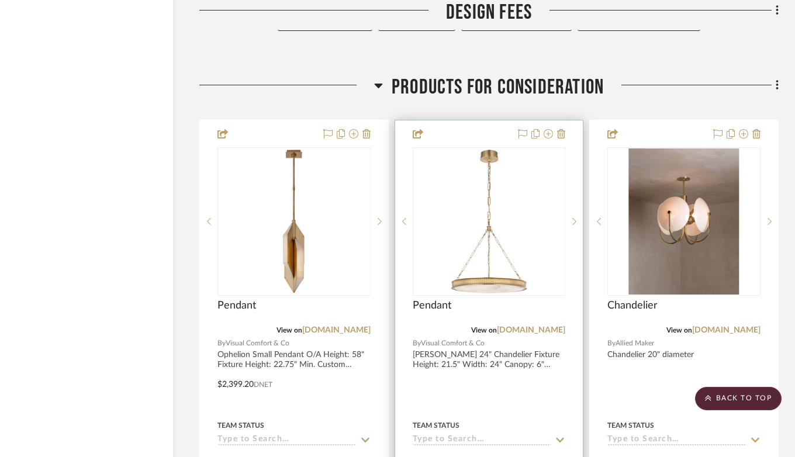
scroll to position [24318, 47]
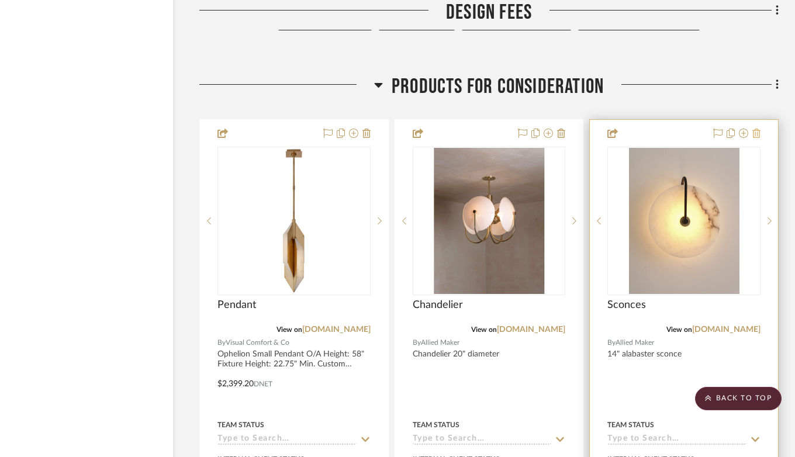
click at [759, 129] on icon at bounding box center [757, 133] width 8 height 9
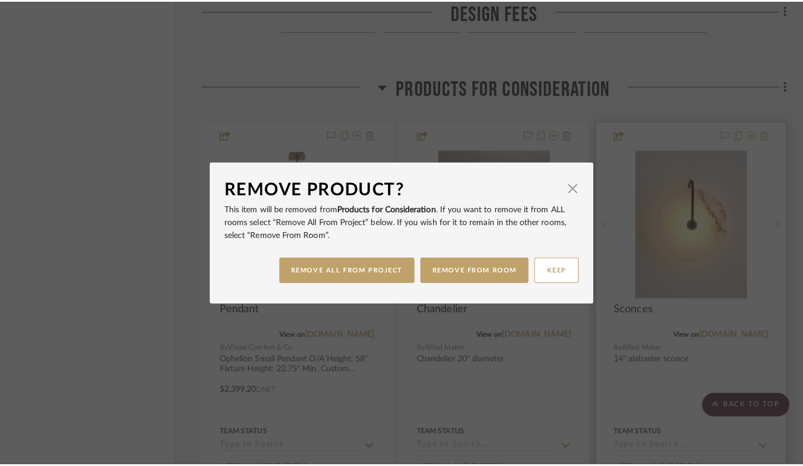
scroll to position [0, 0]
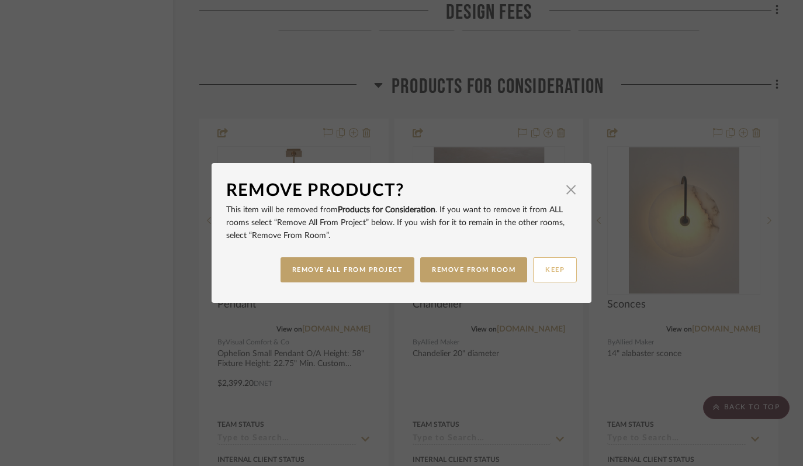
click at [545, 265] on button "KEEP" at bounding box center [555, 269] width 44 height 25
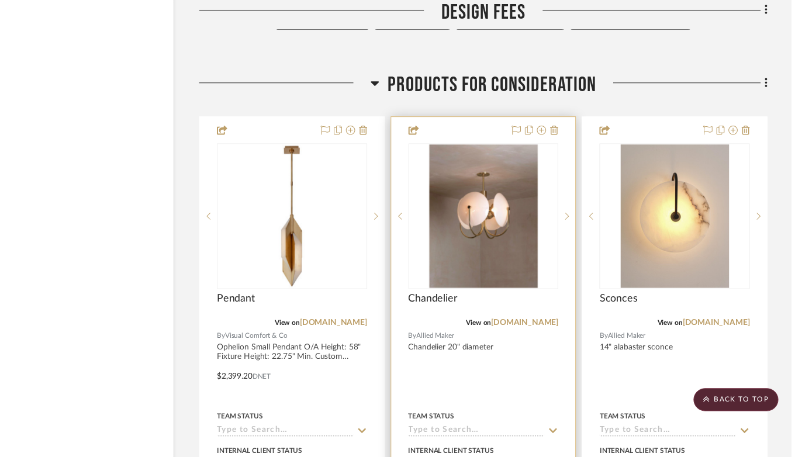
scroll to position [24318, 47]
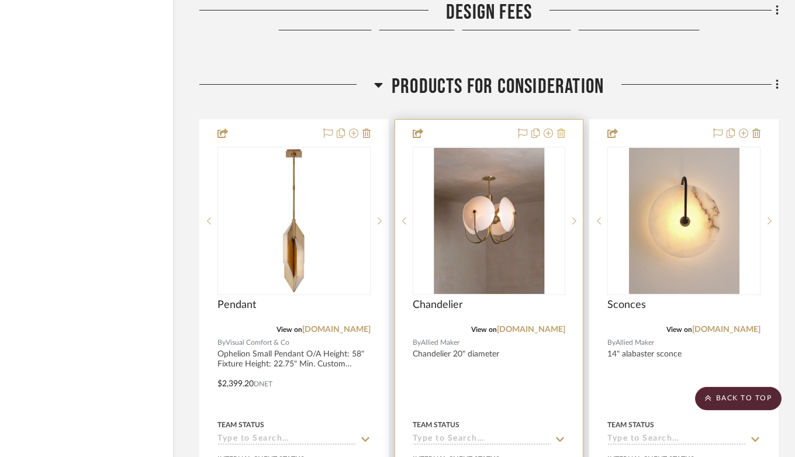
click at [560, 129] on icon at bounding box center [561, 133] width 8 height 9
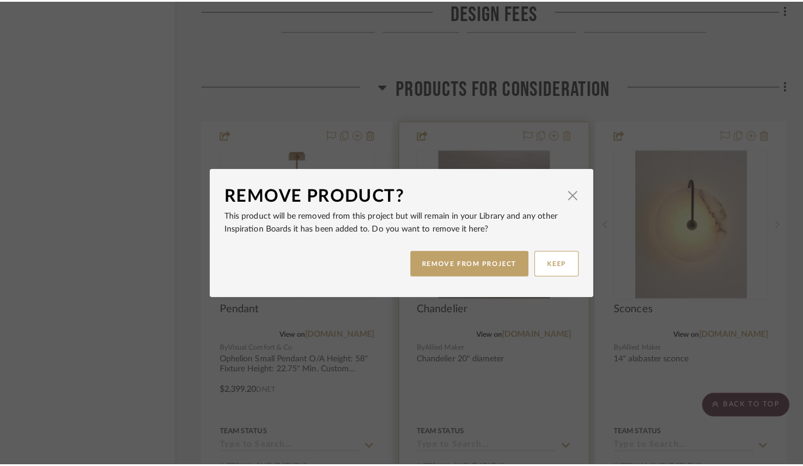
scroll to position [0, 0]
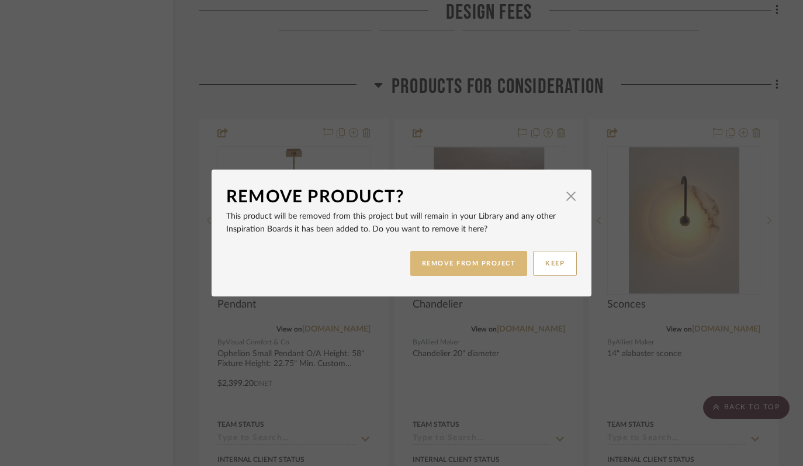
click at [479, 260] on button "REMOVE FROM PROJECT" at bounding box center [470, 263] width 118 height 25
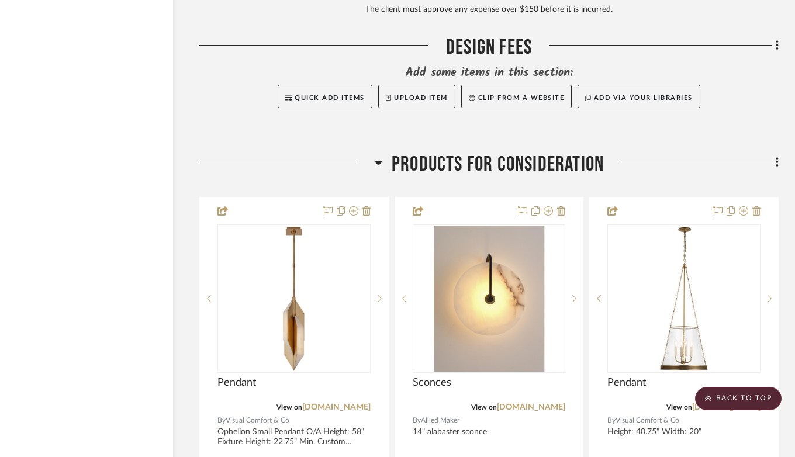
scroll to position [24296, 47]
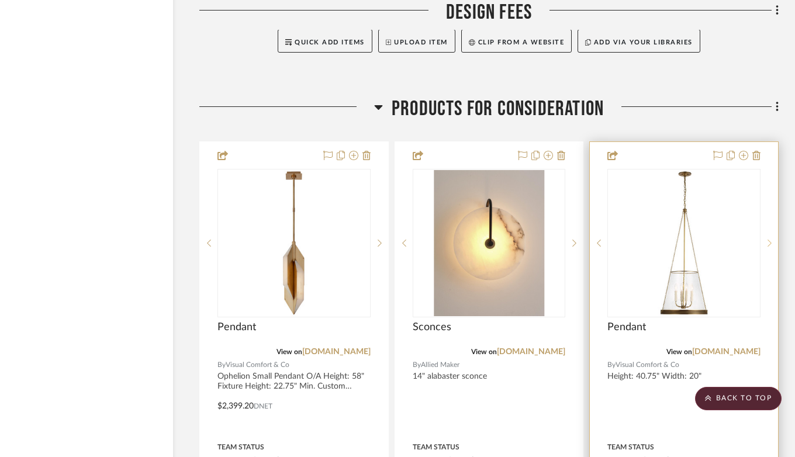
click at [770, 239] on icon at bounding box center [770, 243] width 4 height 8
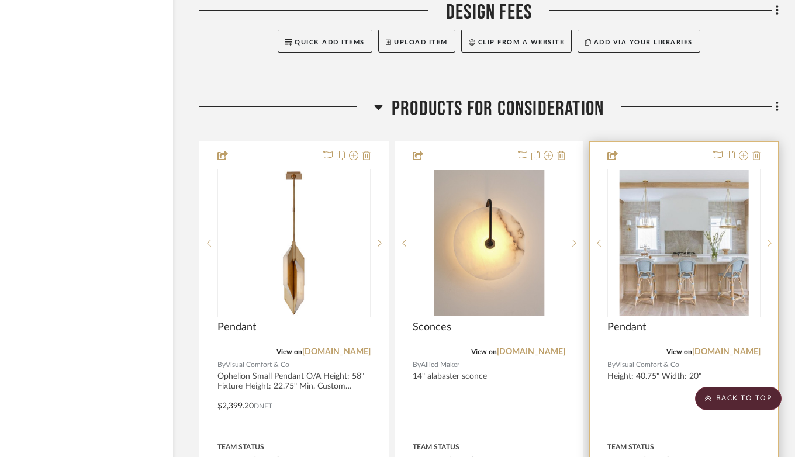
click at [770, 239] on icon at bounding box center [770, 243] width 4 height 8
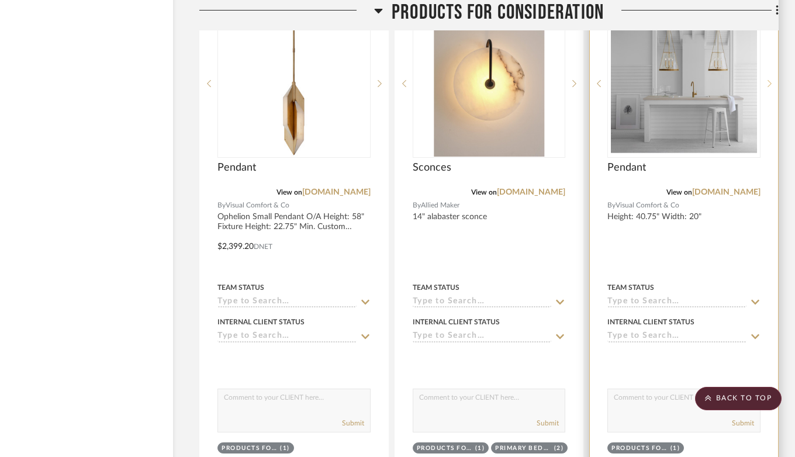
scroll to position [24368, 47]
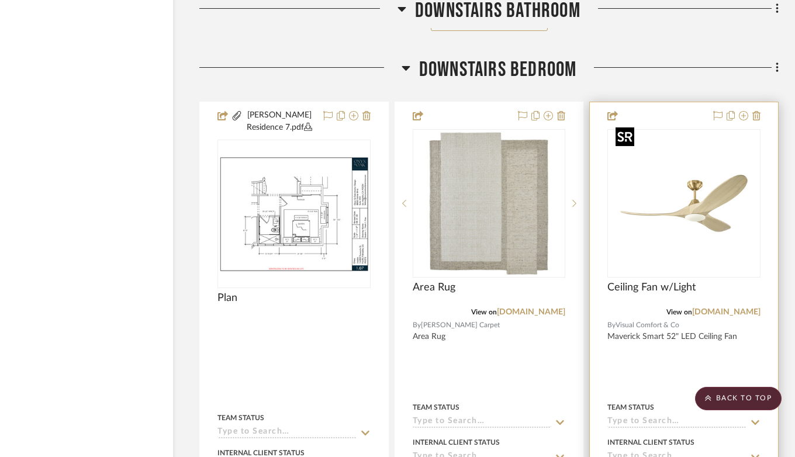
click at [686, 197] on img "0" at bounding box center [684, 203] width 146 height 146
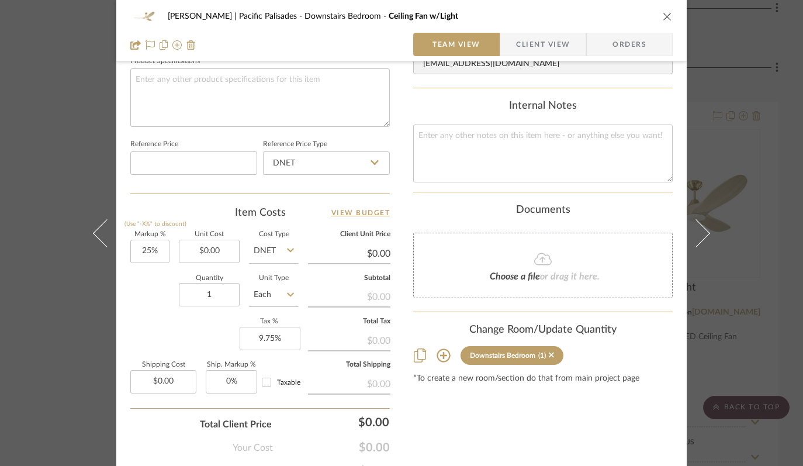
scroll to position [620, 0]
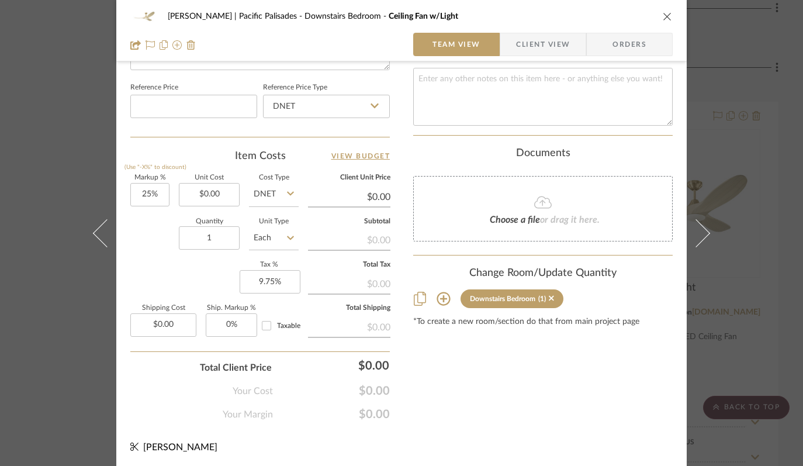
click at [439, 292] on icon at bounding box center [443, 298] width 13 height 13
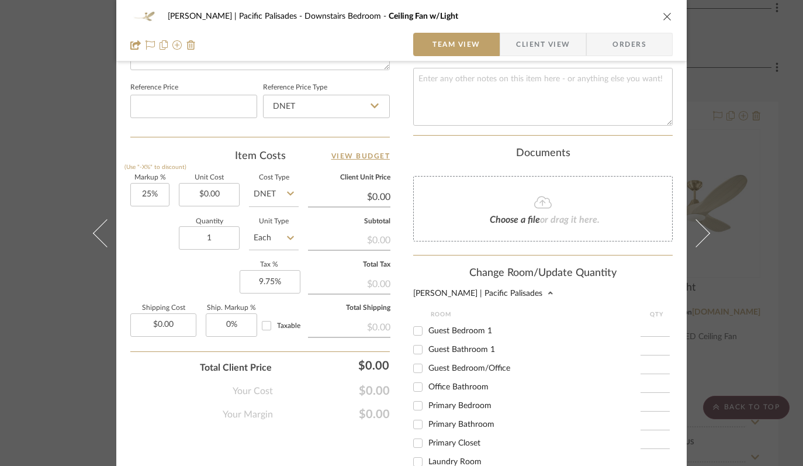
scroll to position [225, 0]
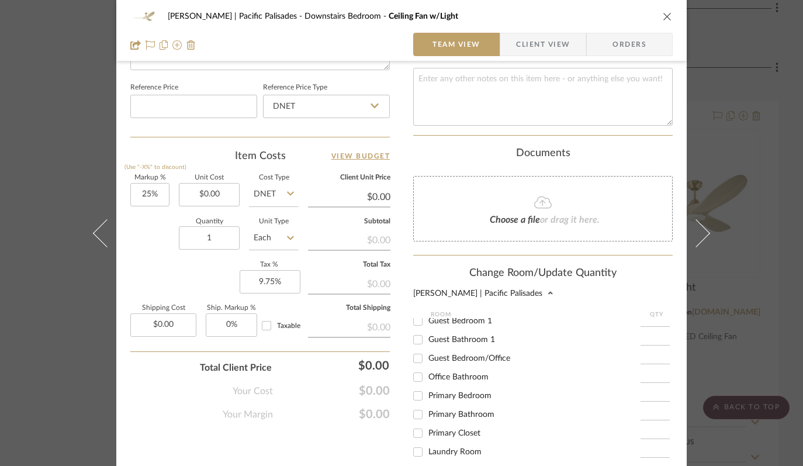
click at [416, 387] on input "Primary Bedroom" at bounding box center [418, 396] width 19 height 19
checkbox input "true"
type input "1"
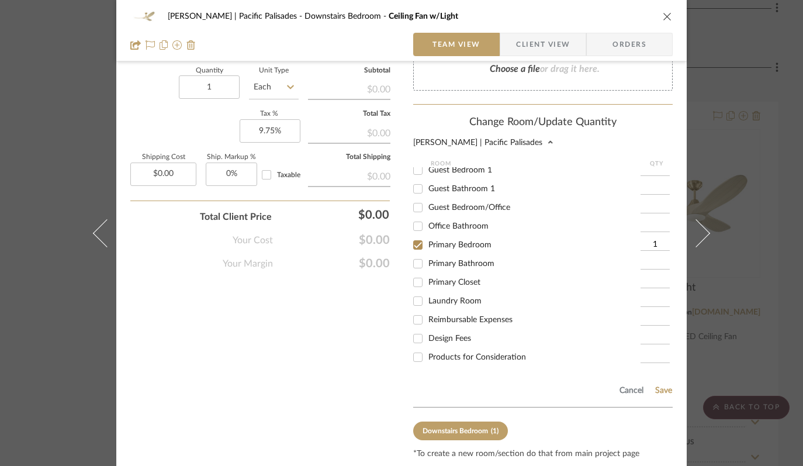
scroll to position [801, 0]
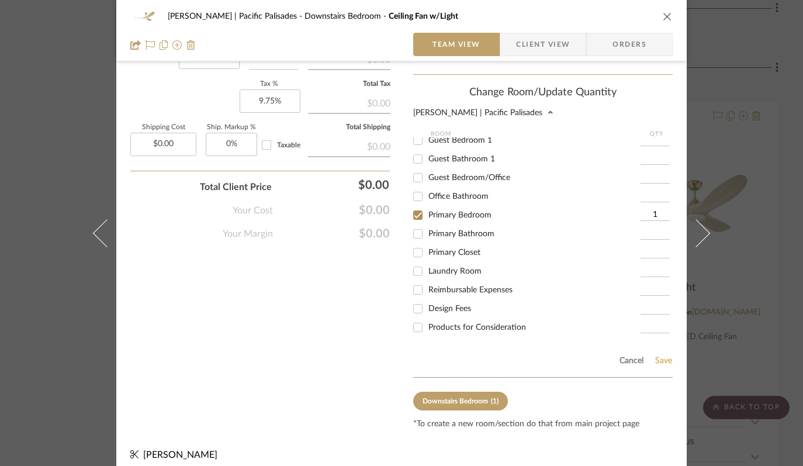
click at [657, 356] on button "Save" at bounding box center [664, 360] width 18 height 9
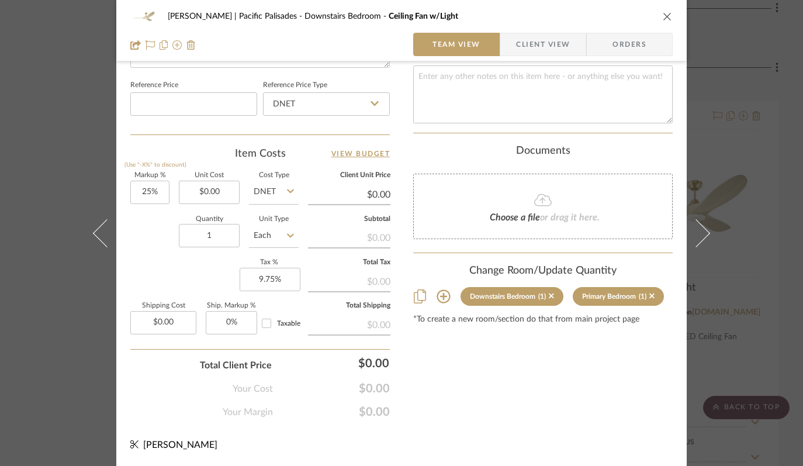
scroll to position [620, 0]
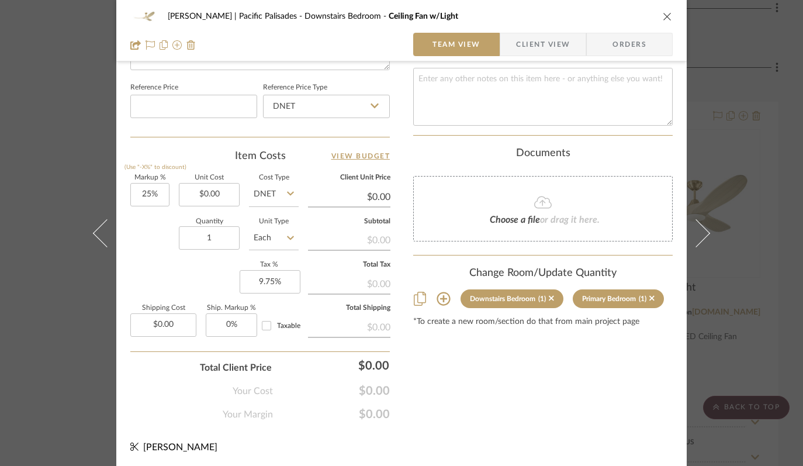
click at [663, 19] on icon "close" at bounding box center [667, 16] width 9 height 9
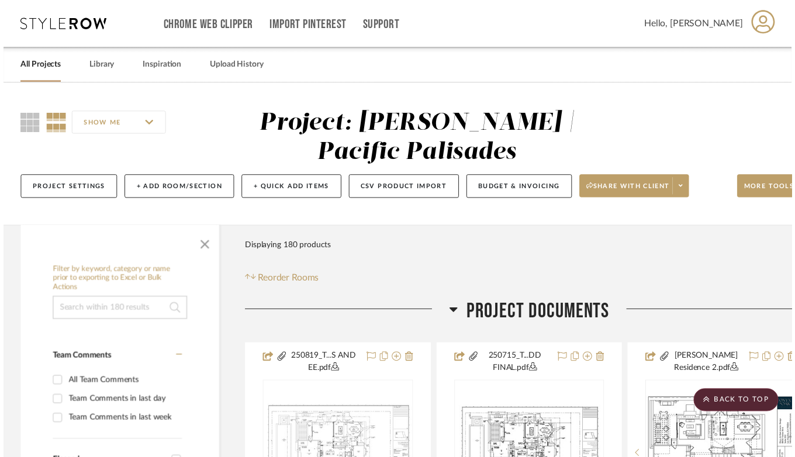
scroll to position [5263, 47]
